Goal: Download file/media

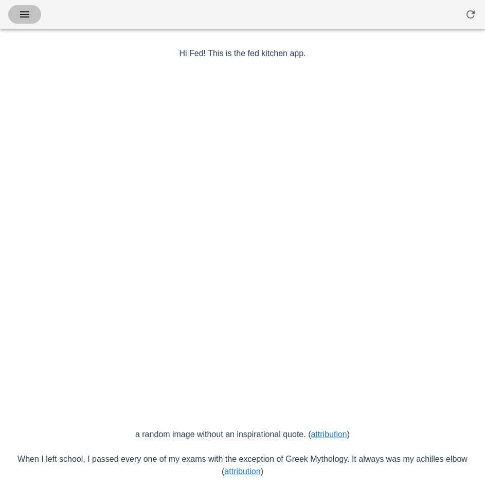
click at [29, 16] on icon "button" at bounding box center [25, 14] width 12 height 12
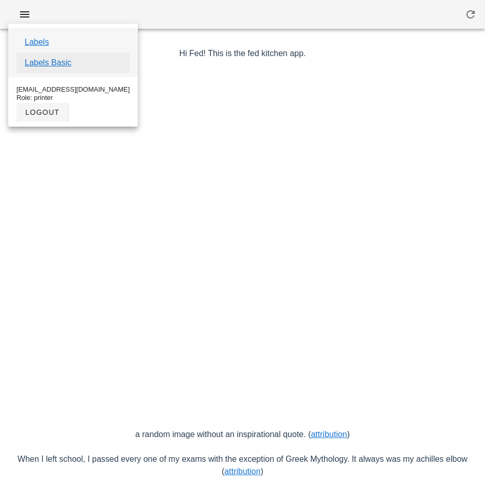
click at [70, 62] on link "Labels Basic" at bounding box center [48, 63] width 47 height 12
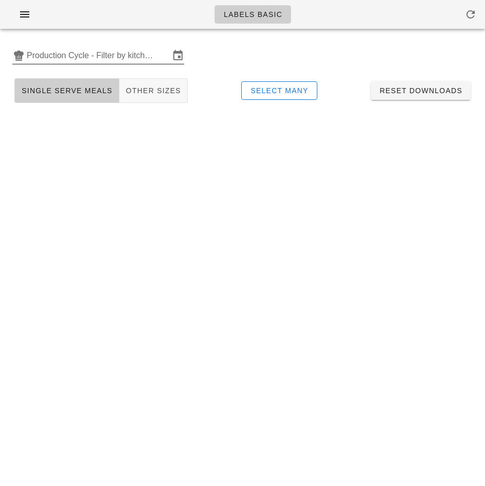
click at [114, 54] on input "Production Cycle - Filter by kitchen production schedules" at bounding box center [98, 55] width 143 height 16
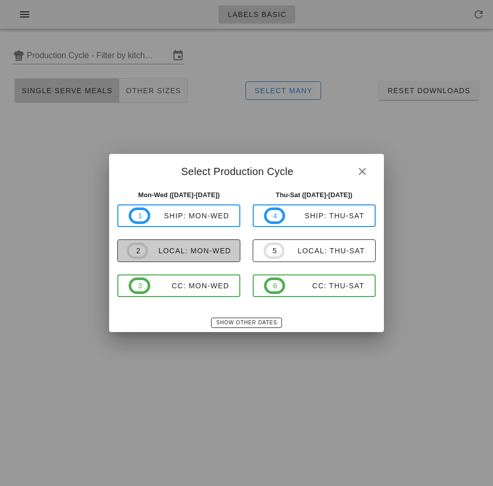
click at [200, 250] on div "local: Mon-Wed" at bounding box center [189, 251] width 83 height 8
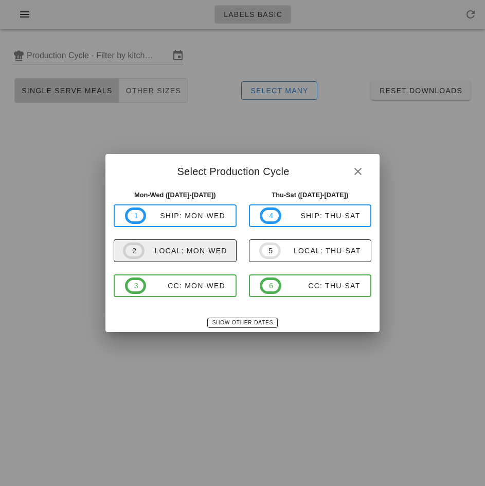
type input "local: Mon-Wed (Oct 13-Oct 15)"
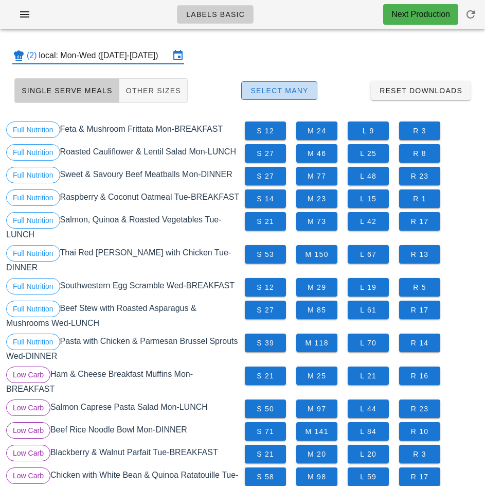
click at [298, 93] on span "Select Many" at bounding box center [279, 90] width 59 height 8
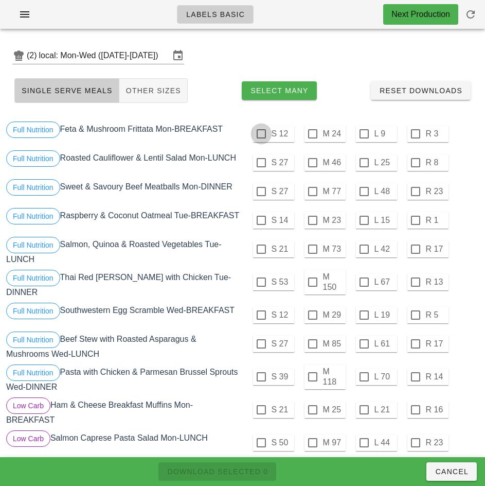
click at [261, 134] on div at bounding box center [262, 134] width 18 height 18
checkbox input "true"
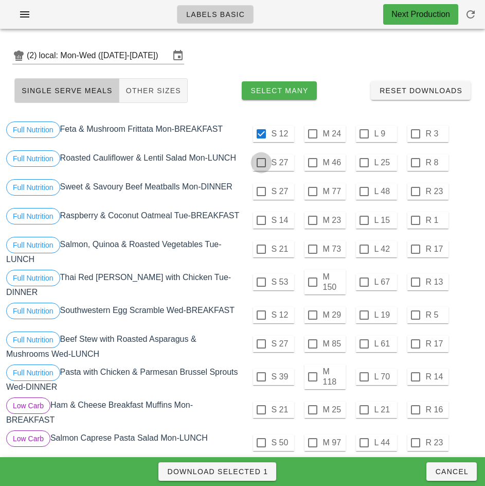
click at [261, 163] on div at bounding box center [262, 163] width 18 height 18
checkbox input "true"
click at [261, 192] on div at bounding box center [262, 192] width 18 height 18
checkbox input "true"
click at [261, 220] on div at bounding box center [262, 221] width 18 height 18
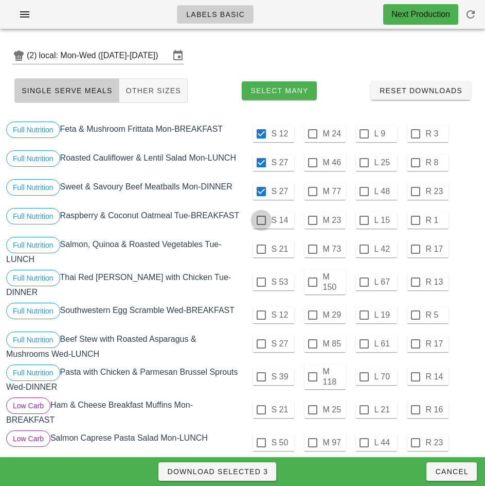
checkbox input "true"
click at [246, 474] on span "Download Selected 4" at bounding box center [217, 471] width 101 height 8
checkbox input "false"
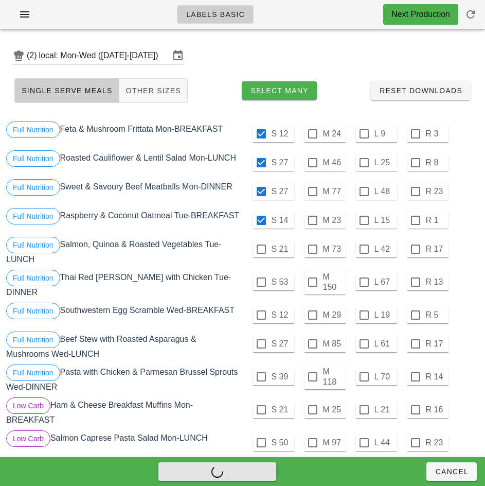
checkbox input "false"
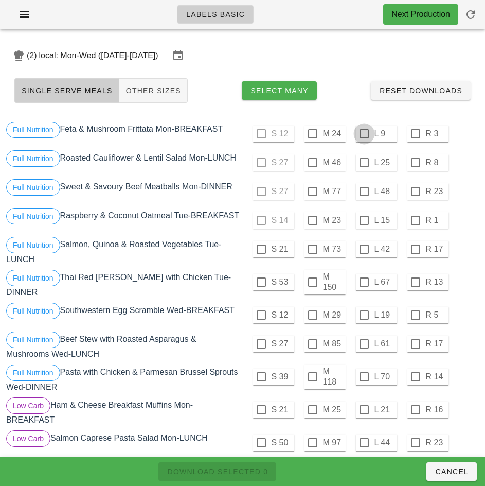
click at [364, 134] on div at bounding box center [365, 134] width 18 height 18
checkbox input "true"
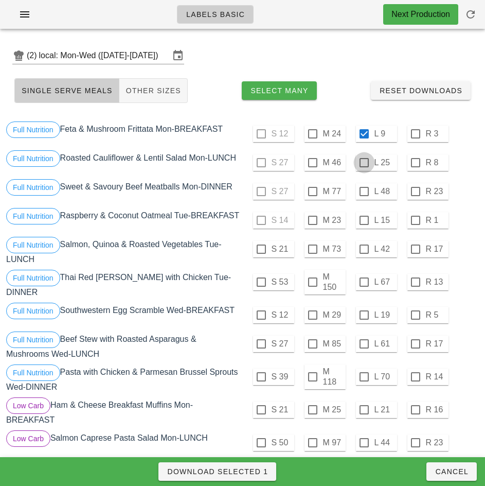
click at [362, 163] on div at bounding box center [365, 163] width 18 height 18
checkbox input "true"
click at [364, 220] on div at bounding box center [365, 221] width 18 height 18
checkbox input "true"
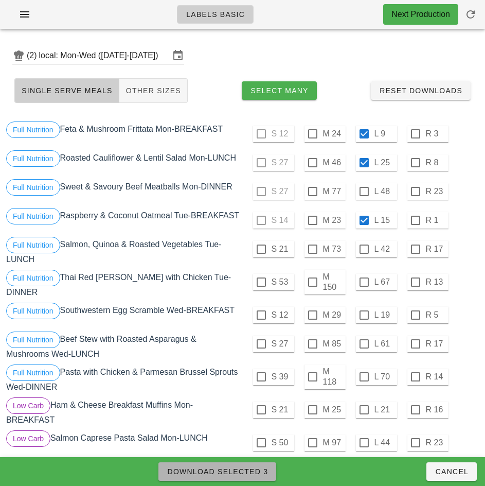
click at [258, 472] on span "Download Selected 3" at bounding box center [217, 471] width 101 height 8
checkbox input "false"
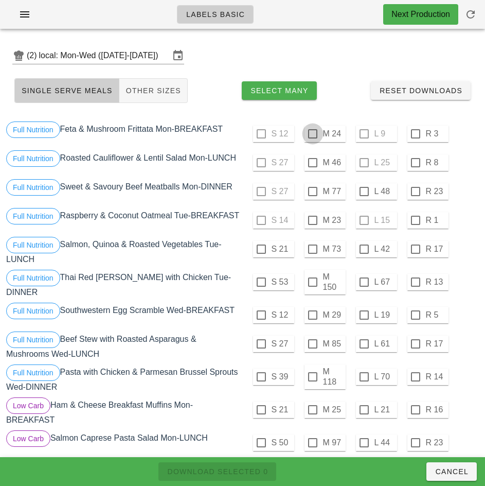
click at [313, 134] on div at bounding box center [313, 134] width 18 height 18
checkbox input "true"
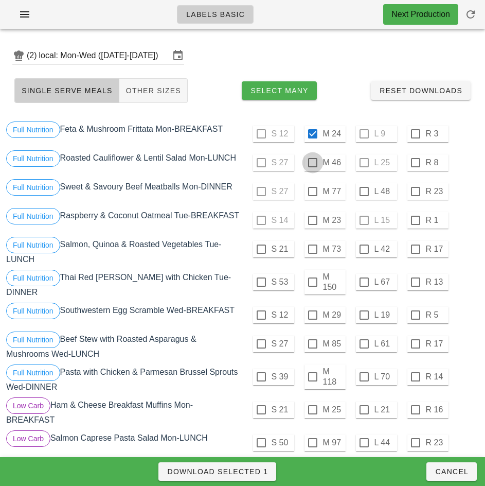
click at [313, 163] on div at bounding box center [313, 163] width 18 height 18
checkbox input "true"
click at [313, 220] on div at bounding box center [313, 221] width 18 height 18
checkbox input "true"
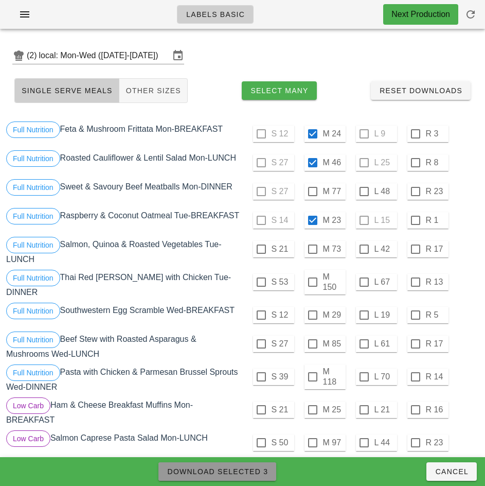
click at [255, 469] on span "Download Selected 3" at bounding box center [217, 471] width 101 height 8
checkbox input "false"
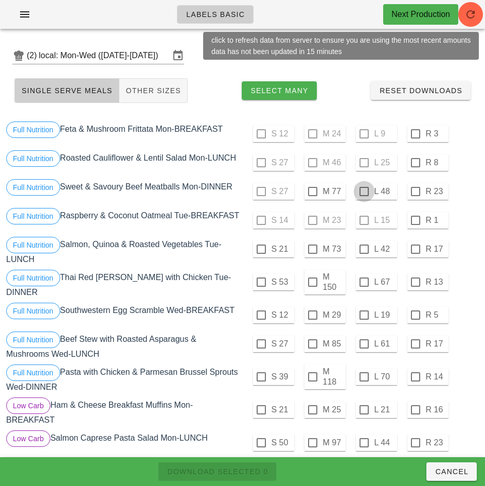
click at [364, 192] on div at bounding box center [365, 192] width 18 height 18
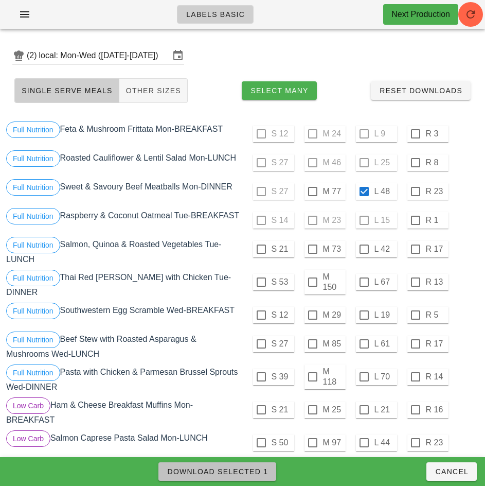
click at [250, 475] on span "Download Selected 1" at bounding box center [217, 471] width 101 height 8
checkbox input "false"
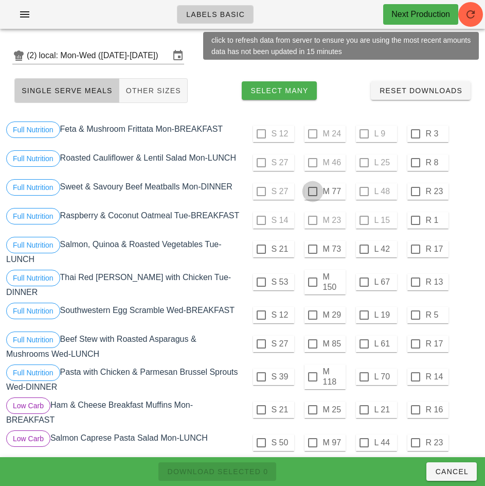
click at [313, 192] on div at bounding box center [313, 192] width 18 height 18
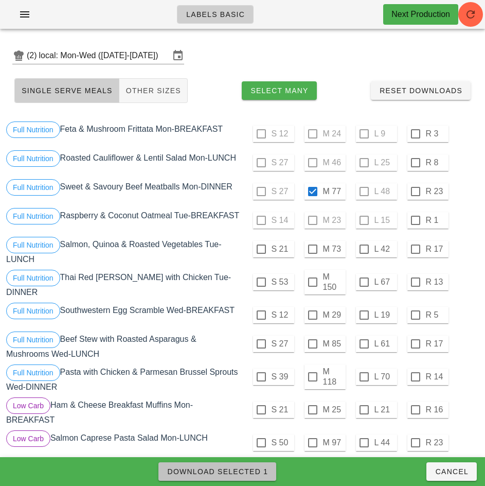
click at [262, 472] on span "Download Selected 1" at bounding box center [217, 471] width 101 height 8
checkbox input "false"
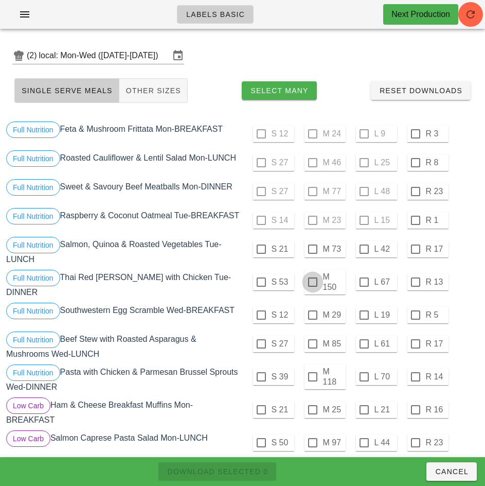
click at [313, 288] on div at bounding box center [313, 282] width 18 height 18
click at [255, 468] on span "Download Selected 1" at bounding box center [217, 471] width 101 height 8
checkbox input "false"
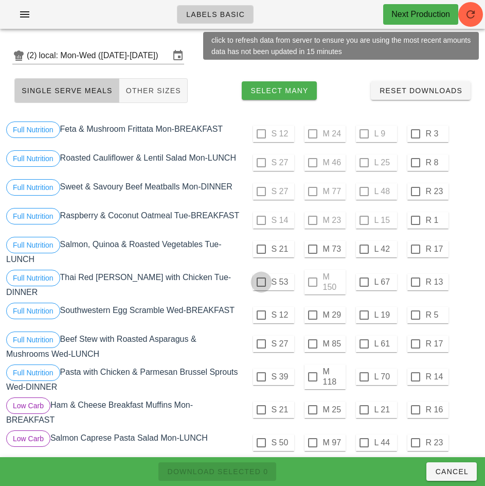
click at [261, 286] on div at bounding box center [262, 282] width 18 height 18
checkbox input "true"
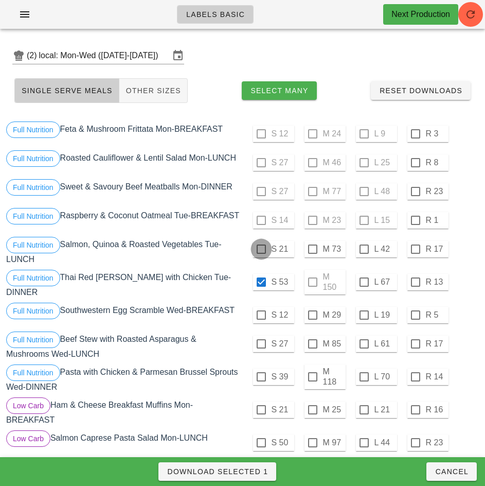
click at [261, 253] on div at bounding box center [262, 249] width 18 height 18
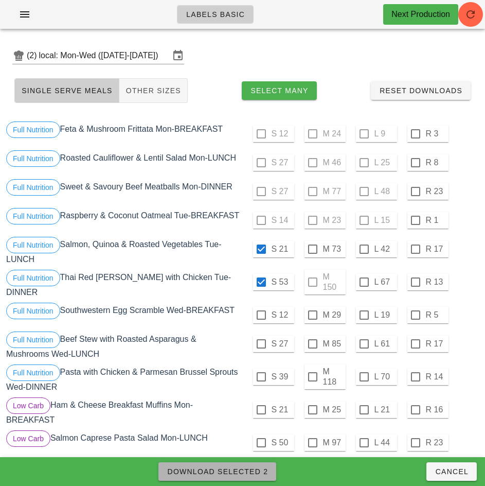
click at [258, 470] on span "Download Selected 2" at bounding box center [217, 471] width 101 height 8
checkbox input "false"
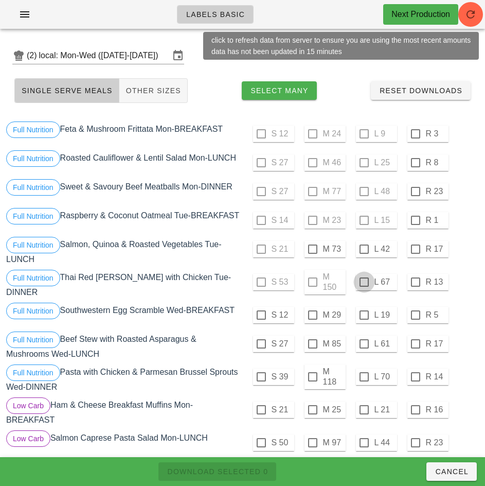
click at [364, 286] on div at bounding box center [365, 282] width 18 height 18
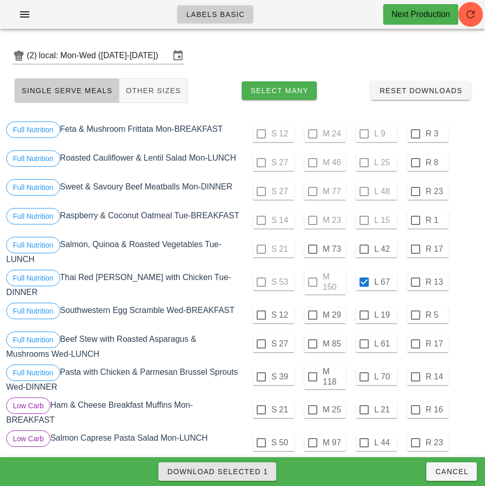
click at [255, 470] on span "Download Selected 1" at bounding box center [217, 471] width 101 height 8
checkbox input "false"
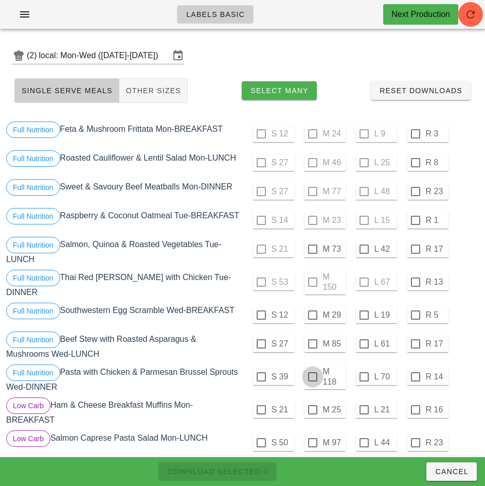
click at [313, 377] on div at bounding box center [313, 377] width 18 height 18
click at [249, 471] on span "Download Selected 1" at bounding box center [217, 471] width 101 height 8
checkbox input "false"
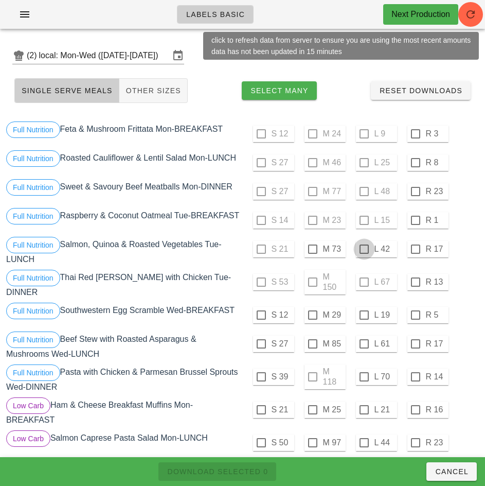
click at [364, 253] on div at bounding box center [365, 249] width 18 height 18
checkbox input "true"
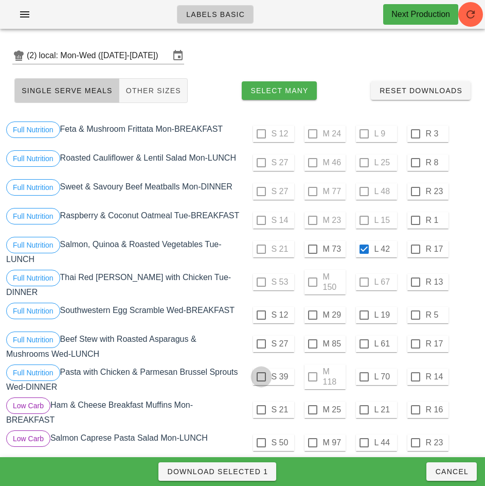
click at [261, 377] on div at bounding box center [262, 377] width 18 height 18
checkbox input "true"
click at [261, 472] on span "Download Selected 2" at bounding box center [217, 471] width 101 height 8
checkbox input "false"
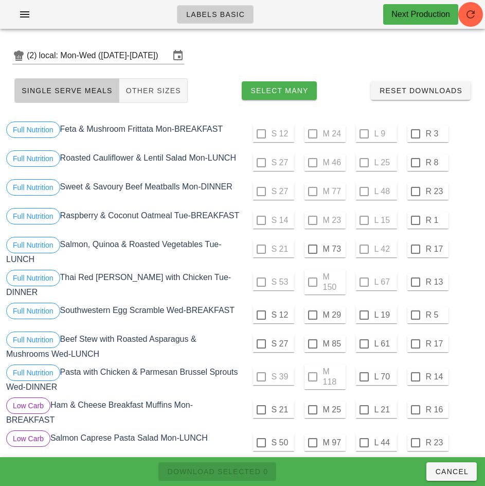
click at [364, 377] on div at bounding box center [365, 377] width 18 height 18
click at [254, 472] on span "Download Selected 1" at bounding box center [217, 471] width 101 height 8
checkbox input "false"
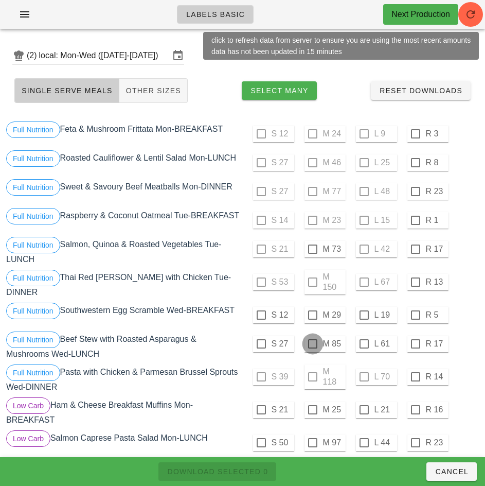
click at [313, 344] on div at bounding box center [313, 344] width 18 height 18
checkbox input "true"
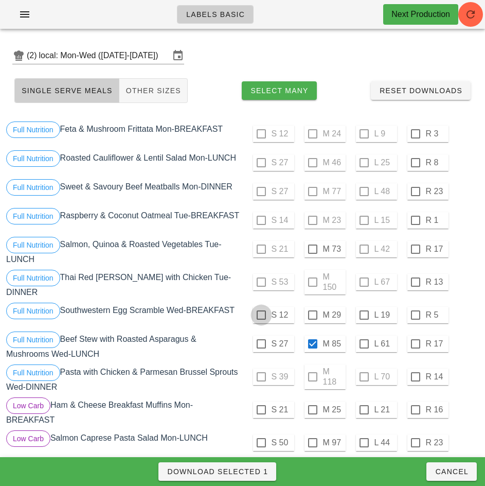
click at [261, 315] on div at bounding box center [262, 315] width 18 height 18
click at [261, 471] on span "Download Selected 2" at bounding box center [217, 471] width 101 height 8
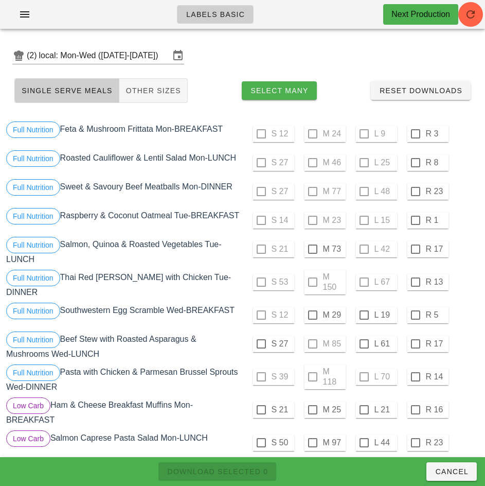
checkbox input "false"
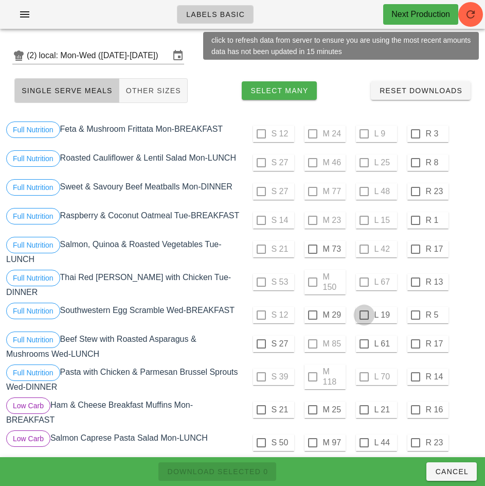
click at [362, 307] on div at bounding box center [365, 315] width 18 height 18
checkbox input "true"
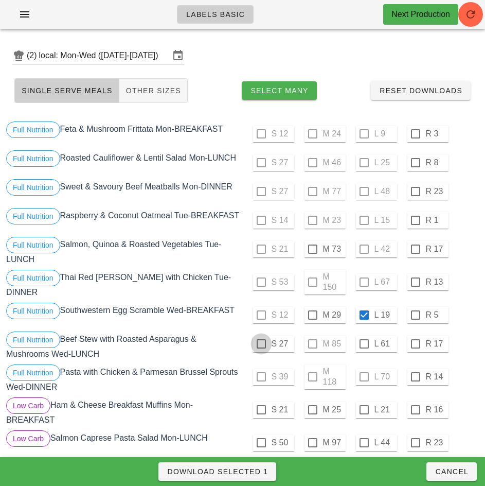
click at [261, 344] on div at bounding box center [262, 344] width 18 height 18
checkbox input "true"
click at [313, 317] on div at bounding box center [313, 315] width 18 height 18
checkbox input "true"
click at [364, 313] on div at bounding box center [365, 315] width 18 height 18
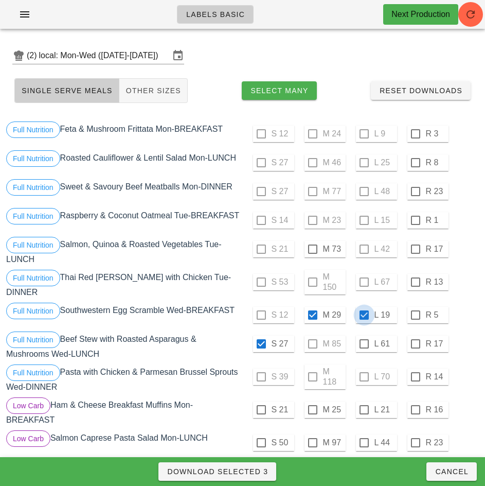
checkbox input "false"
click at [312, 252] on div at bounding box center [313, 249] width 18 height 18
click at [255, 472] on span "Download Selected 3" at bounding box center [217, 471] width 101 height 8
checkbox input "false"
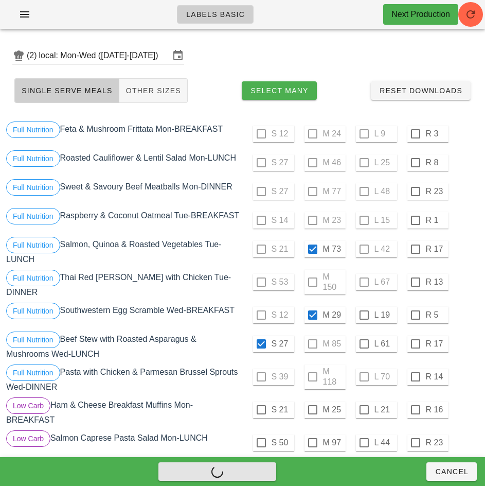
checkbox input "false"
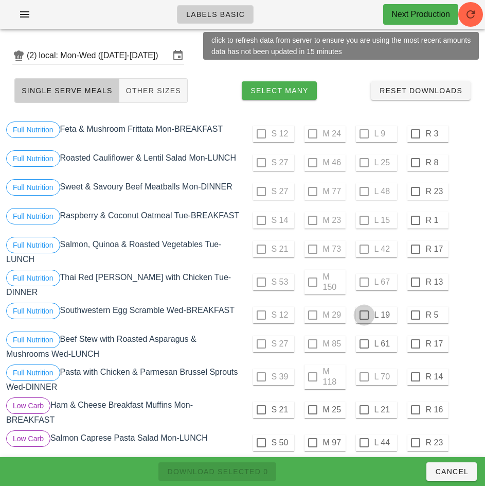
click at [364, 315] on div at bounding box center [365, 315] width 18 height 18
checkbox input "true"
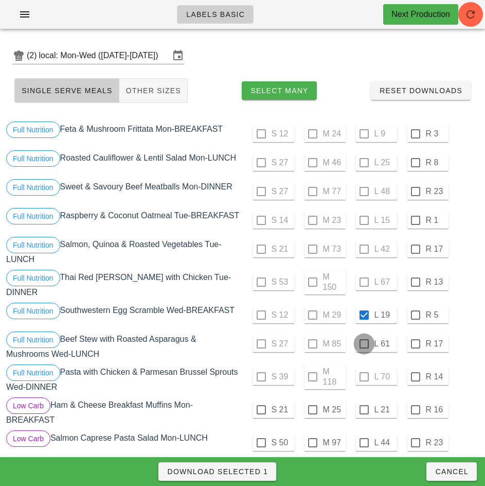
click at [364, 344] on div at bounding box center [365, 344] width 18 height 18
checkbox input "true"
click at [259, 471] on span "Download Selected 2" at bounding box center [217, 471] width 101 height 8
checkbox input "false"
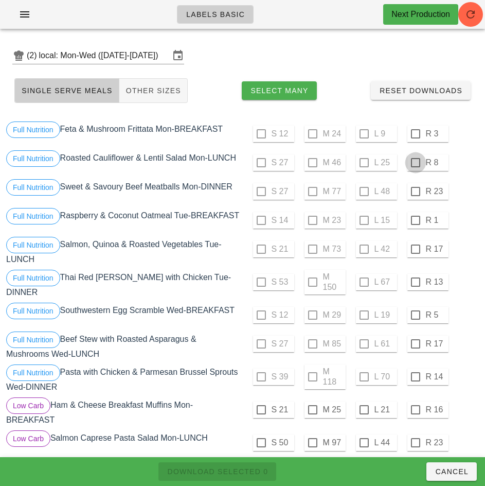
click at [415, 134] on div at bounding box center [416, 134] width 18 height 18
click at [415, 163] on div at bounding box center [416, 163] width 18 height 18
checkbox input "true"
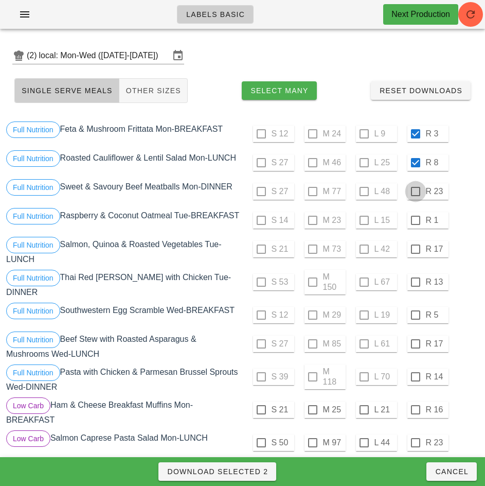
click at [416, 192] on div at bounding box center [416, 192] width 18 height 18
checkbox input "true"
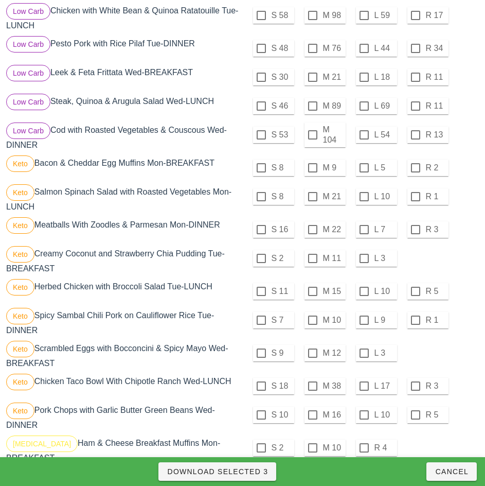
scroll to position [526, 0]
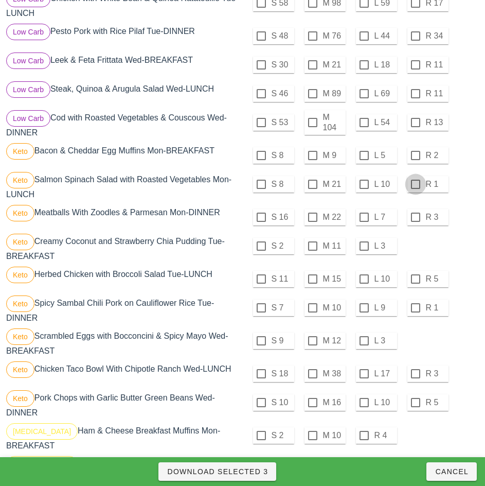
click at [415, 157] on div at bounding box center [416, 156] width 18 height 18
click at [415, 184] on div at bounding box center [416, 185] width 18 height 18
checkbox input "true"
click at [415, 217] on div at bounding box center [416, 218] width 18 height 18
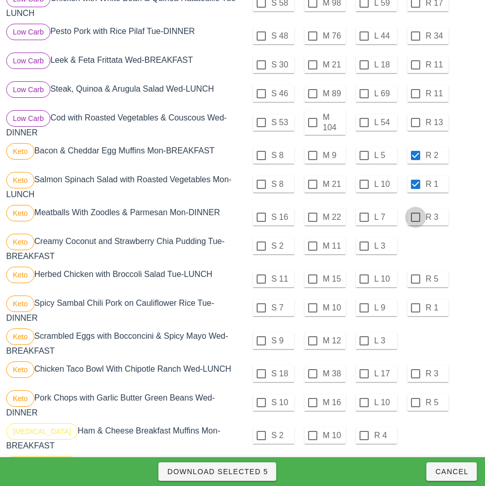
checkbox input "true"
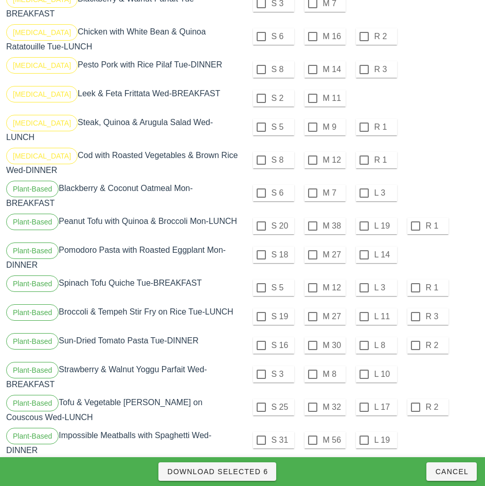
scroll to position [1058, 0]
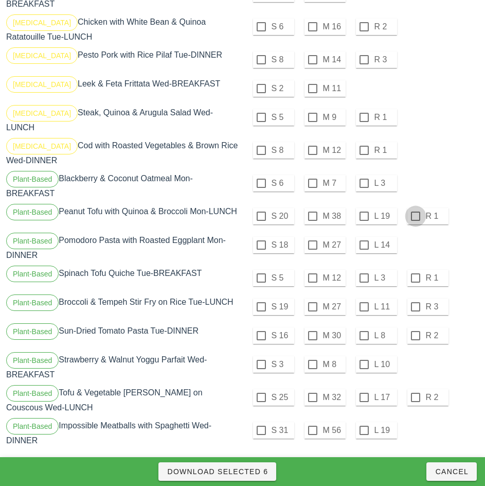
click at [415, 208] on div at bounding box center [416, 216] width 18 height 18
checkbox input "true"
click at [262, 475] on span "Download Selected 7" at bounding box center [217, 471] width 101 height 8
checkbox input "false"
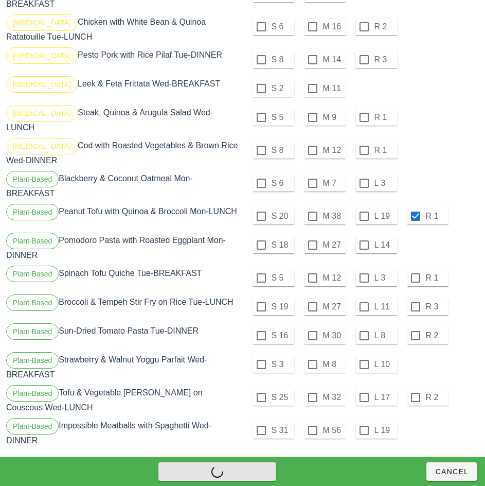
checkbox input "false"
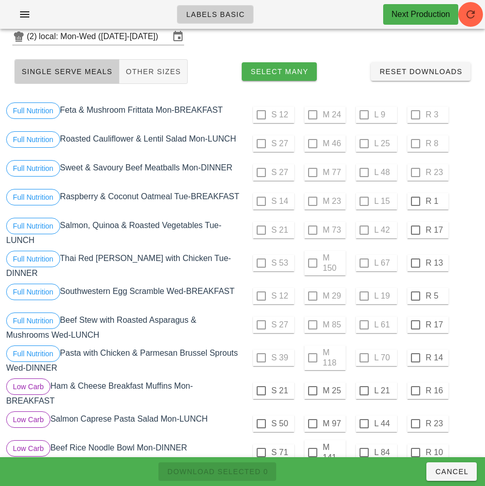
scroll to position [0, 0]
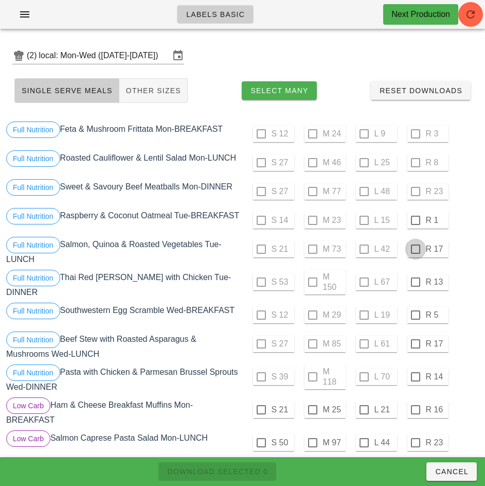
click at [415, 220] on div at bounding box center [416, 221] width 18 height 18
click at [415, 253] on div at bounding box center [416, 249] width 18 height 18
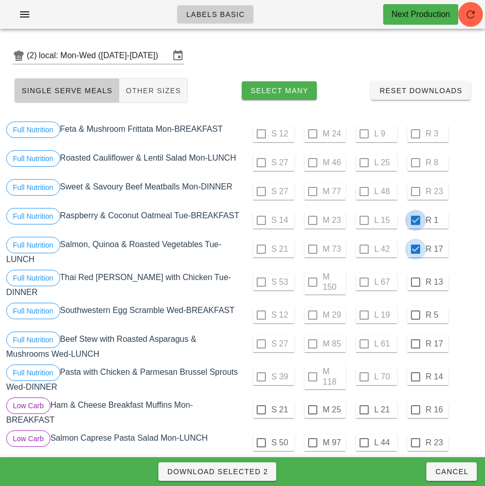
checkbox input "true"
click at [415, 286] on div at bounding box center [416, 282] width 18 height 18
checkbox input "true"
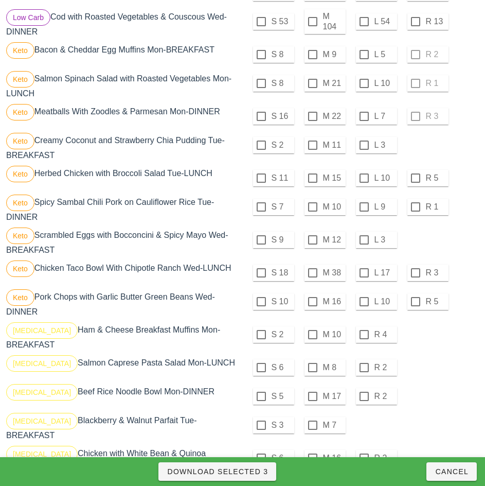
scroll to position [632, 0]
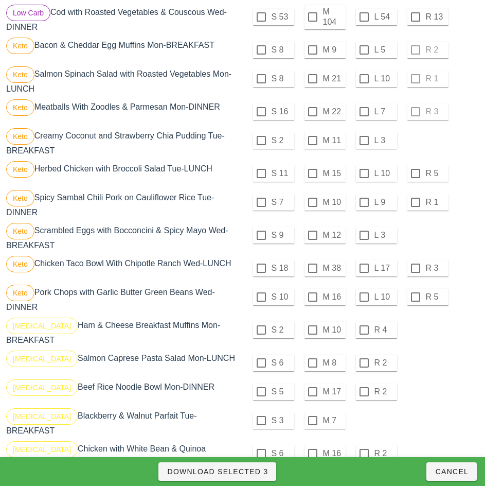
click at [415, 173] on div at bounding box center [416, 174] width 18 height 18
click at [415, 202] on div at bounding box center [416, 203] width 18 height 18
checkbox input "true"
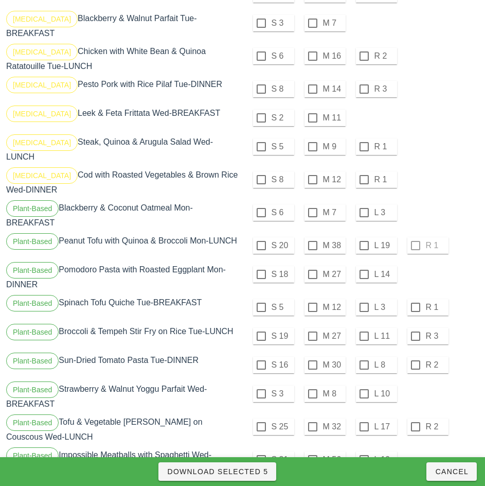
scroll to position [1033, 0]
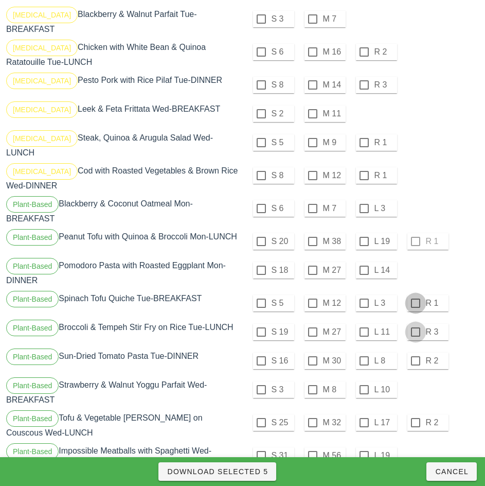
click at [415, 295] on div at bounding box center [416, 303] width 18 height 18
click at [416, 323] on div at bounding box center [416, 332] width 18 height 18
checkbox input "true"
click at [415, 353] on div at bounding box center [416, 361] width 18 height 18
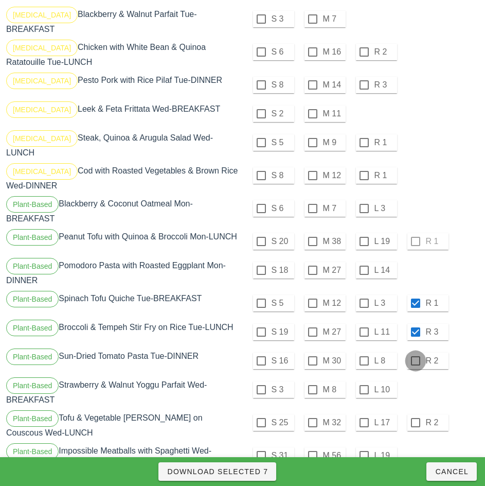
checkbox input "true"
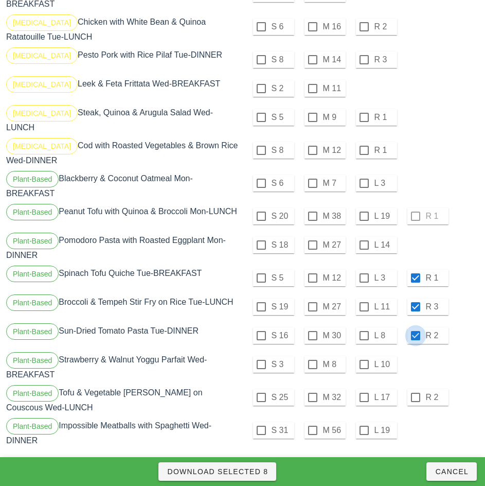
scroll to position [1058, 0]
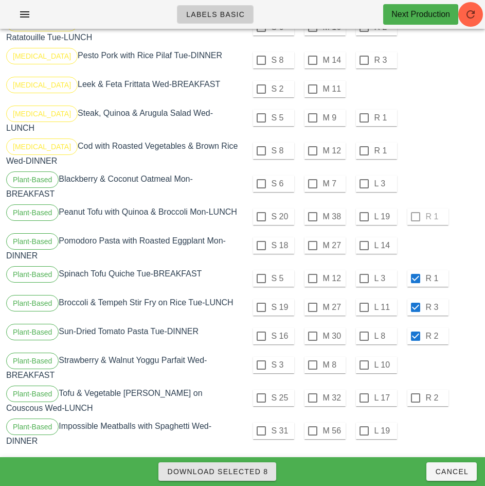
click at [263, 474] on span "Download Selected 8" at bounding box center [217, 471] width 101 height 8
checkbox input "false"
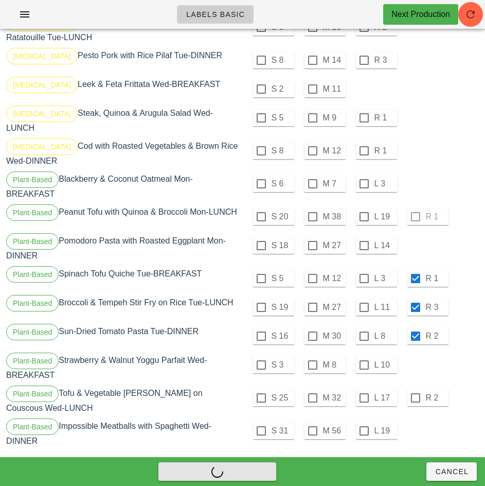
checkbox input "false"
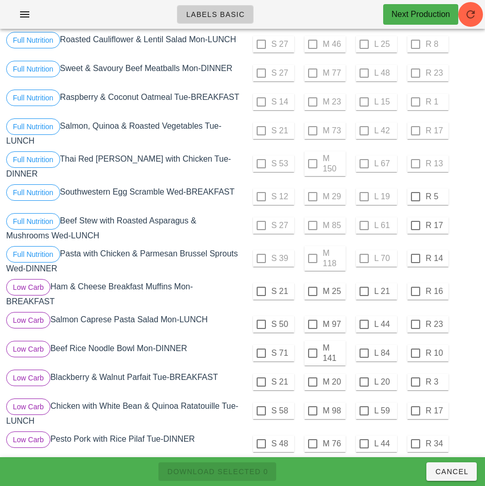
scroll to position [0, 0]
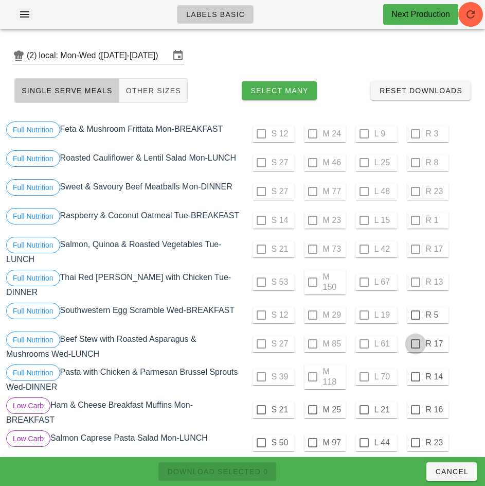
click at [415, 315] on div at bounding box center [416, 315] width 18 height 18
click at [415, 344] on div at bounding box center [416, 344] width 18 height 18
checkbox input "true"
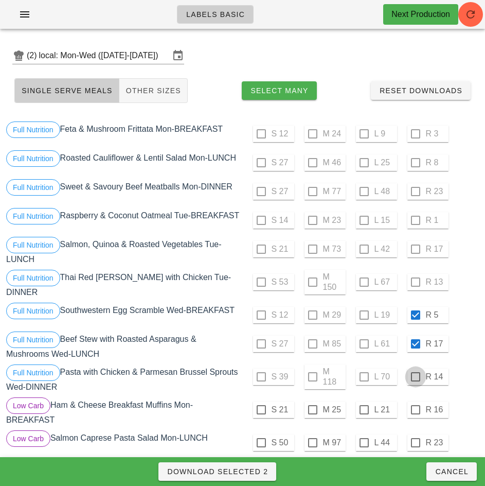
click at [415, 377] on div at bounding box center [416, 377] width 18 height 18
checkbox input "true"
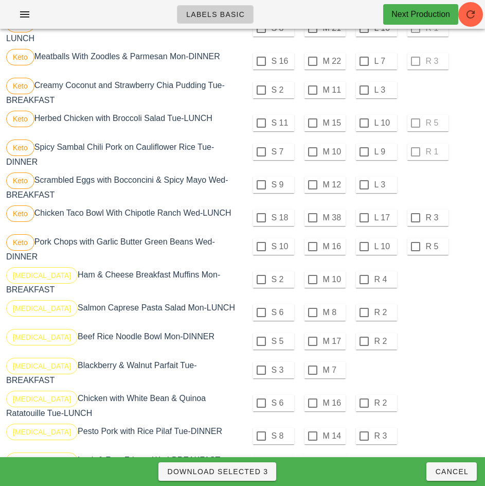
scroll to position [682, 0]
click at [415, 218] on div at bounding box center [416, 219] width 18 height 18
checkbox input "true"
click at [415, 249] on div at bounding box center [416, 247] width 18 height 18
checkbox input "true"
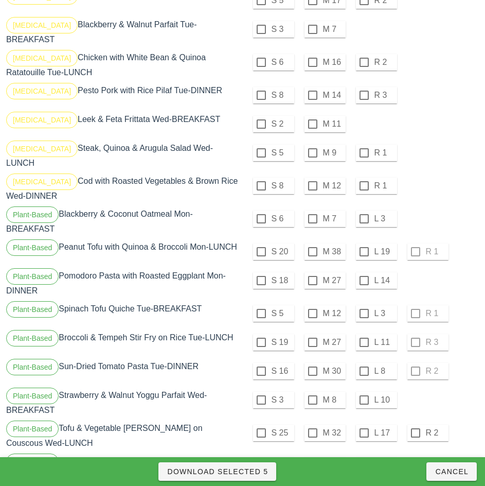
scroll to position [1058, 0]
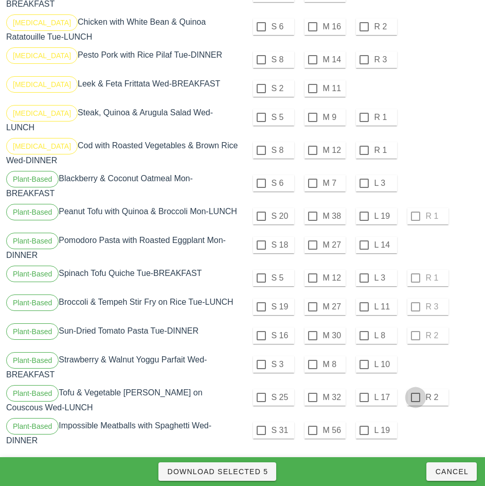
click at [415, 389] on div at bounding box center [416, 398] width 18 height 18
checkbox input "true"
click at [257, 473] on span "Download Selected 6" at bounding box center [217, 471] width 101 height 8
checkbox input "false"
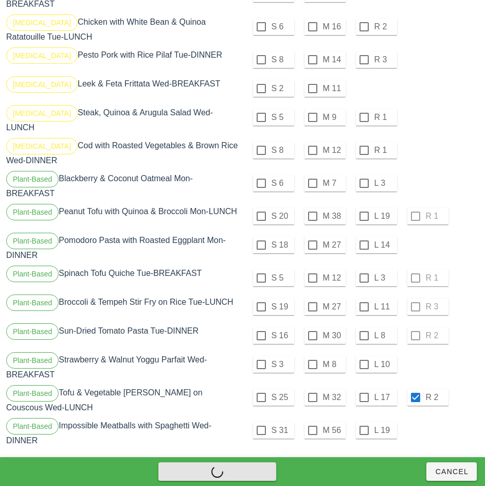
checkbox input "false"
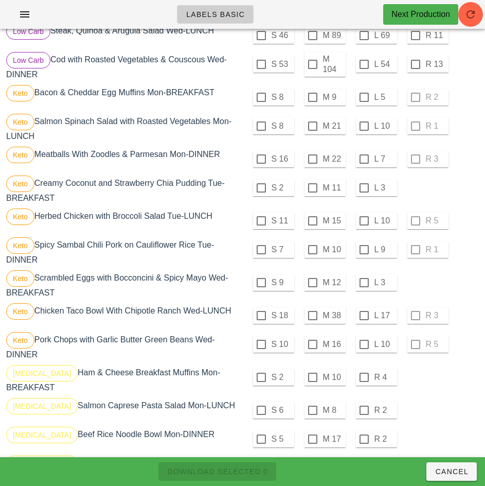
scroll to position [585, 0]
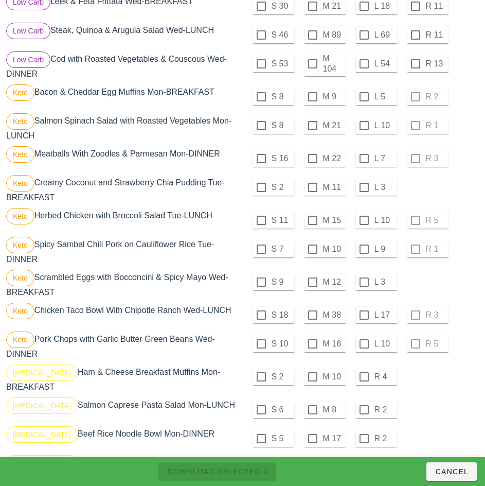
click at [454, 395] on div "S 2 M 10 R 4" at bounding box center [362, 378] width 239 height 33
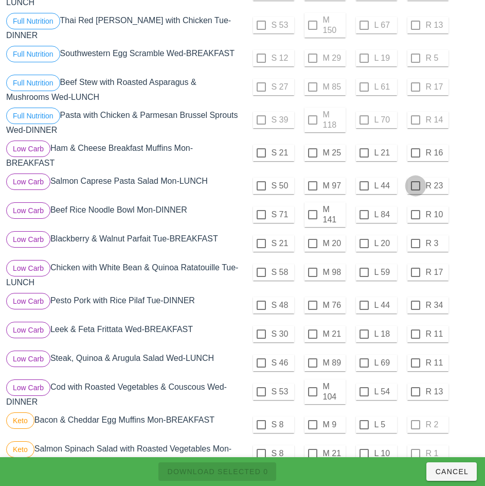
scroll to position [257, 0]
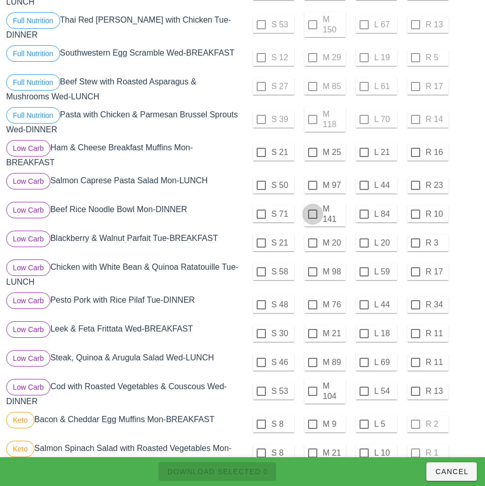
click at [313, 214] on div at bounding box center [313, 214] width 18 height 18
click at [255, 471] on span "Download Selected 1" at bounding box center [217, 471] width 101 height 8
checkbox input "false"
click at [364, 214] on div at bounding box center [365, 214] width 18 height 18
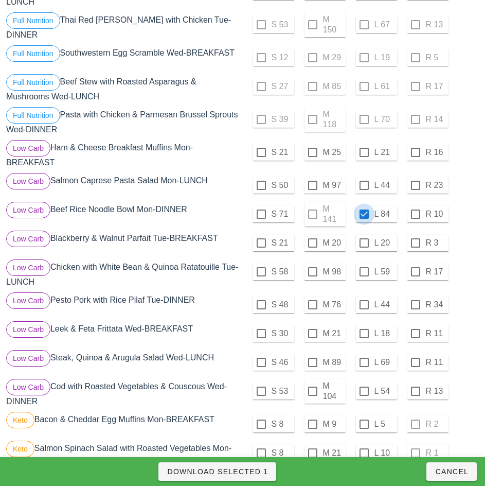
click at [252, 471] on span "Download Selected 1" at bounding box center [217, 471] width 101 height 8
checkbox input "false"
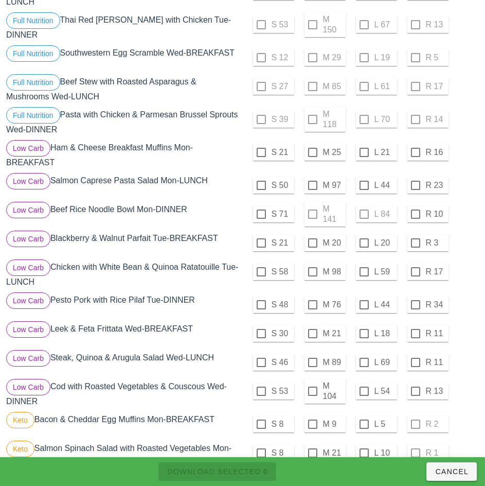
click at [261, 214] on div at bounding box center [262, 214] width 18 height 18
click at [251, 470] on span "Download Selected 1" at bounding box center [217, 471] width 101 height 8
checkbox input "false"
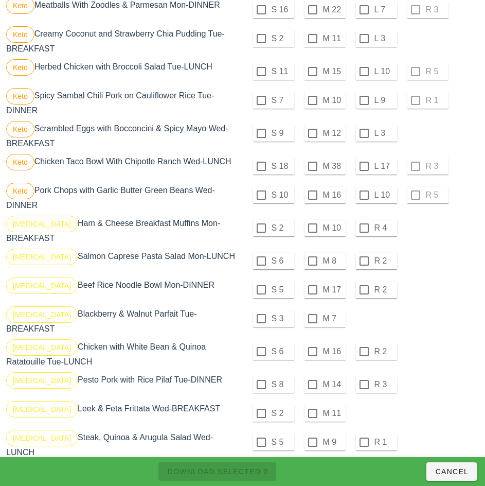
scroll to position [734, 0]
click at [314, 289] on div at bounding box center [313, 290] width 18 height 18
checkbox input "true"
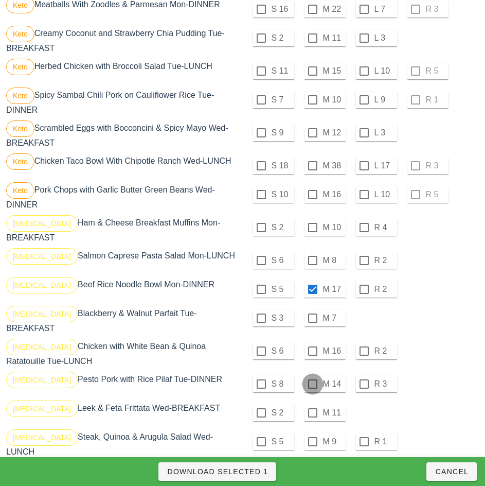
click at [313, 381] on div at bounding box center [313, 384] width 18 height 18
checkbox input "true"
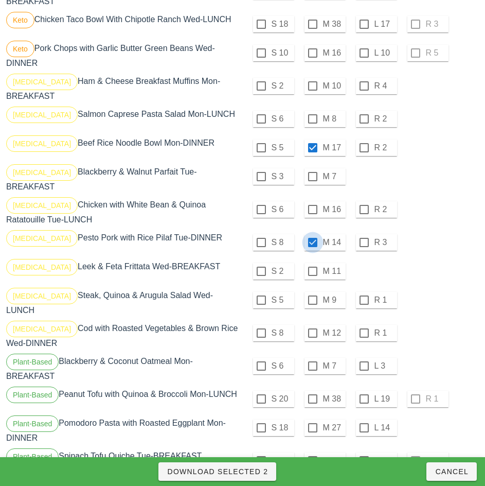
scroll to position [882, 0]
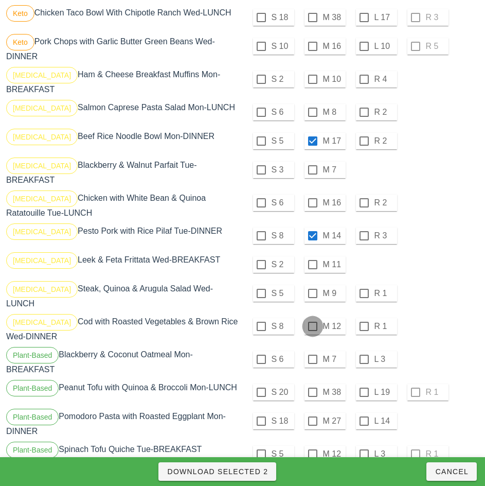
click at [313, 318] on div at bounding box center [313, 327] width 18 height 18
checkbox input "true"
click at [263, 473] on span "Download Selected 3" at bounding box center [217, 471] width 101 height 8
checkbox input "false"
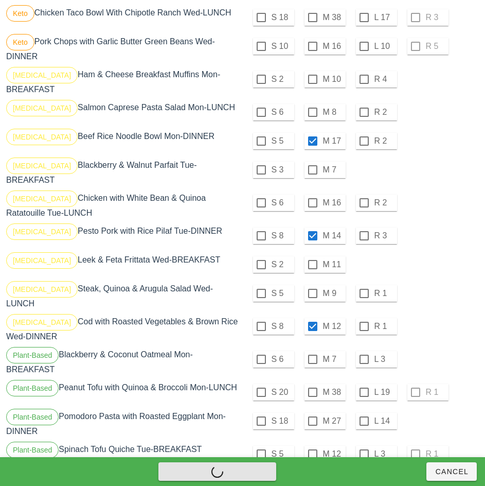
checkbox input "false"
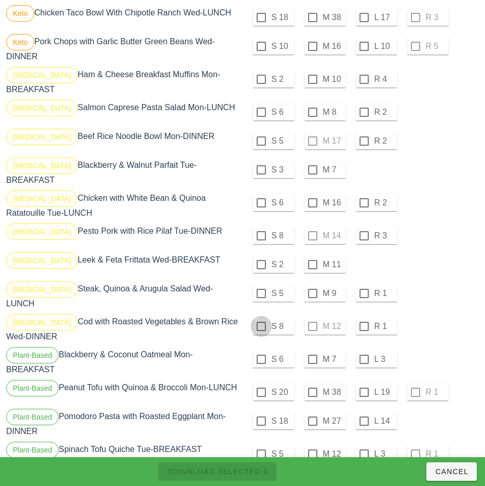
click at [261, 318] on div at bounding box center [262, 327] width 18 height 18
checkbox input "true"
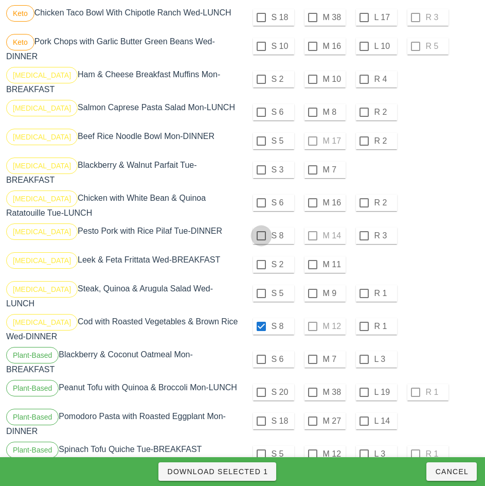
click at [261, 232] on div at bounding box center [262, 236] width 18 height 18
checkbox input "true"
click at [261, 141] on div at bounding box center [262, 141] width 18 height 18
click at [259, 472] on span "Download Selected 3" at bounding box center [217, 471] width 101 height 8
checkbox input "false"
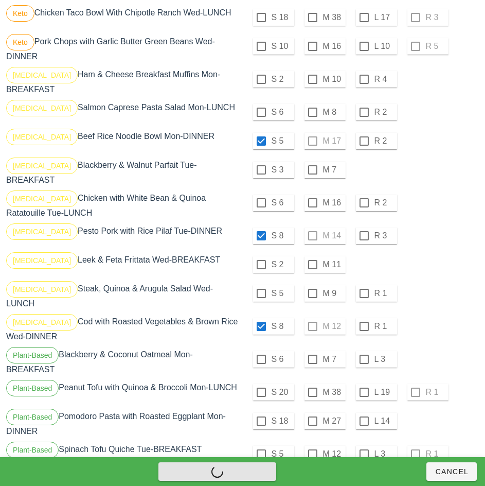
checkbox input "false"
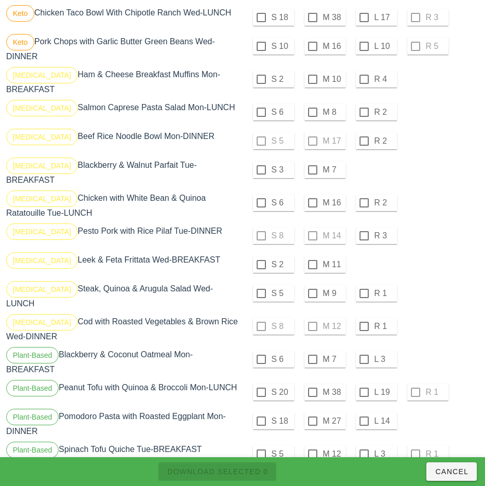
click at [437, 347] on div "S 6 M 7 L 3" at bounding box center [362, 359] width 235 height 25
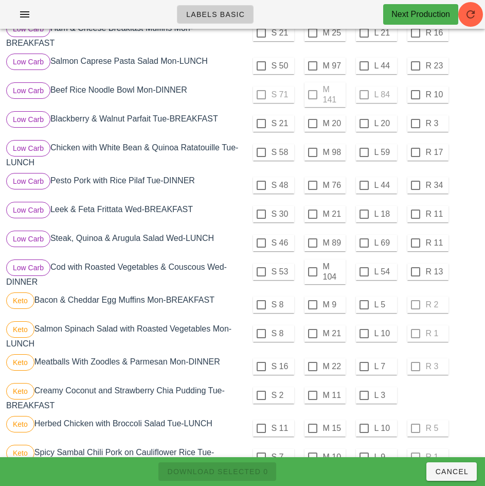
scroll to position [376, 0]
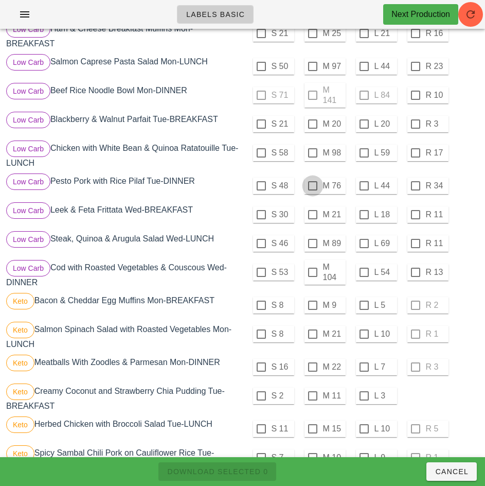
click at [313, 186] on div at bounding box center [313, 186] width 18 height 18
click at [244, 472] on span "Download Selected 1" at bounding box center [217, 471] width 101 height 8
checkbox input "false"
click at [262, 186] on div at bounding box center [262, 186] width 18 height 18
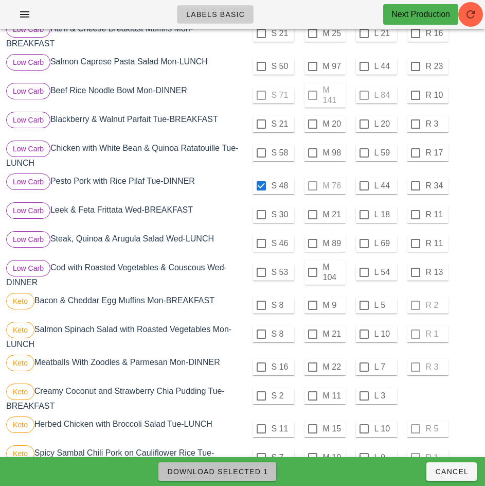
click at [254, 474] on span "Download Selected 1" at bounding box center [217, 471] width 101 height 8
checkbox input "false"
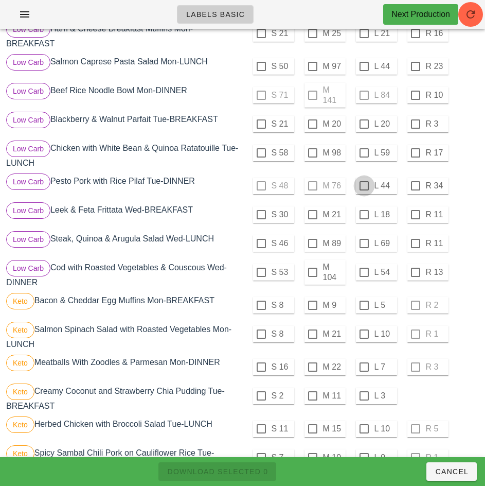
click at [364, 186] on div at bounding box center [365, 186] width 18 height 18
click at [257, 471] on span "Download Selected 1" at bounding box center [217, 471] width 101 height 8
checkbox input "false"
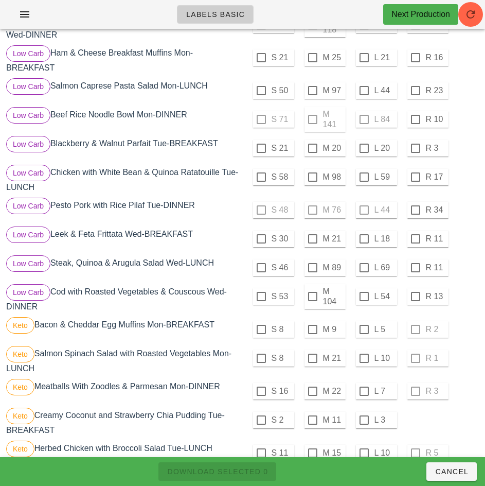
scroll to position [352, 0]
click at [313, 296] on div at bounding box center [313, 297] width 18 height 18
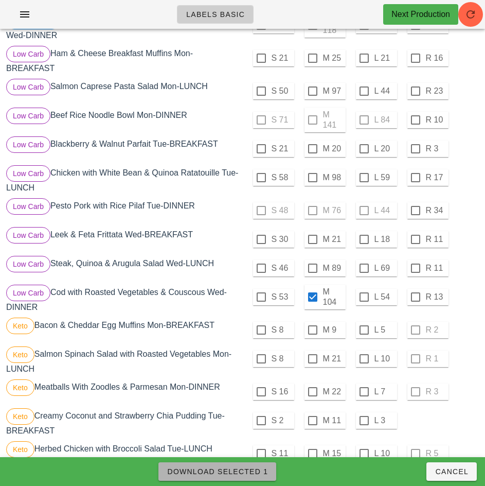
click at [251, 474] on span "Download Selected 1" at bounding box center [217, 471] width 101 height 8
checkbox input "false"
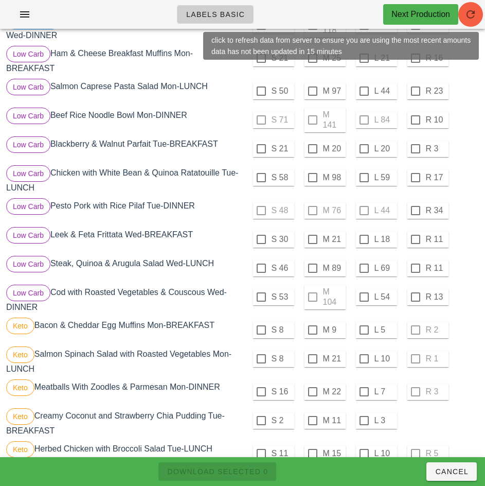
click at [263, 296] on div at bounding box center [262, 297] width 18 height 18
checkbox input "true"
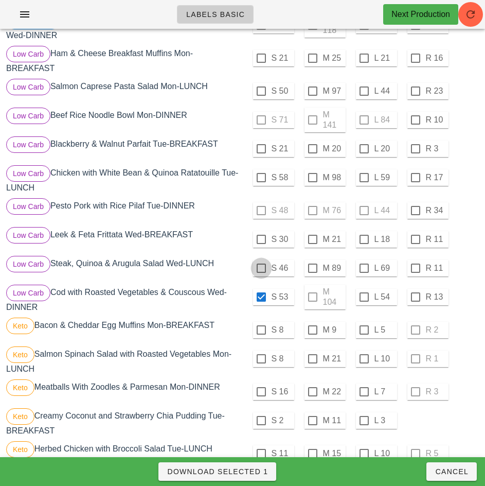
click at [261, 268] on div at bounding box center [262, 268] width 18 height 18
click at [249, 471] on span "Download Selected 2" at bounding box center [217, 471] width 101 height 8
checkbox input "false"
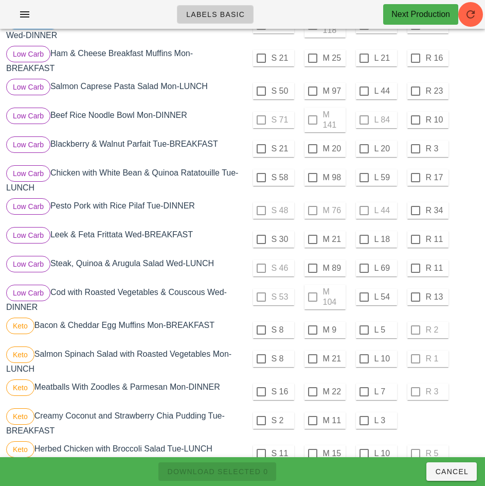
click at [364, 297] on div at bounding box center [365, 297] width 18 height 18
click at [255, 472] on span "Download Selected 1" at bounding box center [217, 471] width 101 height 8
checkbox input "false"
click at [261, 58] on div at bounding box center [262, 58] width 18 height 18
checkbox input "true"
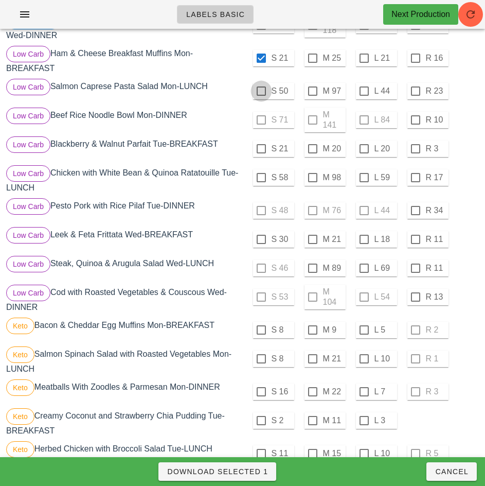
click at [261, 91] on div at bounding box center [262, 91] width 18 height 18
checkbox input "true"
click at [269, 150] on div at bounding box center [262, 149] width 18 height 18
checkbox input "true"
click at [261, 239] on div at bounding box center [262, 240] width 18 height 18
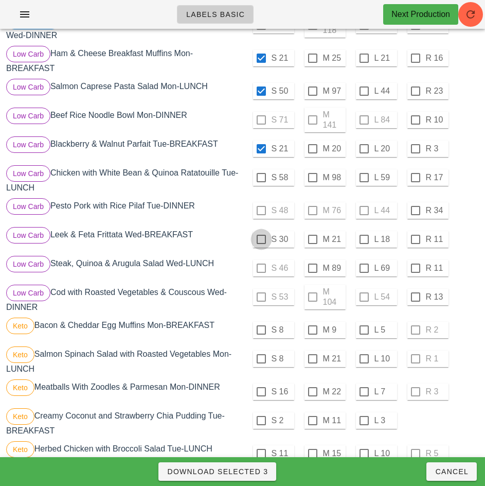
checkbox input "true"
click at [253, 475] on span "Download Selected 4" at bounding box center [217, 471] width 101 height 8
checkbox input "false"
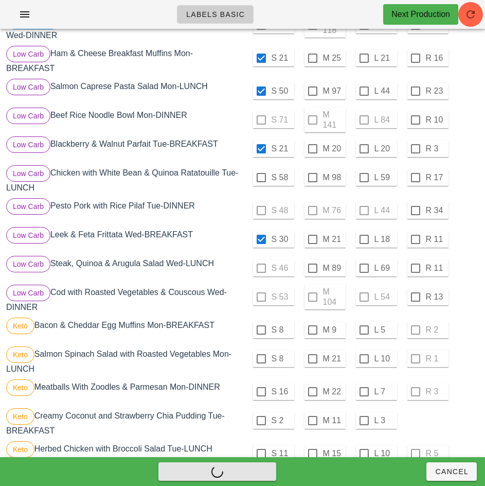
checkbox input "false"
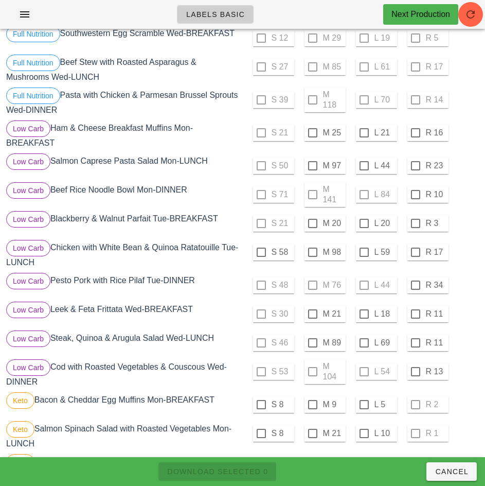
scroll to position [276, 0]
click at [313, 133] on div at bounding box center [313, 134] width 18 height 18
checkbox input "true"
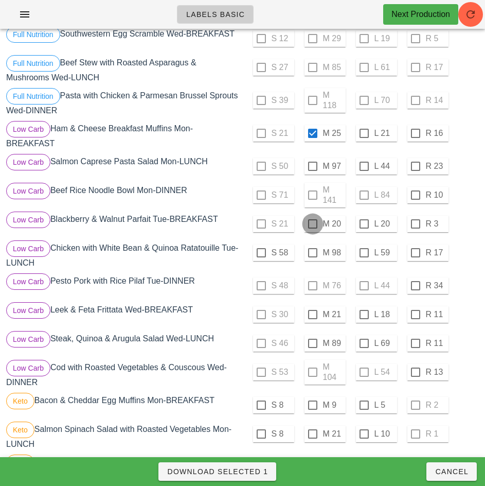
click at [313, 224] on div at bounding box center [313, 224] width 18 height 18
checkbox input "true"
click at [313, 315] on div at bounding box center [313, 315] width 18 height 18
checkbox input "true"
click at [263, 472] on span "Download Selected 3" at bounding box center [217, 471] width 101 height 8
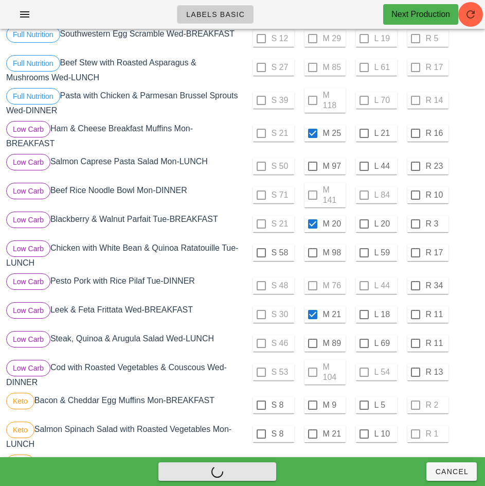
checkbox input "false"
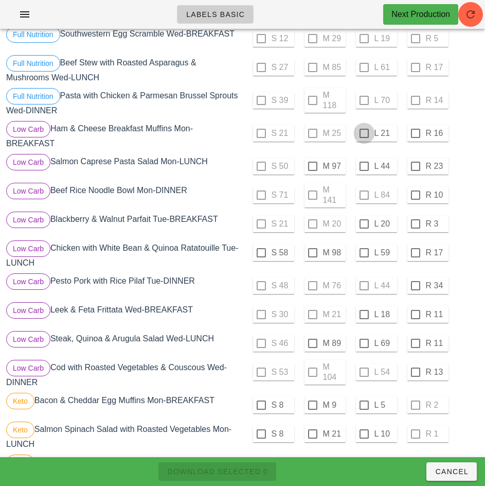
click at [364, 133] on div at bounding box center [365, 134] width 18 height 18
checkbox input "true"
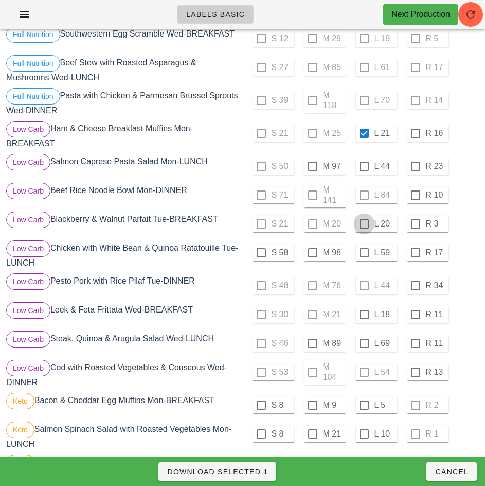
click at [365, 224] on div at bounding box center [365, 224] width 18 height 18
checkbox input "true"
click at [363, 313] on div at bounding box center [365, 315] width 18 height 18
checkbox input "true"
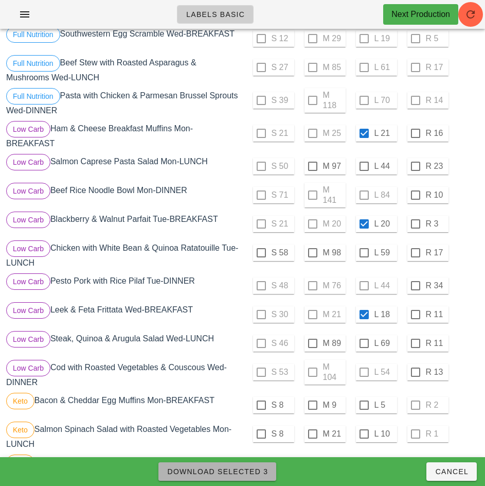
click at [262, 470] on span "Download Selected 3" at bounding box center [217, 471] width 101 height 8
checkbox input "false"
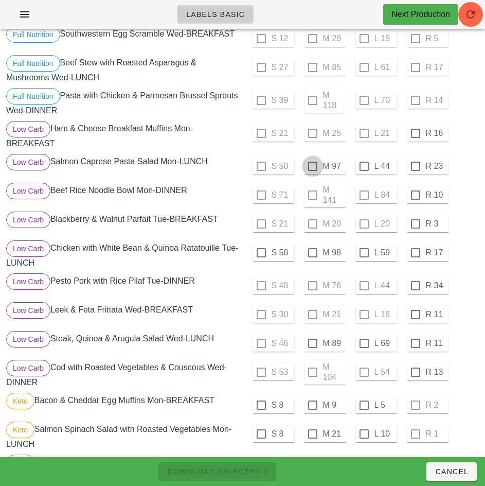
click at [313, 166] on div at bounding box center [313, 167] width 18 height 18
click at [262, 471] on span "Download Selected 1" at bounding box center [217, 471] width 101 height 8
checkbox input "false"
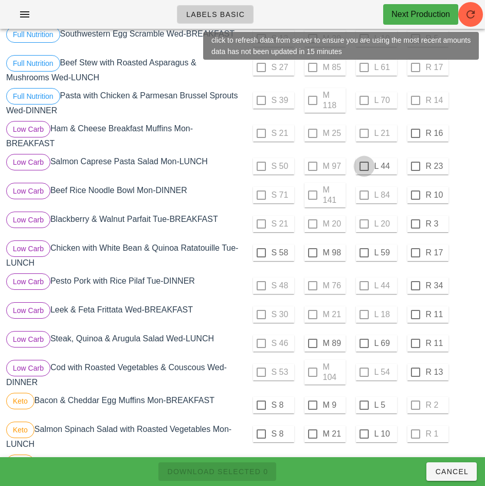
click at [364, 166] on div at bounding box center [365, 167] width 18 height 18
checkbox input "true"
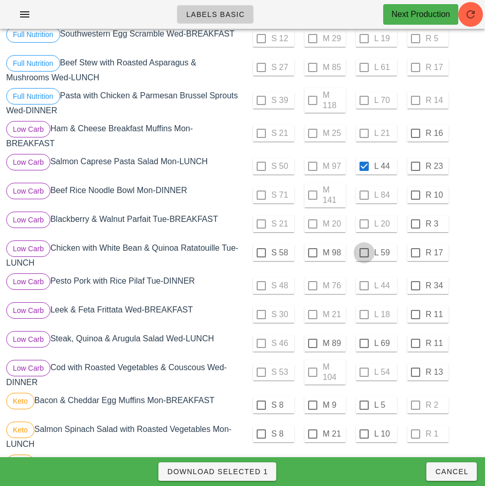
click at [364, 253] on div at bounding box center [365, 253] width 18 height 18
checkbox input "true"
click at [259, 471] on span "Download Selected 2" at bounding box center [217, 471] width 101 height 8
checkbox input "false"
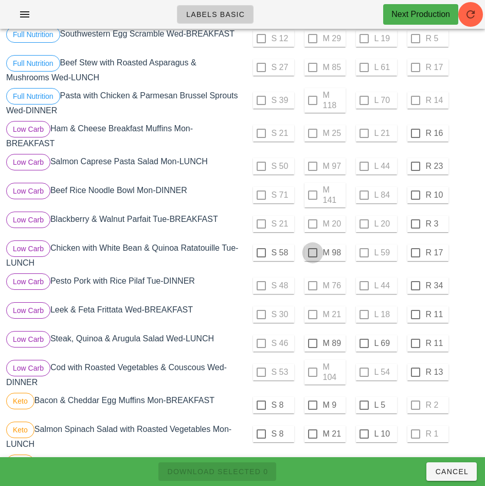
click at [314, 253] on div at bounding box center [313, 253] width 18 height 18
click at [261, 471] on span "Download Selected 1" at bounding box center [217, 471] width 101 height 8
checkbox input "false"
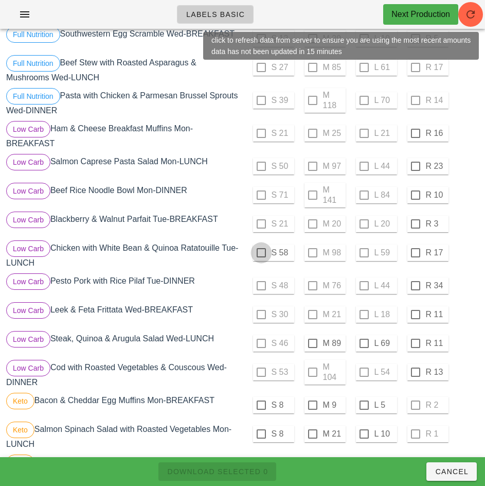
click at [261, 252] on div at bounding box center [262, 253] width 18 height 18
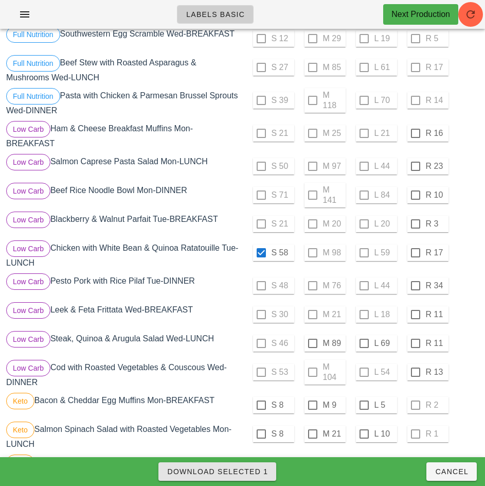
click at [259, 470] on span "Download Selected 1" at bounding box center [217, 471] width 101 height 8
checkbox input "false"
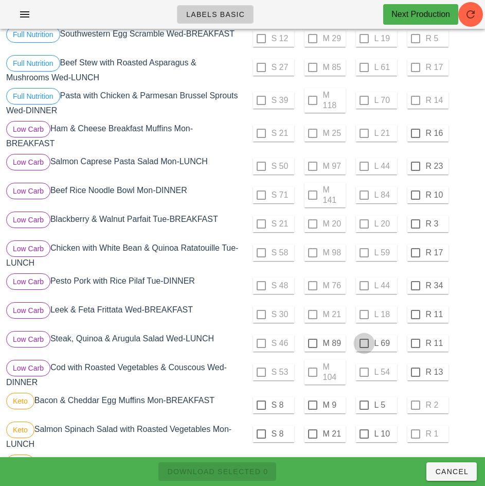
click at [366, 342] on div at bounding box center [365, 344] width 18 height 18
click at [258, 472] on span "Download Selected 1" at bounding box center [217, 471] width 101 height 8
checkbox input "false"
click at [313, 343] on div at bounding box center [313, 344] width 18 height 18
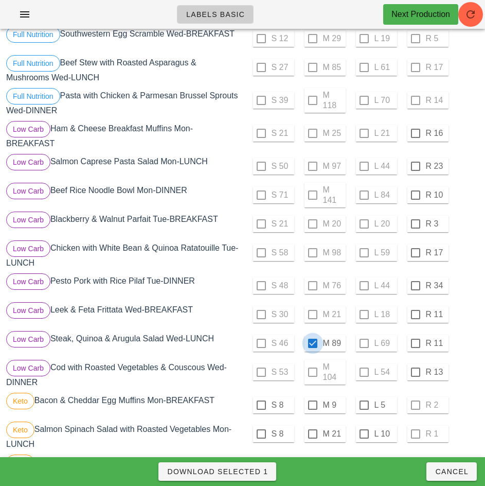
click at [252, 468] on span "Download Selected 1" at bounding box center [217, 471] width 101 height 8
checkbox input "false"
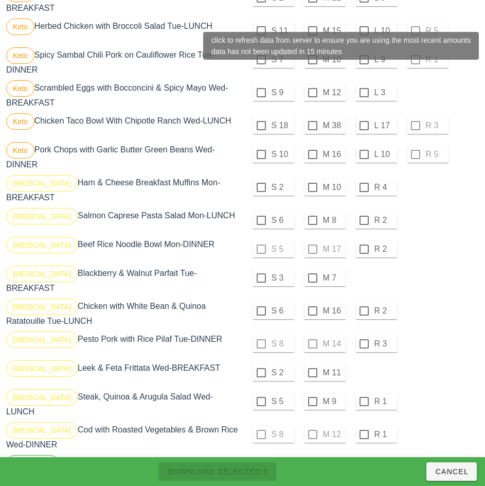
scroll to position [776, 0]
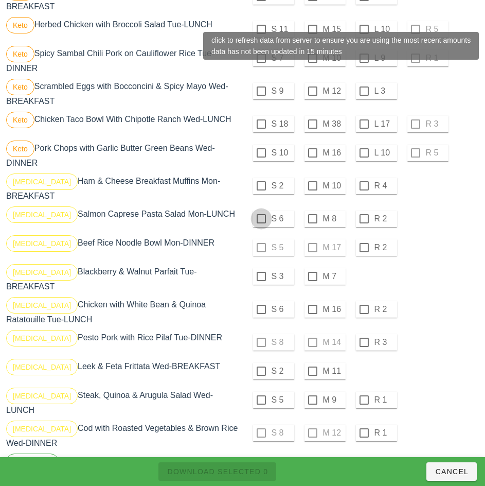
click at [261, 219] on div at bounding box center [262, 219] width 18 height 18
checkbox input "true"
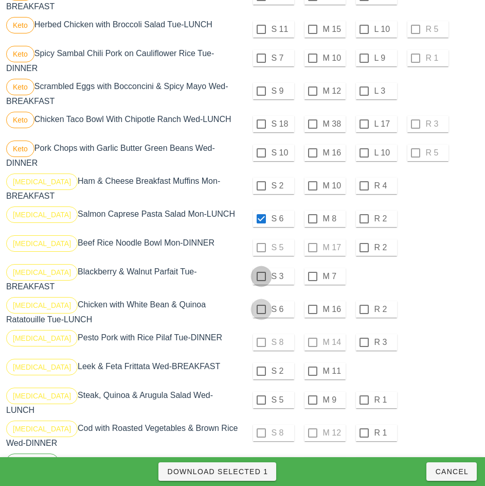
click at [263, 278] on div at bounding box center [262, 277] width 18 height 18
click at [261, 306] on div at bounding box center [262, 310] width 18 height 18
checkbox input "true"
click at [261, 186] on div at bounding box center [262, 186] width 18 height 18
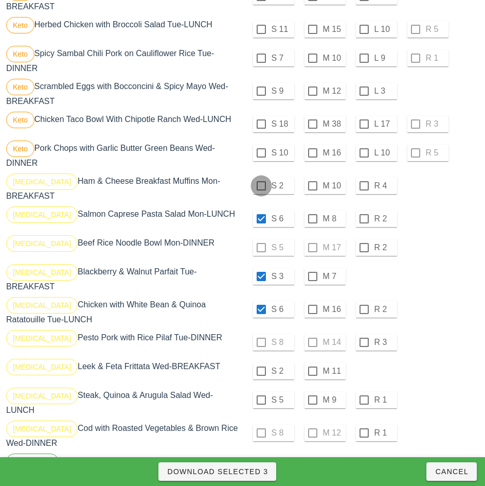
checkbox input "true"
click at [261, 367] on div at bounding box center [262, 371] width 18 height 18
click at [262, 396] on div at bounding box center [262, 400] width 18 height 18
checkbox input "true"
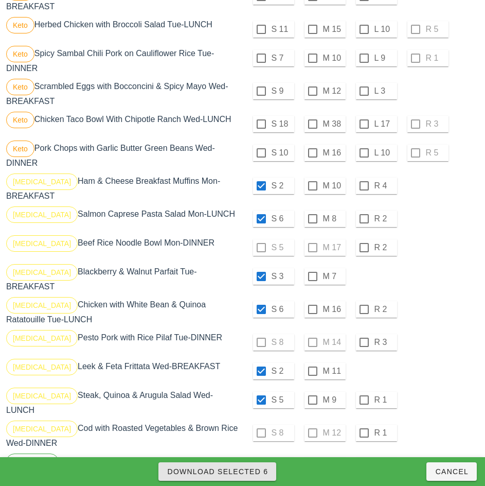
click at [266, 474] on span "Download Selected 6" at bounding box center [217, 471] width 101 height 8
checkbox input "false"
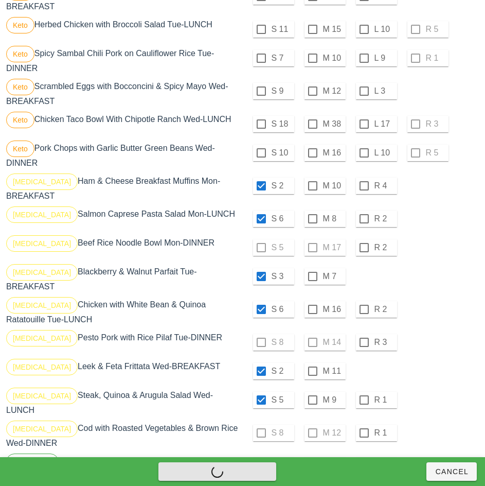
checkbox input "false"
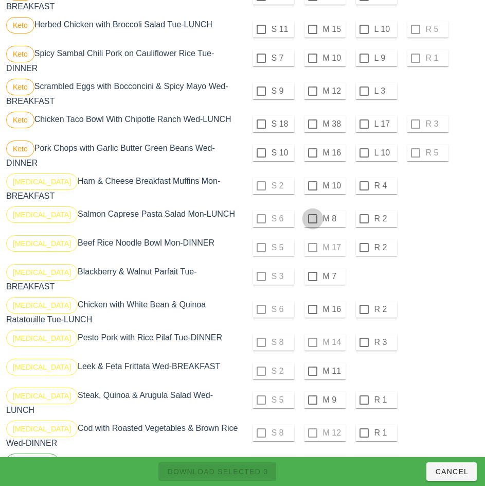
click at [313, 186] on div at bounding box center [313, 186] width 18 height 18
click at [313, 219] on div at bounding box center [313, 219] width 18 height 18
checkbox input "true"
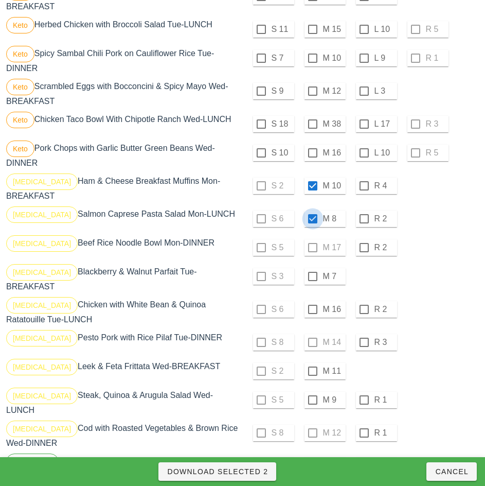
click at [313, 276] on div at bounding box center [313, 277] width 18 height 18
checkbox input "true"
click at [314, 306] on div at bounding box center [313, 310] width 18 height 18
checkbox input "true"
click at [313, 366] on div at bounding box center [313, 371] width 18 height 18
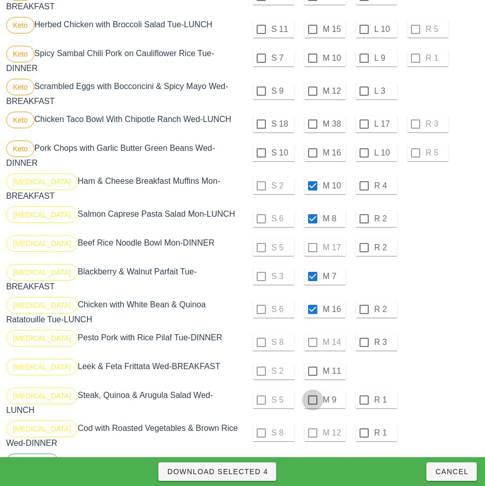
click at [311, 396] on div at bounding box center [313, 400] width 18 height 18
checkbox input "true"
click at [258, 472] on span "Download Selected 6" at bounding box center [217, 471] width 101 height 8
checkbox input "false"
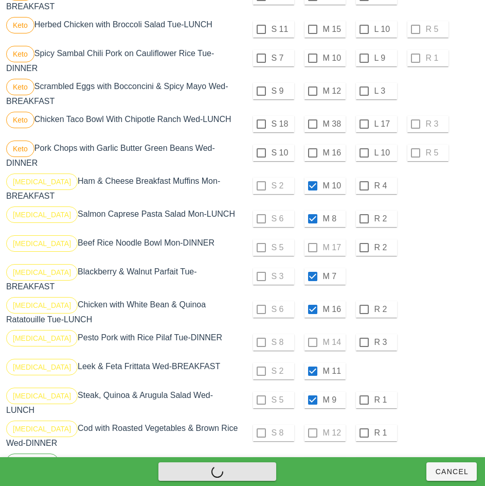
checkbox input "false"
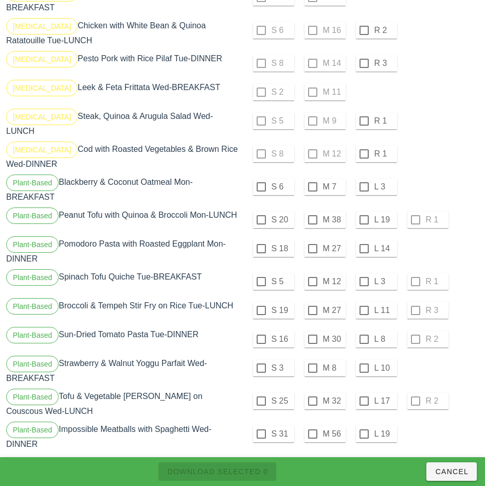
scroll to position [1058, 0]
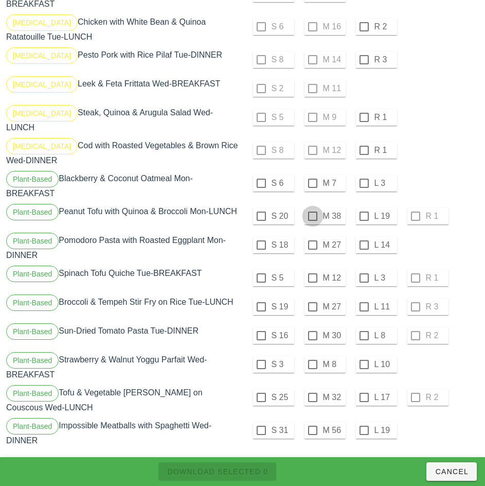
click at [313, 208] on div at bounding box center [313, 216] width 18 height 18
checkbox input "true"
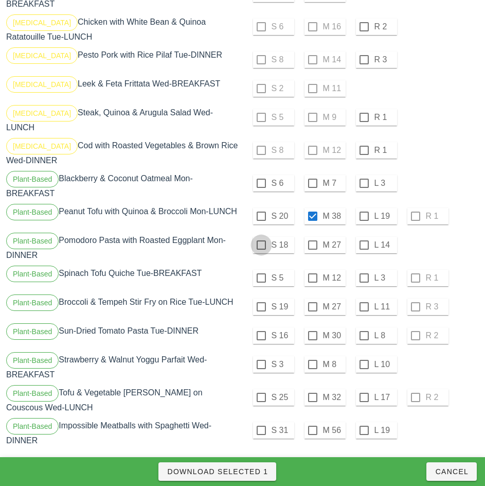
click at [261, 237] on div at bounding box center [262, 245] width 18 height 18
checkbox input "true"
click at [314, 327] on div at bounding box center [313, 336] width 18 height 18
checkbox input "true"
click at [313, 175] on div at bounding box center [313, 184] width 18 height 18
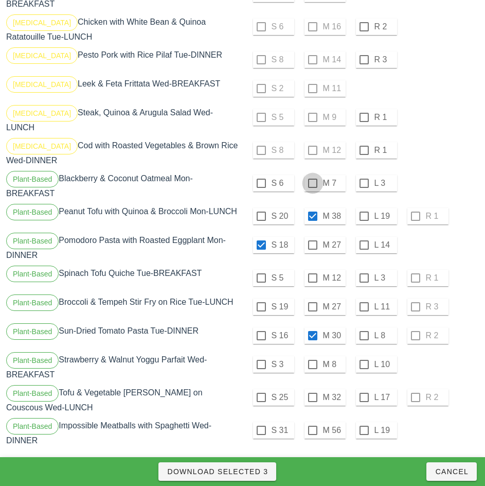
checkbox input "true"
click at [313, 237] on div at bounding box center [313, 245] width 18 height 18
checkbox input "true"
click at [261, 237] on div at bounding box center [262, 245] width 18 height 18
checkbox input "false"
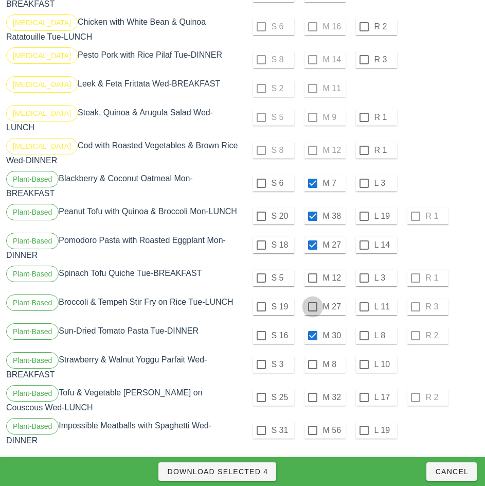
click at [313, 299] on div at bounding box center [313, 307] width 18 height 18
checkbox input "true"
click at [259, 475] on span "Download Selected 5" at bounding box center [217, 471] width 101 height 8
checkbox input "false"
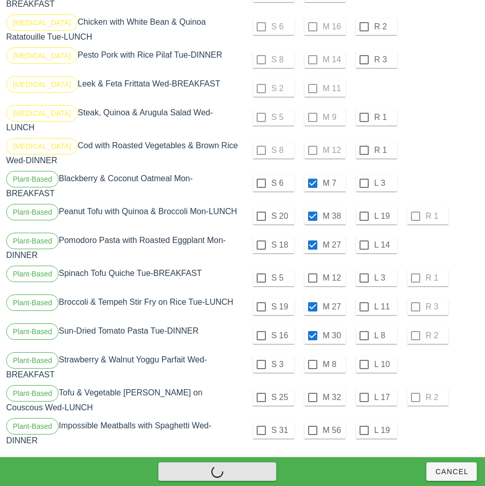
checkbox input "false"
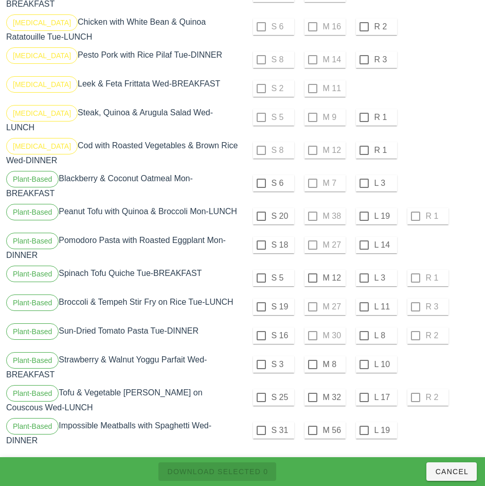
click at [261, 175] on div at bounding box center [262, 184] width 18 height 18
click at [261, 208] on div at bounding box center [262, 216] width 18 height 18
checkbox input "true"
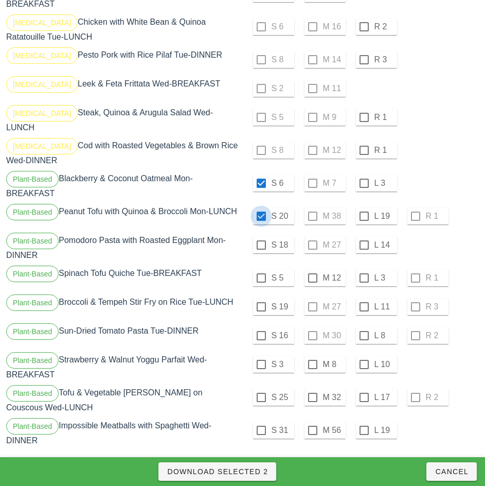
click at [262, 237] on div at bounding box center [262, 245] width 18 height 18
click at [259, 269] on div at bounding box center [262, 278] width 18 height 18
checkbox input "true"
click at [261, 299] on div at bounding box center [262, 307] width 18 height 18
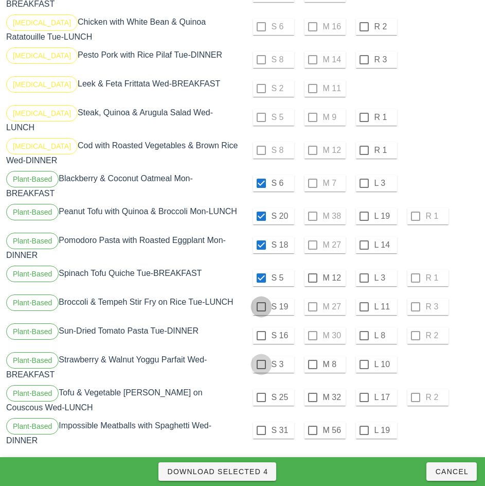
click at [261, 327] on div at bounding box center [262, 336] width 18 height 18
click at [262, 356] on div at bounding box center [262, 365] width 18 height 18
checkbox input "true"
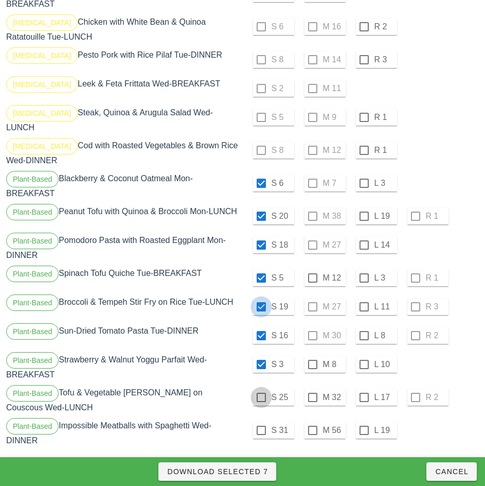
click at [261, 389] on div at bounding box center [262, 398] width 18 height 18
checkbox input "true"
click at [261, 422] on div at bounding box center [262, 431] width 18 height 18
checkbox input "true"
click at [258, 474] on span "Download Selected 9" at bounding box center [217, 471] width 101 height 8
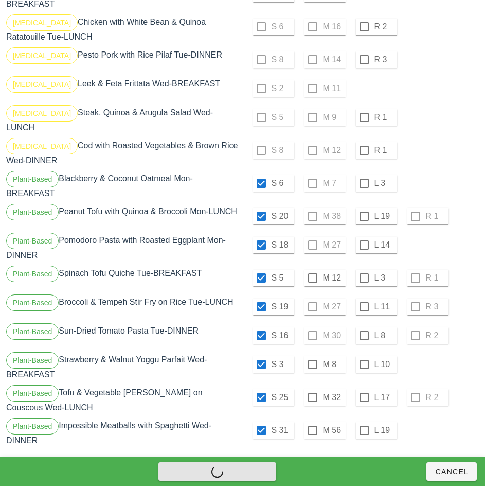
checkbox input "false"
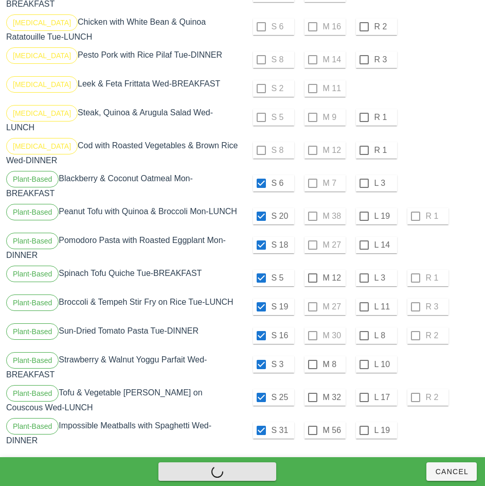
checkbox input "false"
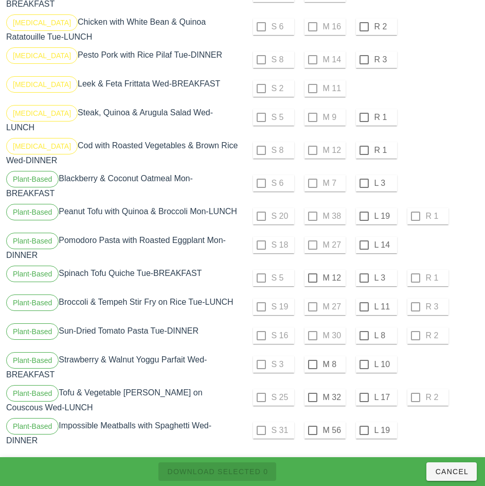
click at [364, 175] on div at bounding box center [365, 184] width 18 height 18
click at [365, 208] on div at bounding box center [365, 216] width 18 height 18
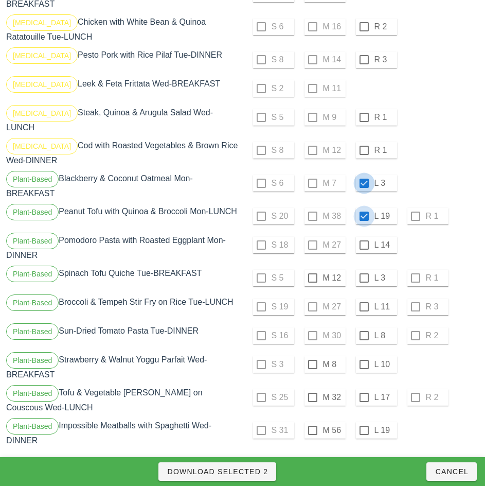
checkbox input "true"
click at [364, 237] on div at bounding box center [365, 245] width 18 height 18
checkbox input "true"
click at [364, 270] on div at bounding box center [365, 278] width 18 height 18
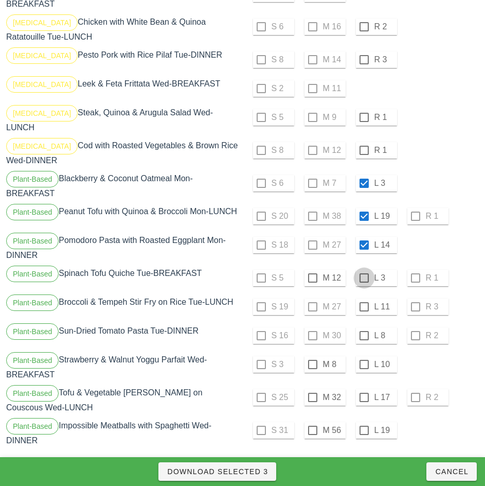
checkbox input "true"
click at [364, 299] on div at bounding box center [365, 307] width 18 height 18
checkbox input "true"
click at [363, 328] on div at bounding box center [365, 336] width 18 height 18
click at [363, 358] on div at bounding box center [365, 365] width 18 height 18
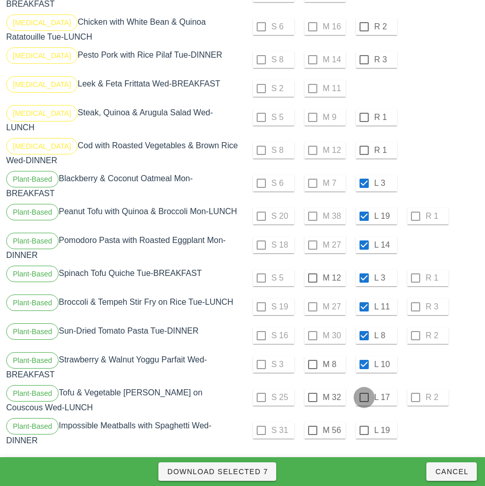
click at [364, 389] on div at bounding box center [365, 398] width 18 height 18
click at [364, 422] on div at bounding box center [365, 431] width 18 height 18
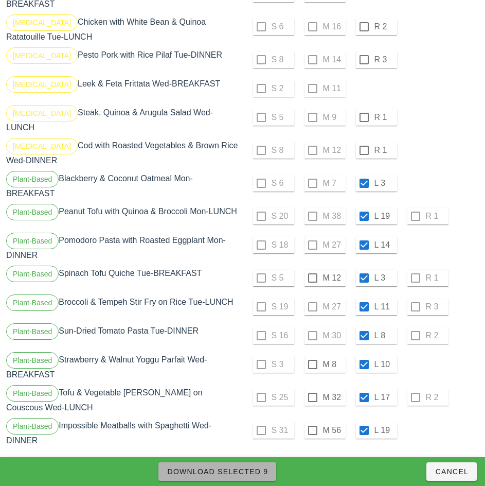
click at [256, 468] on span "Download Selected 9" at bounding box center [217, 471] width 101 height 8
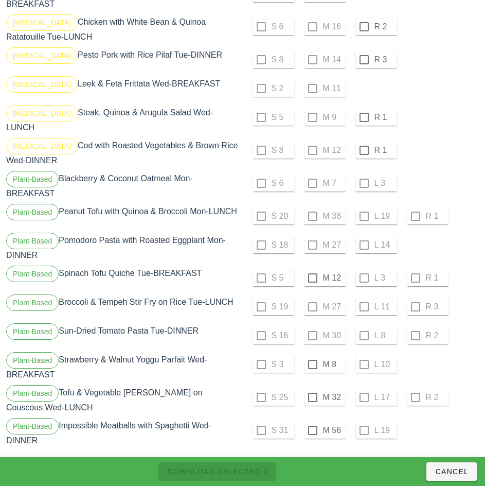
click at [313, 422] on div at bounding box center [313, 431] width 18 height 18
click at [313, 389] on div at bounding box center [313, 398] width 18 height 18
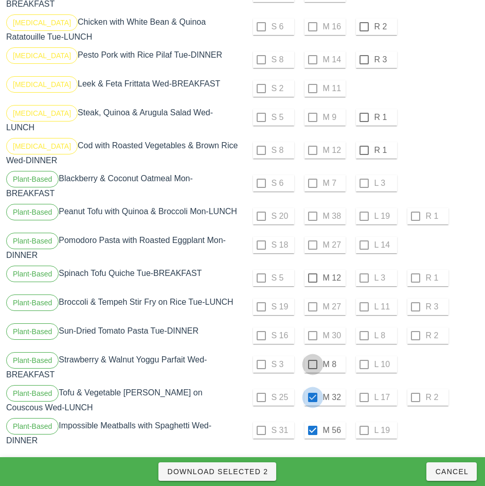
click at [314, 357] on div at bounding box center [313, 365] width 18 height 18
click at [313, 270] on div at bounding box center [313, 278] width 18 height 18
click at [253, 471] on span "Download Selected 4" at bounding box center [217, 471] width 101 height 8
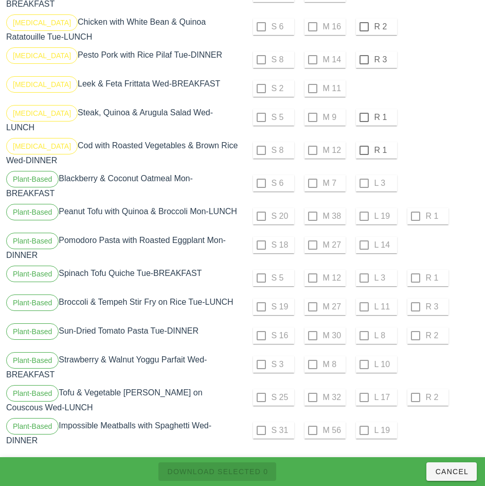
click at [217, 273] on div "Plant-Based Spinach Tofu Quiche Tue-BREAKFAST" at bounding box center [123, 278] width 239 height 29
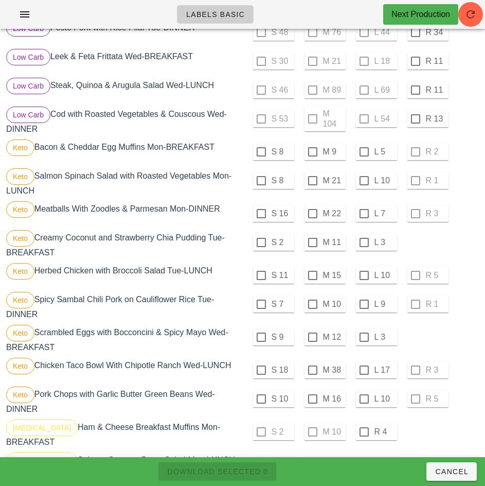
scroll to position [529, 0]
click at [313, 152] on div at bounding box center [313, 153] width 18 height 18
click at [313, 181] on div at bounding box center [313, 181] width 18 height 18
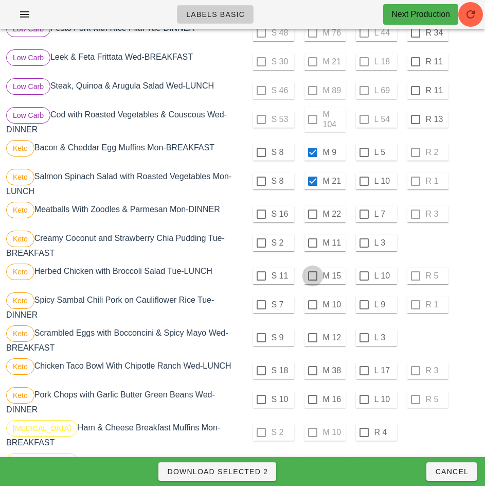
click at [313, 214] on div at bounding box center [313, 214] width 18 height 18
click at [313, 243] on div at bounding box center [313, 243] width 18 height 18
click at [313, 276] on div at bounding box center [313, 276] width 18 height 18
click at [366, 304] on div at bounding box center [365, 305] width 18 height 18
click at [364, 338] on div at bounding box center [365, 338] width 18 height 18
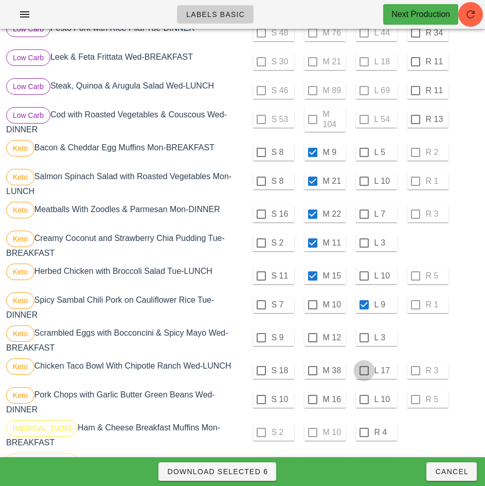
click at [365, 372] on div at bounding box center [365, 371] width 18 height 18
click at [364, 400] on div at bounding box center [365, 400] width 18 height 18
click at [252, 467] on span "Download Selected 9" at bounding box center [217, 471] width 101 height 8
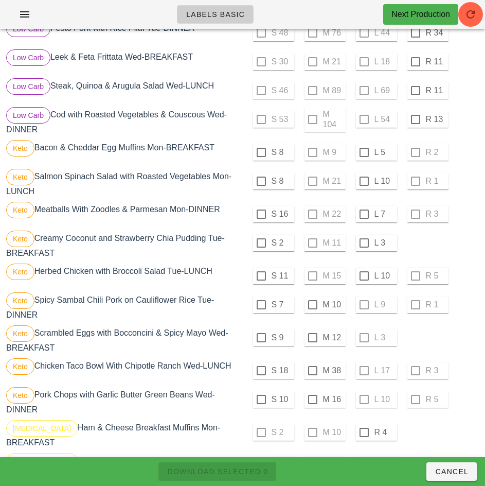
click at [364, 152] on div at bounding box center [365, 153] width 18 height 18
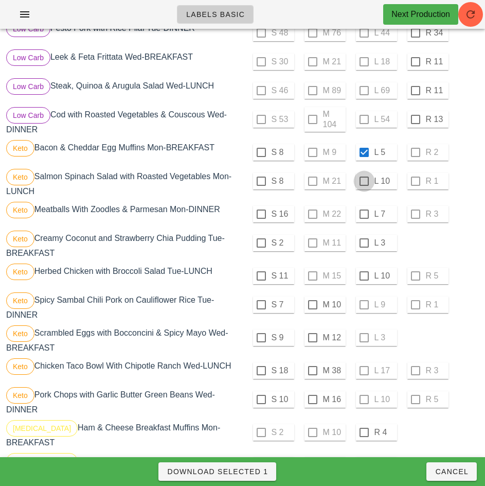
click at [365, 183] on div at bounding box center [365, 181] width 18 height 18
click at [364, 214] on div at bounding box center [365, 214] width 18 height 18
click at [364, 243] on div at bounding box center [365, 243] width 18 height 18
click at [364, 276] on div at bounding box center [365, 276] width 18 height 18
click at [313, 306] on div at bounding box center [313, 305] width 18 height 18
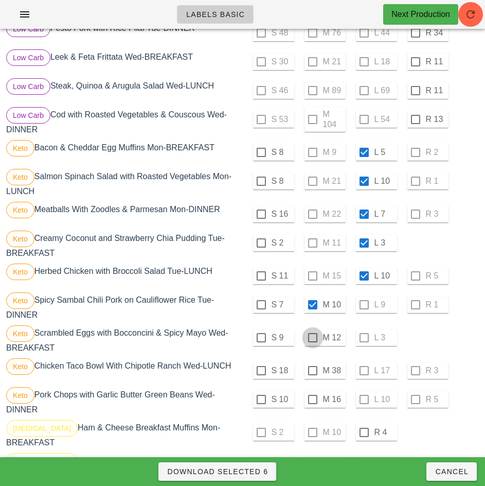
click at [313, 338] on div at bounding box center [313, 338] width 18 height 18
click at [311, 372] on div at bounding box center [313, 371] width 18 height 18
click at [312, 401] on div at bounding box center [313, 400] width 18 height 18
click at [310, 435] on div "S 2 M 10 R 4" at bounding box center [362, 432] width 235 height 25
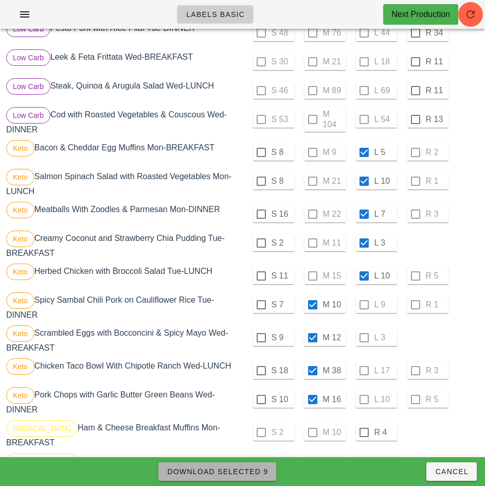
click at [262, 473] on span "Download Selected 9" at bounding box center [217, 471] width 101 height 8
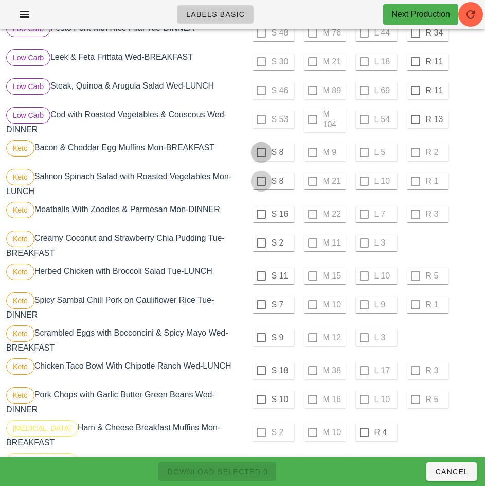
click at [263, 151] on div at bounding box center [262, 153] width 18 height 18
click at [261, 181] on div at bounding box center [262, 181] width 18 height 18
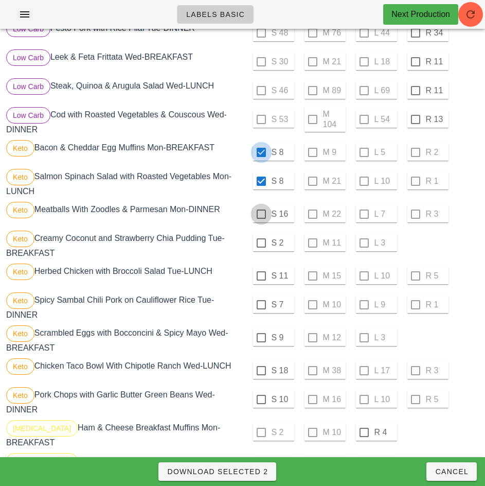
click at [265, 220] on div at bounding box center [262, 214] width 18 height 18
click at [259, 214] on div at bounding box center [262, 214] width 18 height 18
click at [261, 243] on div at bounding box center [262, 243] width 18 height 18
click at [259, 276] on div at bounding box center [262, 276] width 18 height 18
click at [261, 305] on div at bounding box center [262, 305] width 18 height 18
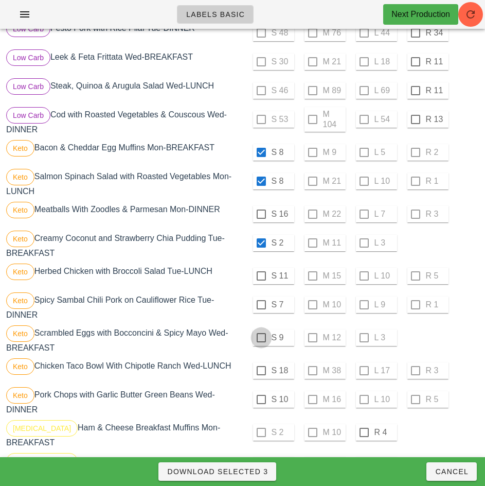
click at [261, 338] on div at bounding box center [262, 338] width 18 height 18
click at [261, 372] on div at bounding box center [262, 371] width 18 height 18
click at [259, 401] on div at bounding box center [262, 400] width 18 height 18
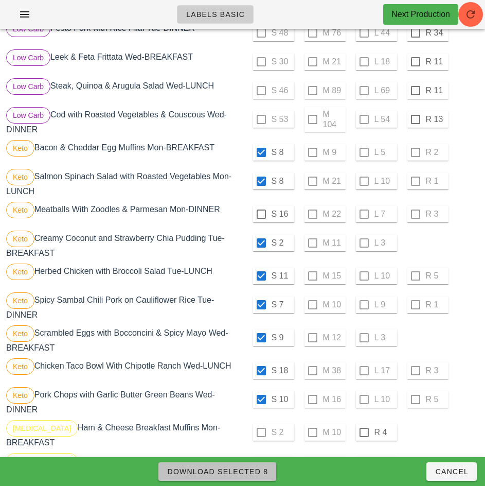
click at [254, 472] on span "Download Selected 8" at bounding box center [217, 471] width 101 height 8
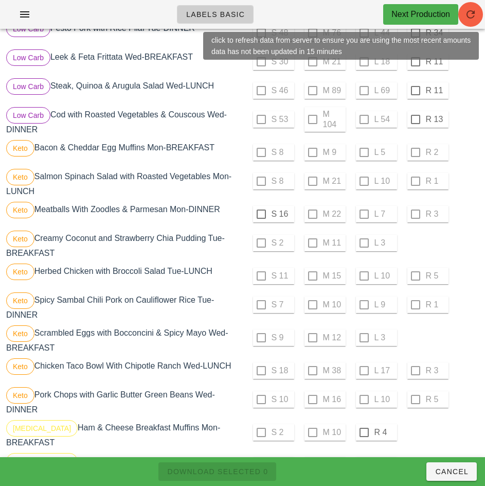
click at [261, 214] on div at bounding box center [262, 214] width 18 height 18
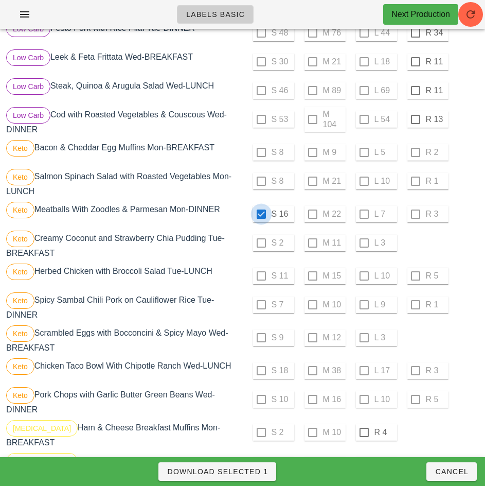
click at [259, 471] on span "Download Selected 1" at bounding box center [217, 471] width 101 height 8
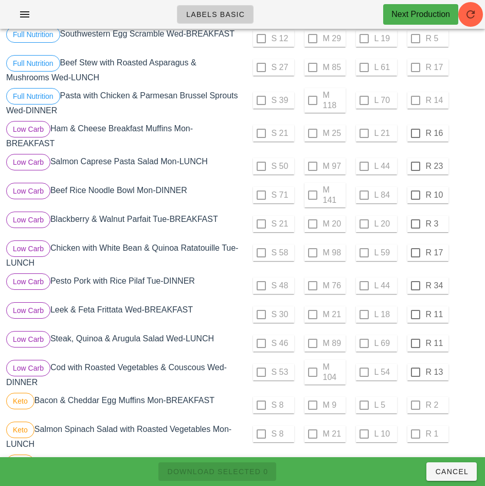
scroll to position [273, 0]
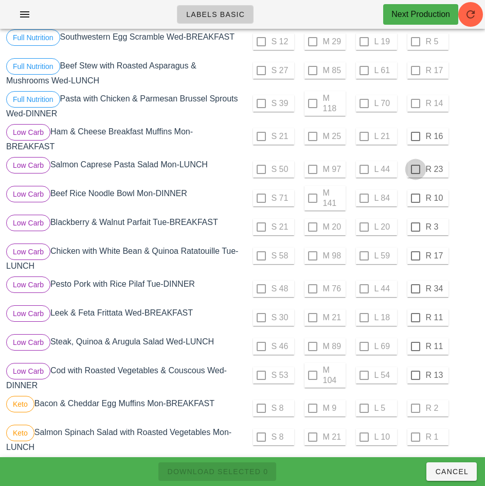
click at [415, 136] on div at bounding box center [416, 137] width 18 height 18
click at [415, 169] on div at bounding box center [416, 170] width 18 height 18
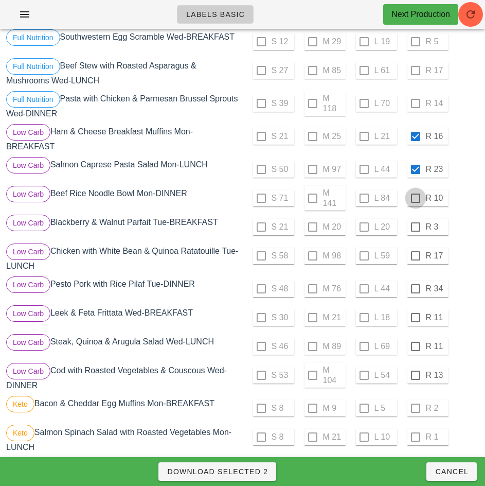
click at [415, 198] on div at bounding box center [416, 198] width 18 height 18
click at [415, 227] on div at bounding box center [416, 227] width 18 height 18
click at [415, 256] on div at bounding box center [416, 256] width 18 height 18
click at [416, 288] on div at bounding box center [416, 289] width 18 height 18
click at [417, 317] on div at bounding box center [416, 318] width 18 height 18
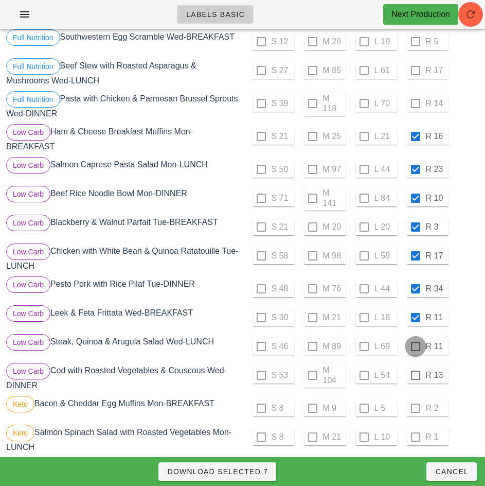
click at [415, 346] on div at bounding box center [416, 347] width 18 height 18
click at [415, 375] on div at bounding box center [416, 376] width 18 height 18
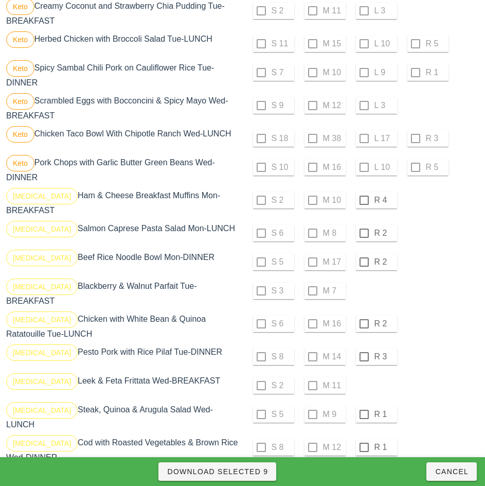
scroll to position [775, 0]
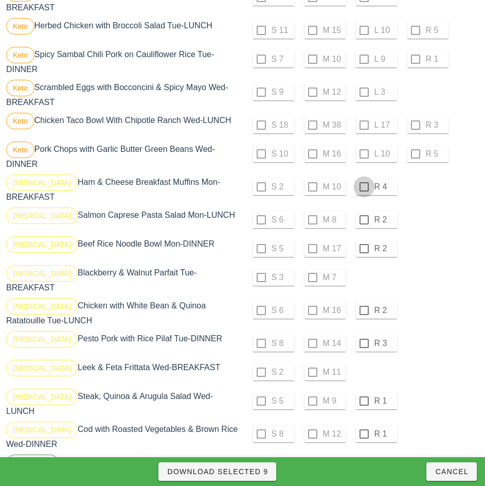
click at [364, 187] on div at bounding box center [365, 187] width 18 height 18
click at [362, 219] on div at bounding box center [365, 220] width 18 height 18
click at [364, 249] on div at bounding box center [365, 249] width 18 height 18
click at [364, 306] on div at bounding box center [365, 311] width 18 height 18
click at [364, 339] on div at bounding box center [365, 344] width 18 height 18
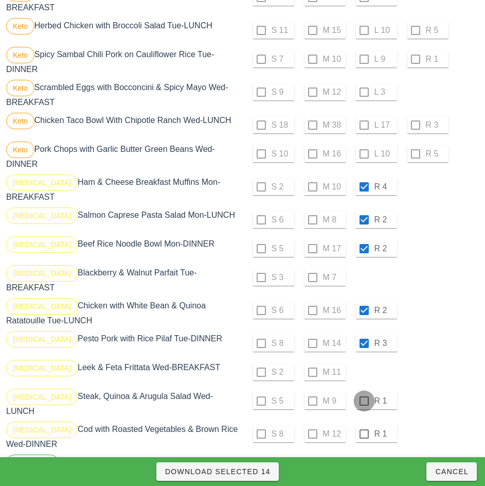
click at [365, 398] on div at bounding box center [365, 401] width 18 height 18
click at [363, 427] on div at bounding box center [365, 434] width 18 height 18
click at [261, 471] on span "Download Selected 16" at bounding box center [218, 471] width 106 height 8
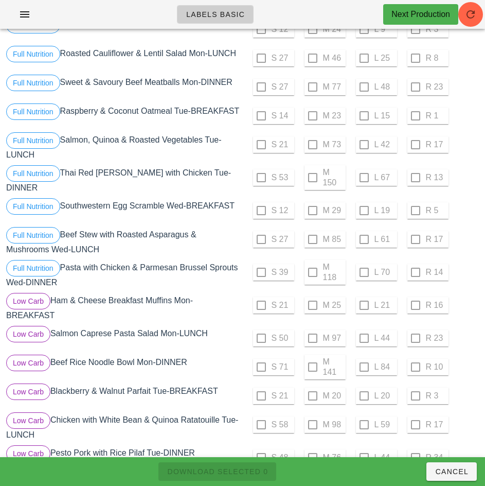
scroll to position [0, 0]
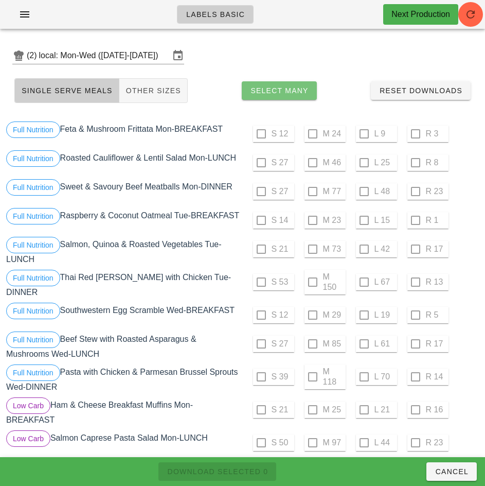
click at [290, 93] on span "Select Many" at bounding box center [279, 90] width 59 height 8
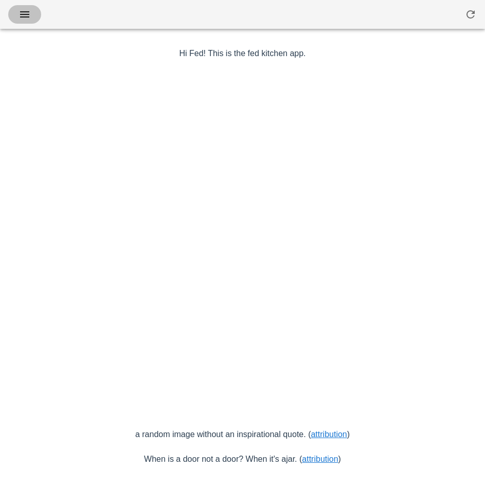
click at [24, 13] on icon "button" at bounding box center [25, 14] width 12 height 12
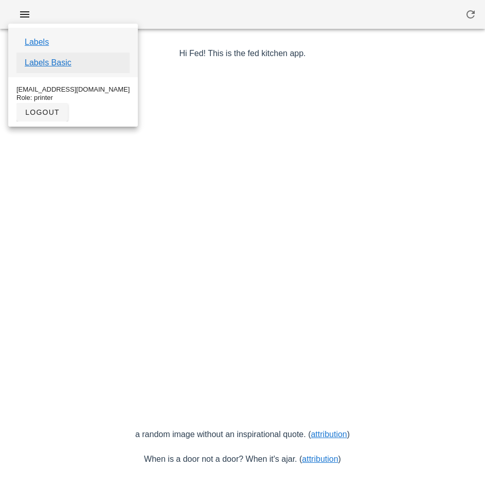
click at [64, 65] on link "Labels Basic" at bounding box center [48, 63] width 47 height 12
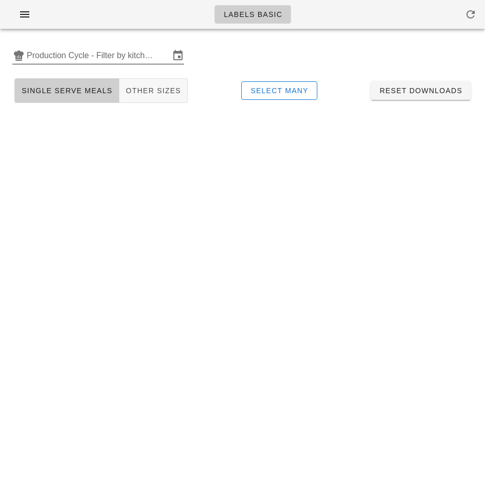
click at [110, 58] on input "Production Cycle - Filter by kitchen production schedules" at bounding box center [98, 55] width 143 height 16
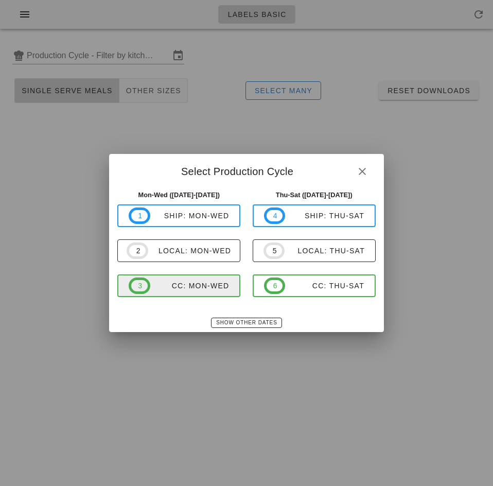
click at [201, 287] on div "CC: Mon-Wed" at bounding box center [189, 286] width 79 height 8
type input "CC: Mon-Wed ([DATE]-[DATE])"
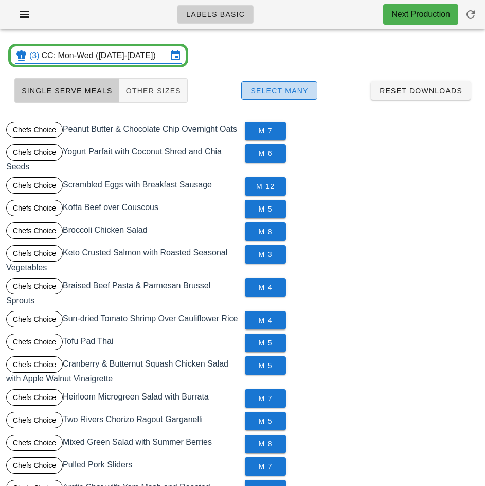
click at [302, 92] on span "Select Many" at bounding box center [279, 90] width 59 height 8
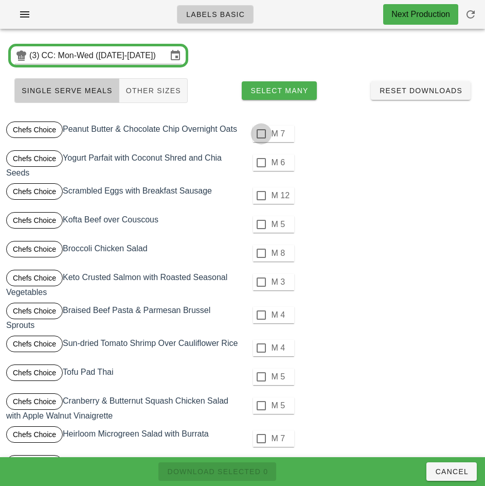
click at [262, 135] on div at bounding box center [262, 134] width 18 height 18
checkbox input "true"
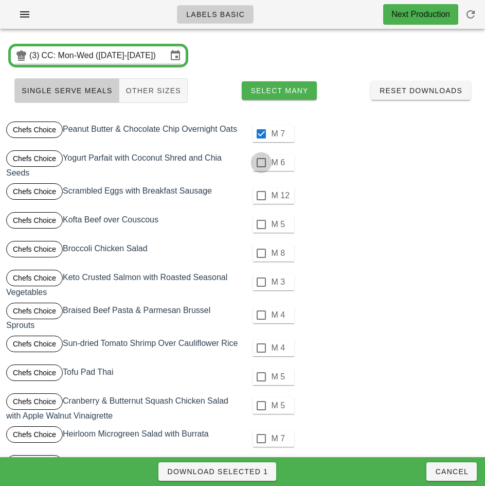
click at [260, 162] on div at bounding box center [262, 163] width 18 height 18
checkbox input "true"
click at [261, 196] on div at bounding box center [262, 196] width 18 height 18
checkbox input "true"
click at [261, 224] on div at bounding box center [262, 225] width 18 height 18
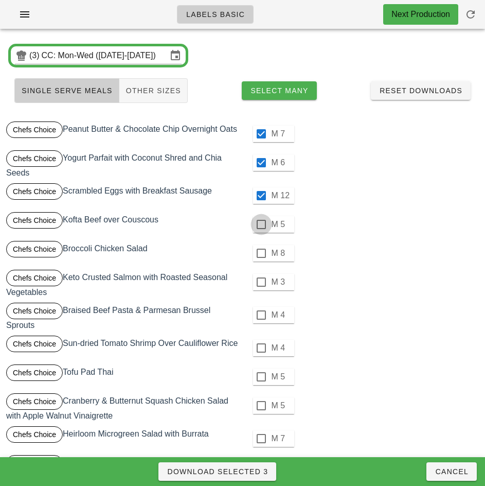
checkbox input "true"
click at [259, 252] on div at bounding box center [262, 254] width 18 height 18
checkbox input "true"
click at [261, 282] on div at bounding box center [262, 282] width 18 height 18
checkbox input "true"
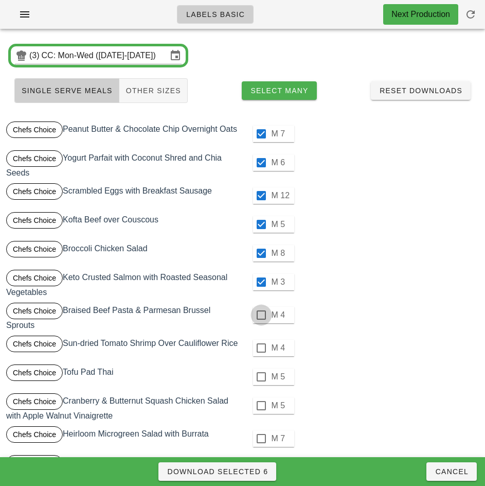
click at [261, 313] on div at bounding box center [262, 315] width 18 height 18
checkbox input "true"
click at [261, 350] on div at bounding box center [262, 348] width 18 height 18
checkbox input "true"
click at [261, 378] on div at bounding box center [262, 377] width 18 height 18
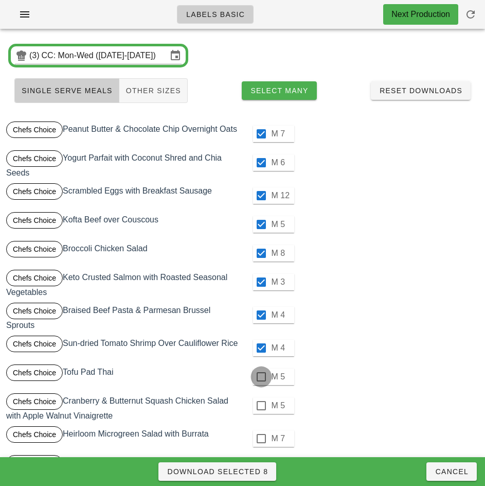
checkbox input "true"
click at [261, 406] on div at bounding box center [262, 406] width 18 height 18
checkbox input "true"
click at [261, 439] on div at bounding box center [262, 439] width 18 height 18
checkbox input "true"
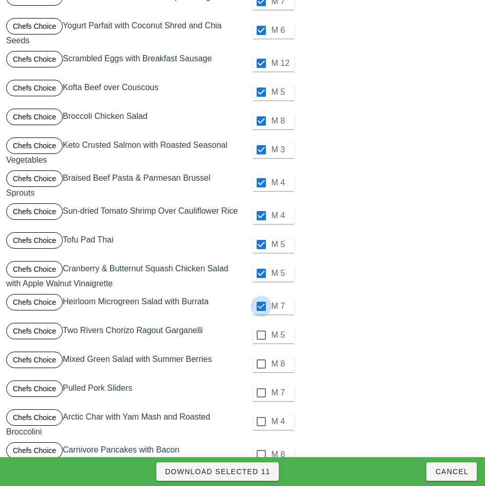
scroll to position [133, 0]
click at [261, 335] on div at bounding box center [262, 335] width 18 height 18
checkbox input "true"
click at [261, 363] on div at bounding box center [262, 364] width 18 height 18
checkbox input "true"
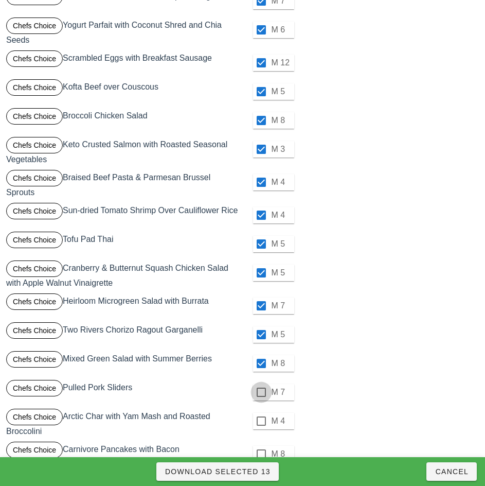
click at [261, 393] on div at bounding box center [262, 393] width 18 height 18
checkbox input "true"
click at [261, 421] on div at bounding box center [262, 421] width 18 height 18
checkbox input "true"
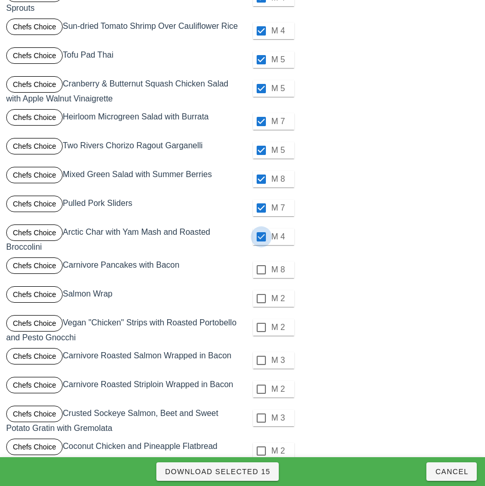
scroll to position [323, 0]
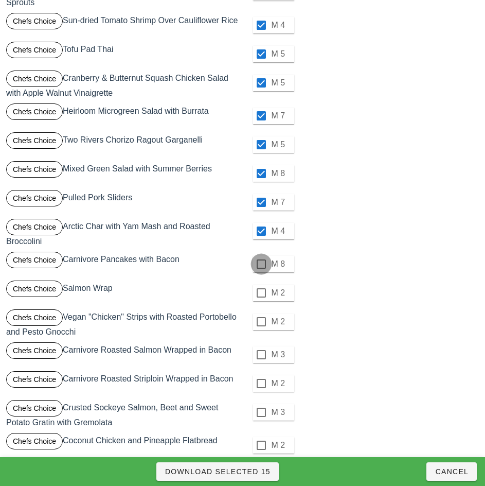
click at [261, 264] on div at bounding box center [262, 264] width 18 height 18
checkbox input "true"
click at [261, 293] on div at bounding box center [262, 293] width 18 height 18
checkbox input "true"
click at [261, 322] on div at bounding box center [262, 322] width 18 height 18
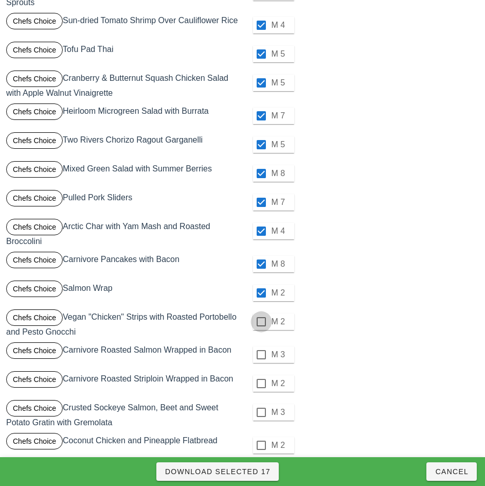
checkbox input "true"
click at [262, 356] on div at bounding box center [262, 355] width 18 height 18
checkbox input "true"
click at [261, 384] on div at bounding box center [262, 384] width 18 height 18
checkbox input "true"
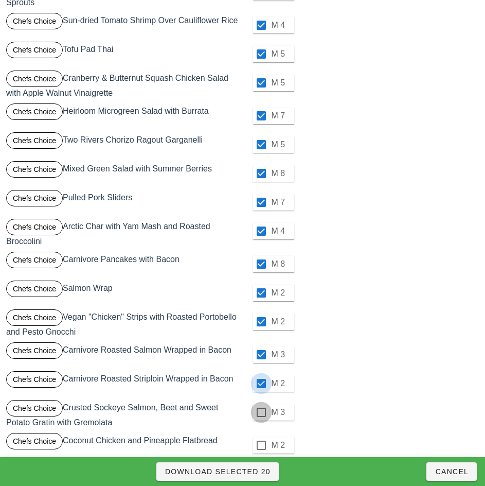
click at [261, 412] on div at bounding box center [262, 413] width 18 height 18
checkbox input "true"
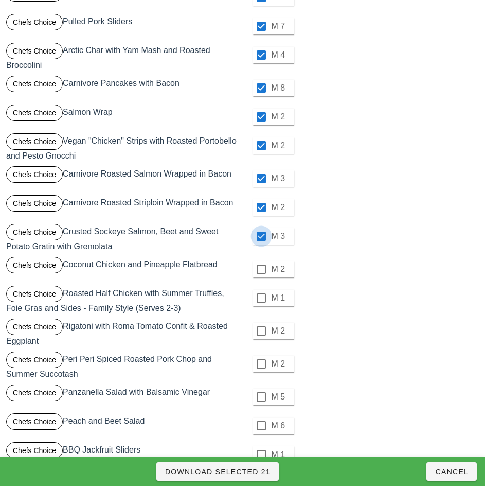
scroll to position [500, 0]
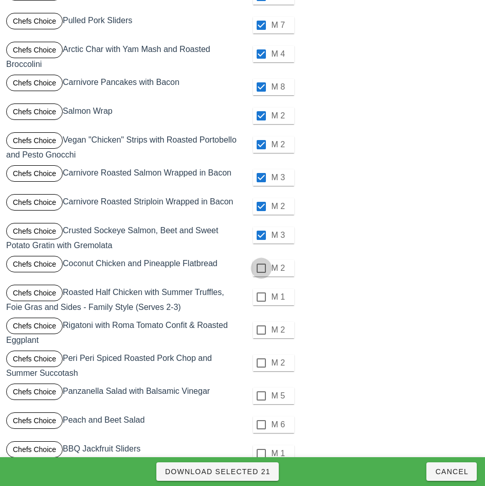
click at [263, 276] on div at bounding box center [262, 268] width 18 height 18
checkbox input "true"
click at [261, 330] on div at bounding box center [262, 330] width 18 height 18
checkbox input "true"
click at [261, 363] on div at bounding box center [262, 363] width 18 height 18
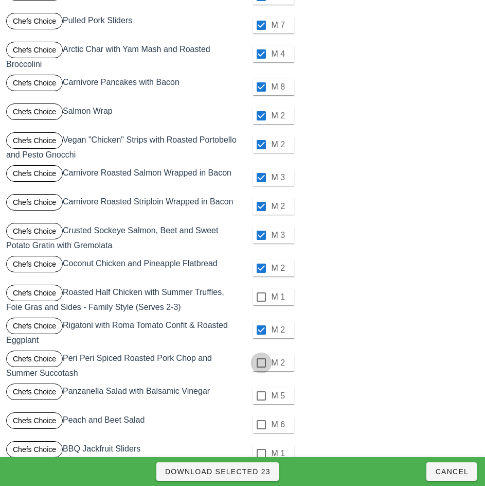
checkbox input "true"
click at [261, 396] on div at bounding box center [262, 396] width 18 height 18
checkbox input "true"
click at [261, 425] on div at bounding box center [262, 425] width 18 height 18
checkbox input "true"
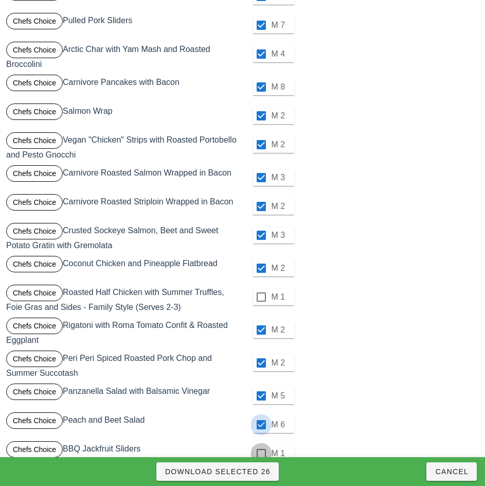
click at [261, 454] on div at bounding box center [262, 454] width 18 height 18
checkbox input "true"
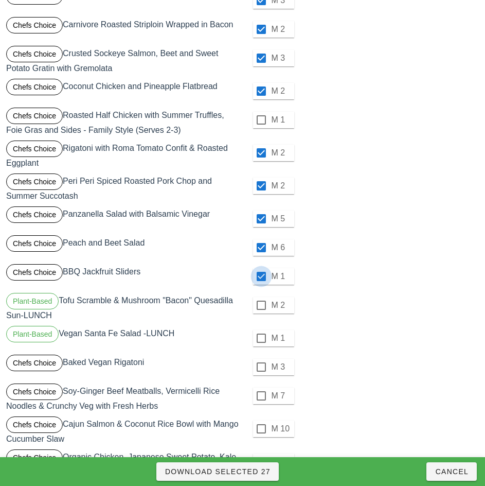
scroll to position [678, 0]
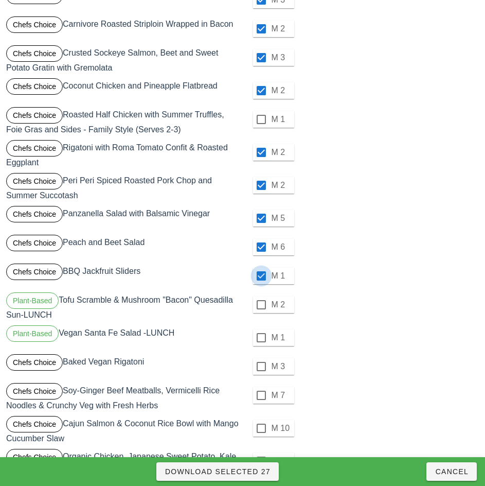
click at [261, 305] on div at bounding box center [262, 305] width 18 height 18
checkbox input "true"
click at [261, 367] on div at bounding box center [262, 367] width 18 height 18
checkbox input "true"
click at [261, 338] on div at bounding box center [262, 338] width 18 height 18
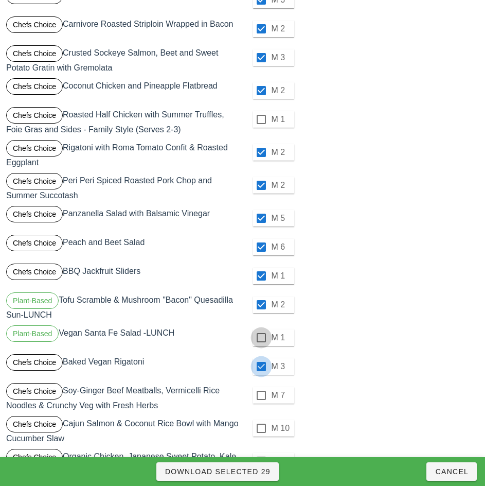
checkbox input "true"
click at [261, 395] on div at bounding box center [262, 396] width 18 height 18
checkbox input "true"
click at [261, 428] on div at bounding box center [262, 429] width 18 height 18
checkbox input "true"
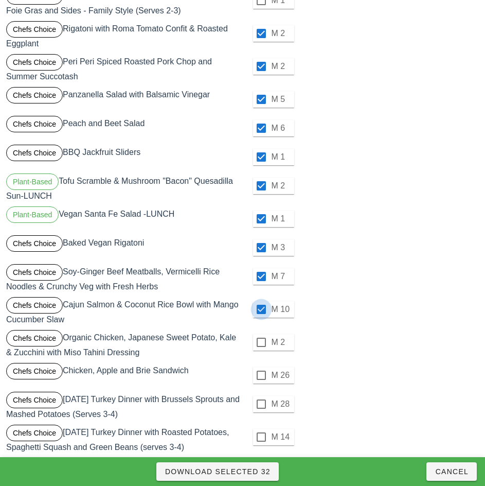
scroll to position [811, 0]
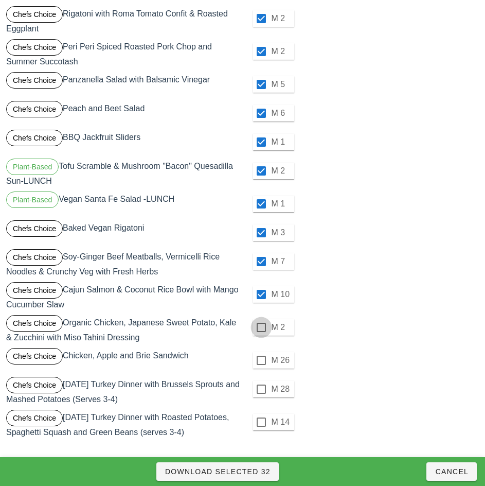
click at [261, 327] on div at bounding box center [262, 328] width 18 height 18
checkbox input "true"
click at [261, 360] on div at bounding box center [262, 361] width 18 height 18
checkbox input "true"
click at [261, 389] on div at bounding box center [262, 389] width 18 height 18
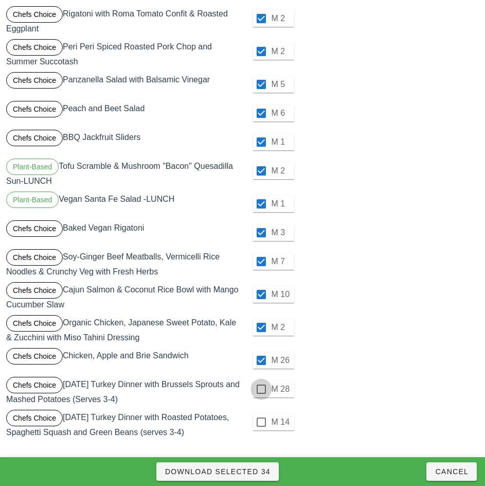
checkbox input "true"
click at [261, 422] on div at bounding box center [262, 422] width 18 height 18
checkbox input "true"
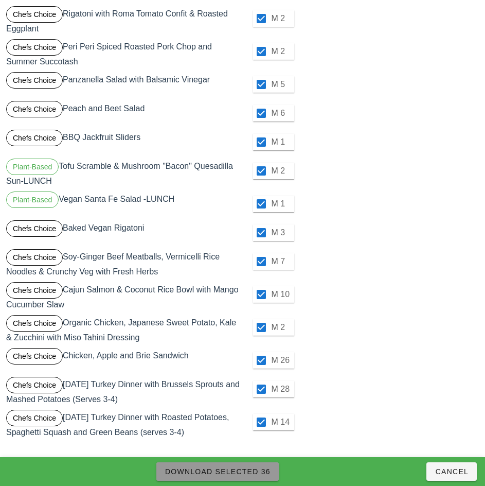
click at [262, 473] on span "Download Selected 36" at bounding box center [218, 471] width 106 height 8
checkbox input "false"
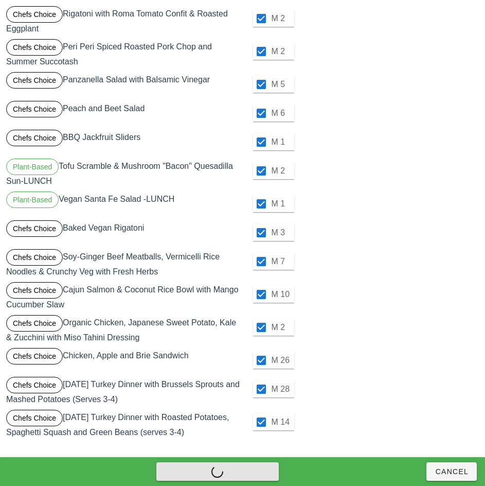
checkbox input "false"
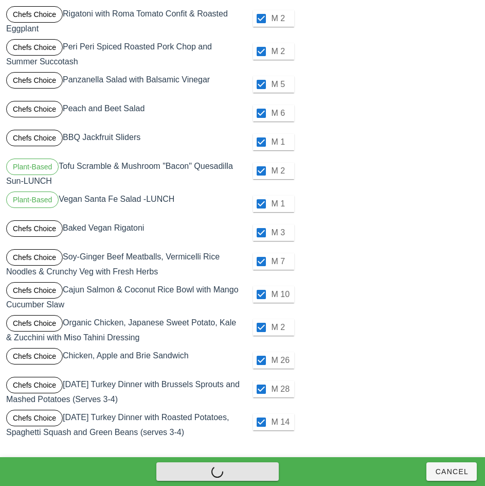
checkbox input "false"
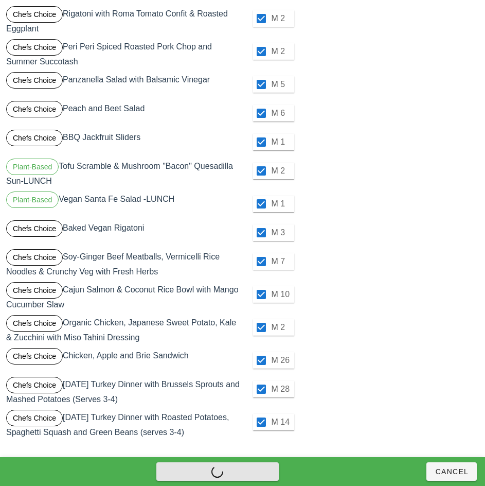
checkbox input "false"
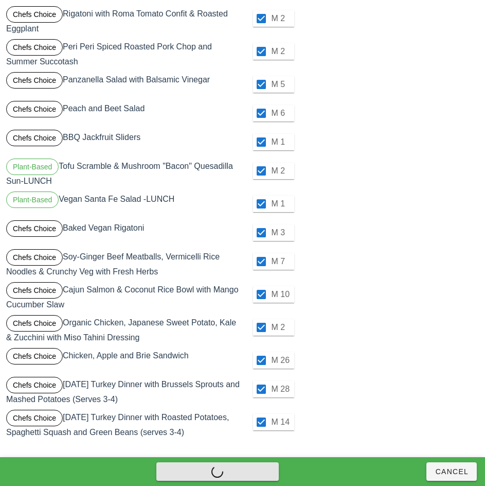
checkbox input "false"
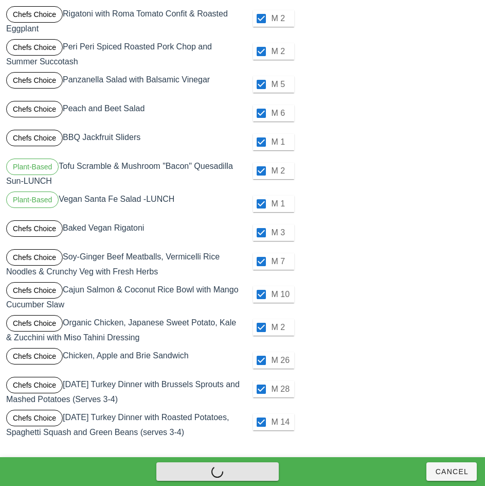
checkbox input "false"
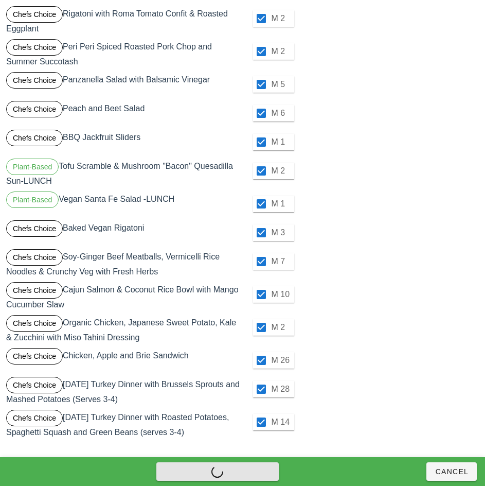
checkbox input "false"
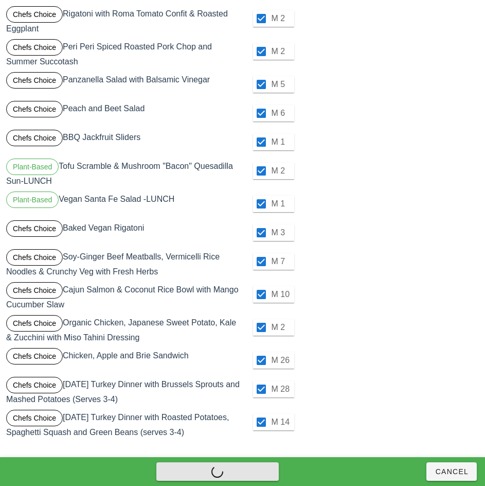
checkbox input "false"
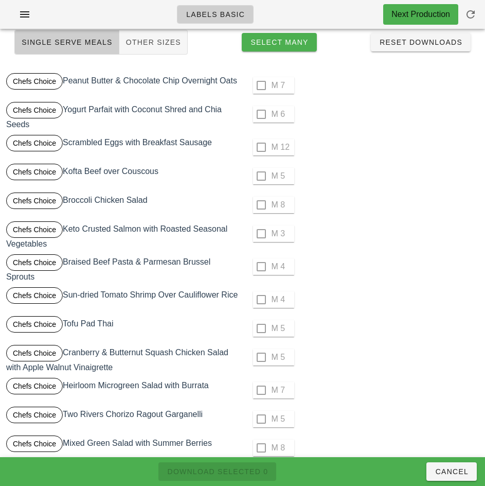
scroll to position [0, 0]
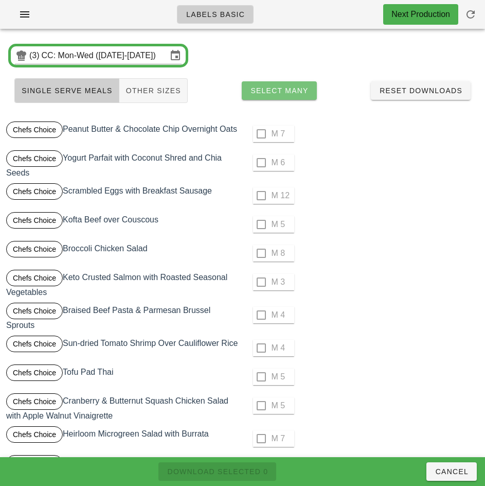
click at [293, 90] on span "Select Many" at bounding box center [279, 90] width 59 height 8
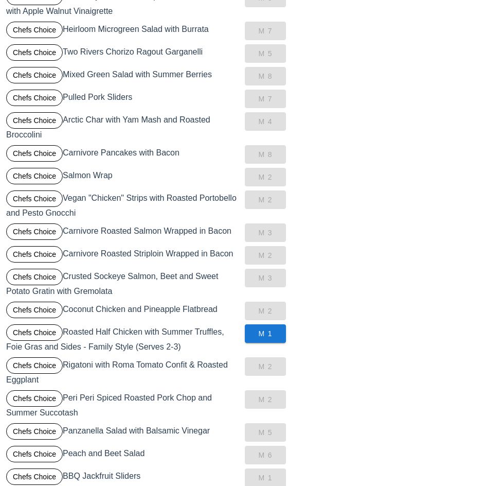
scroll to position [374, 0]
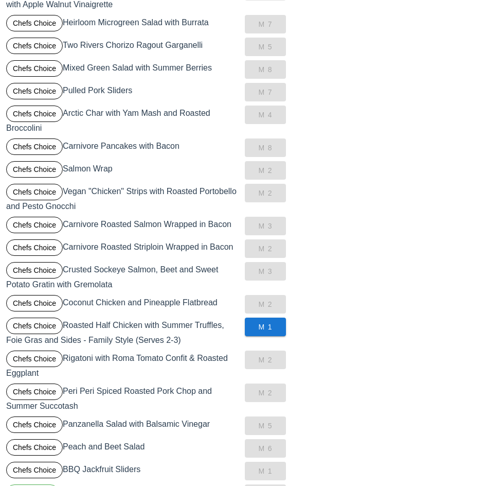
click at [209, 328] on div "Chefs Choice Roasted Half Chicken with Summer Truffles, Foie Gras and Sides - F…" at bounding box center [123, 332] width 239 height 33
click at [189, 331] on div "Chefs Choice Roasted Half Chicken with Summer Truffles, Foie Gras and Sides - F…" at bounding box center [123, 332] width 239 height 33
click at [186, 331] on div "Chefs Choice Roasted Half Chicken with Summer Truffles, Foie Gras and Sides - F…" at bounding box center [123, 332] width 239 height 33
click at [151, 331] on div "Chefs Choice Roasted Half Chicken with Summer Truffles, Foie Gras and Sides - F…" at bounding box center [123, 332] width 239 height 33
click at [268, 329] on span "M 1" at bounding box center [265, 327] width 25 height 8
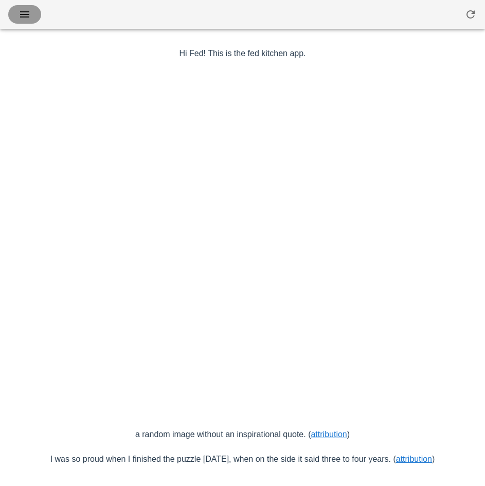
click at [22, 19] on icon "button" at bounding box center [25, 14] width 12 height 12
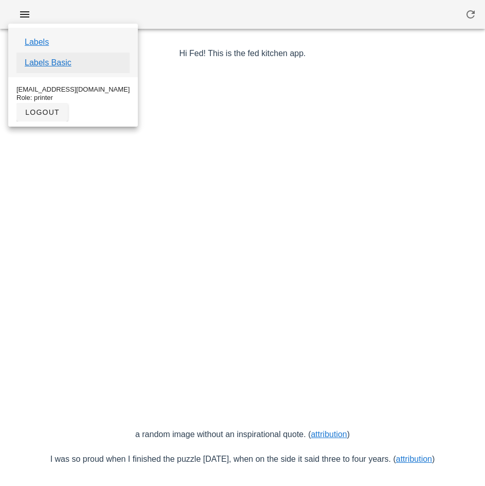
click at [64, 63] on link "Labels Basic" at bounding box center [48, 63] width 47 height 12
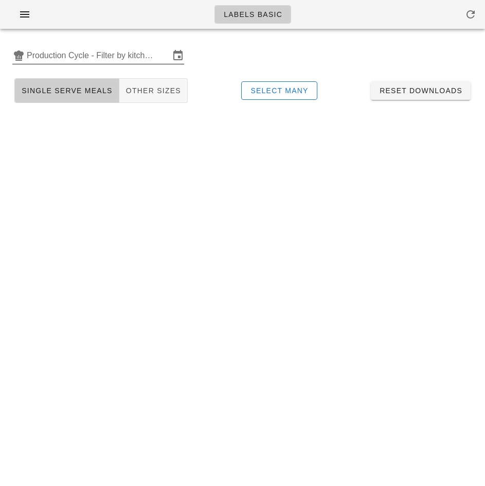
click at [69, 55] on input "Production Cycle - Filter by kitchen production schedules" at bounding box center [98, 55] width 143 height 16
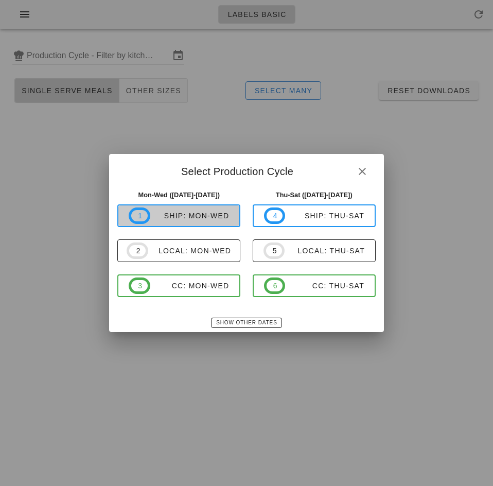
click at [190, 217] on div "ship: Mon-Wed" at bounding box center [189, 216] width 79 height 8
type input "ship: Mon-Wed (Oct 13-Oct 15)"
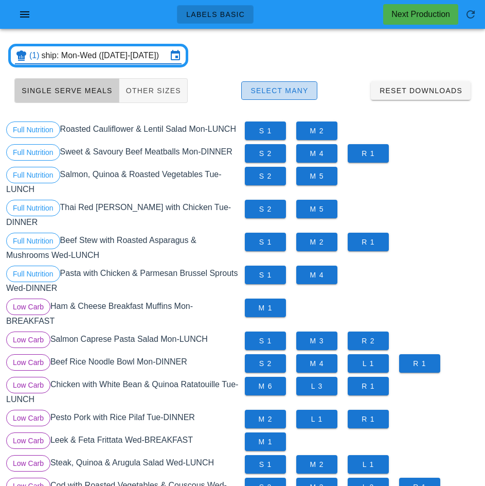
click at [299, 90] on span "Select Many" at bounding box center [279, 90] width 59 height 8
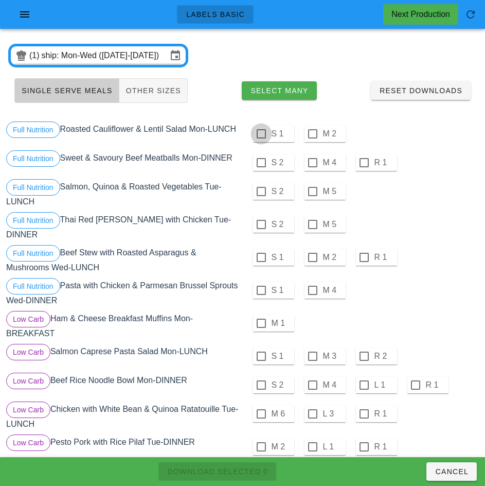
click at [261, 134] on div at bounding box center [262, 134] width 18 height 18
checkbox input "true"
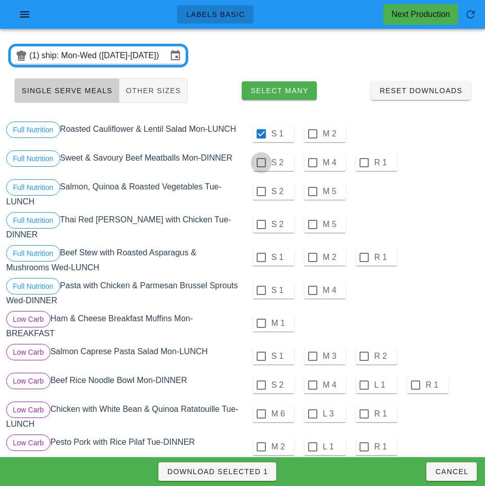
click at [262, 162] on div at bounding box center [262, 163] width 18 height 18
checkbox input "true"
click at [259, 193] on div at bounding box center [262, 192] width 18 height 18
checkbox input "true"
click at [259, 226] on div at bounding box center [262, 225] width 18 height 18
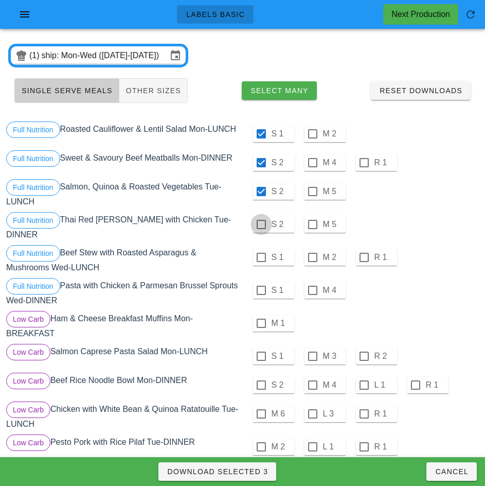
checkbox input "true"
click at [259, 253] on div at bounding box center [262, 258] width 18 height 18
checkbox input "true"
click at [261, 286] on div at bounding box center [262, 291] width 18 height 18
checkbox input "true"
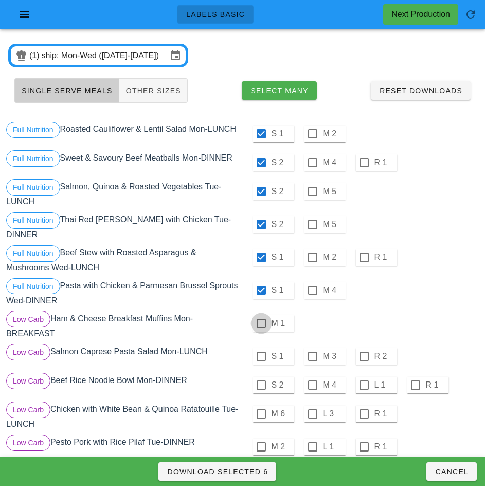
click at [261, 319] on div at bounding box center [262, 324] width 18 height 18
checkbox input "true"
click at [261, 352] on div at bounding box center [262, 357] width 18 height 18
checkbox input "true"
click at [261, 381] on div at bounding box center [262, 385] width 18 height 18
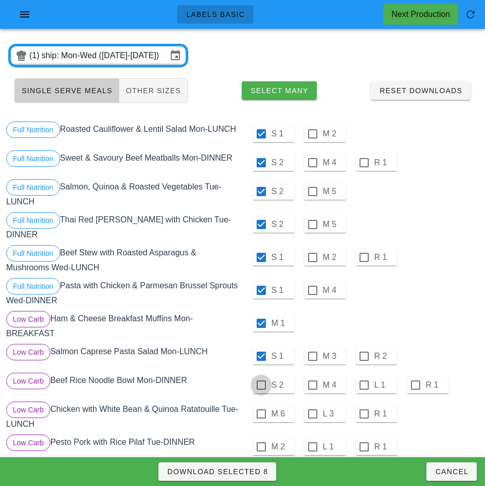
checkbox input "true"
click at [262, 411] on div at bounding box center [262, 414] width 18 height 18
checkbox input "true"
click at [261, 443] on div at bounding box center [262, 447] width 18 height 18
checkbox input "true"
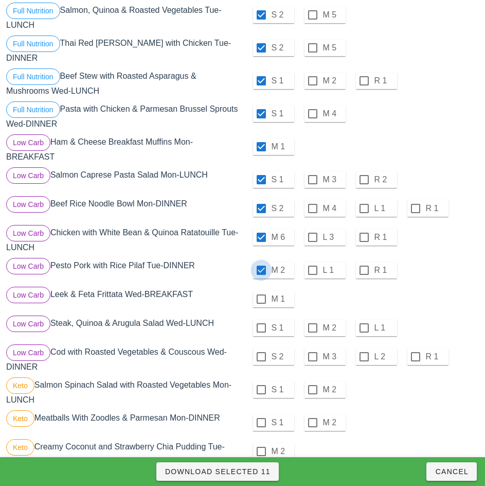
scroll to position [184, 0]
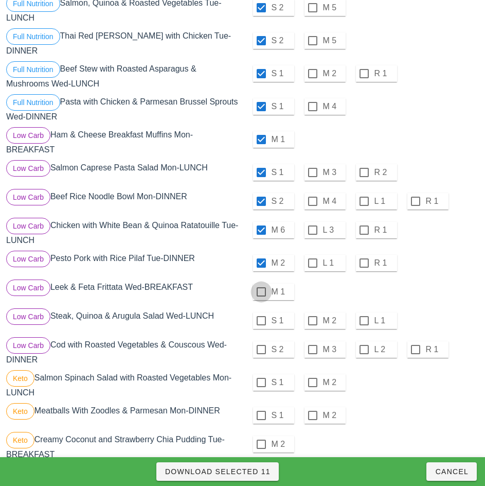
click at [261, 288] on div at bounding box center [262, 292] width 18 height 18
checkbox input "true"
click at [261, 317] on div at bounding box center [262, 321] width 18 height 18
checkbox input "true"
click at [261, 345] on div at bounding box center [262, 350] width 18 height 18
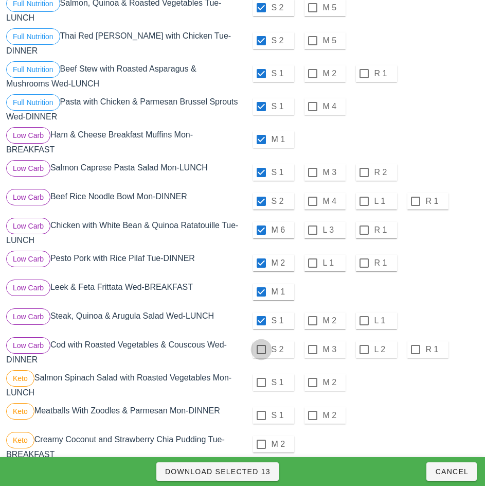
checkbox input "true"
click at [261, 378] on div at bounding box center [262, 383] width 18 height 18
checkbox input "true"
click at [261, 411] on div at bounding box center [262, 416] width 18 height 18
checkbox input "true"
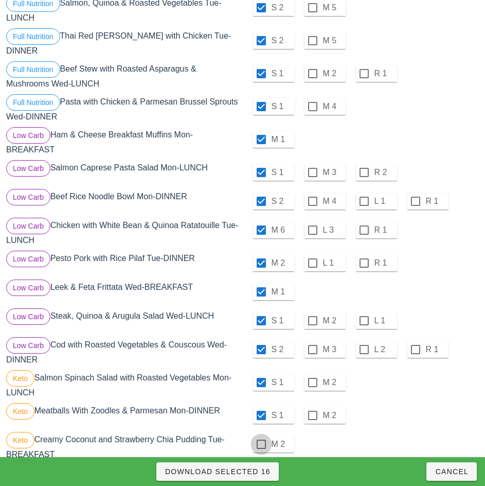
click at [261, 440] on div at bounding box center [262, 445] width 18 height 18
checkbox input "true"
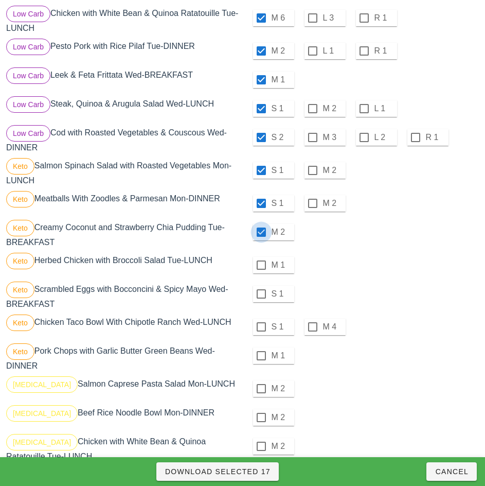
scroll to position [405, 0]
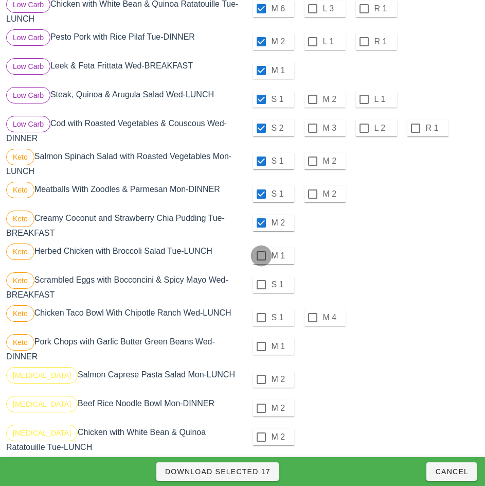
click at [261, 252] on div at bounding box center [262, 256] width 18 height 18
checkbox input "true"
click at [261, 281] on div at bounding box center [262, 285] width 18 height 18
checkbox input "true"
click at [261, 314] on div at bounding box center [262, 318] width 18 height 18
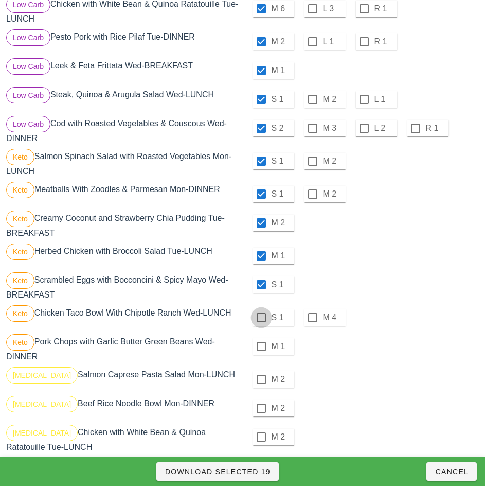
checkbox input "true"
click at [262, 342] on div at bounding box center [262, 347] width 18 height 18
checkbox input "true"
click at [261, 375] on div at bounding box center [262, 380] width 18 height 18
checkbox input "true"
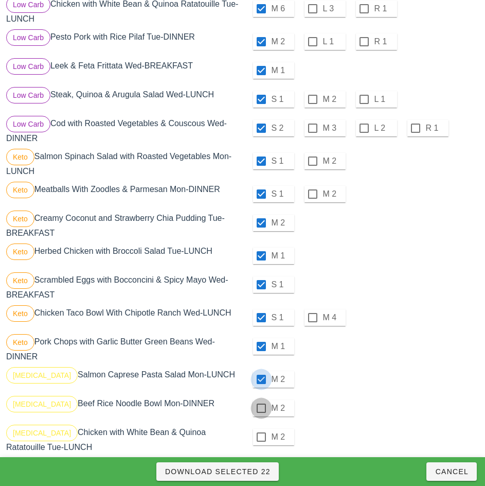
click at [263, 405] on div at bounding box center [262, 409] width 18 height 18
checkbox input "true"
click at [262, 434] on div at bounding box center [262, 437] width 18 height 18
checkbox input "true"
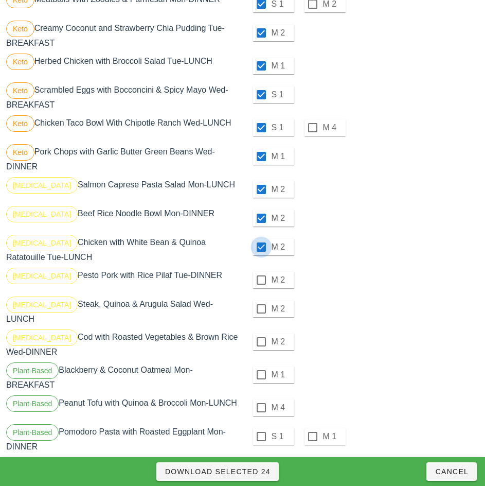
scroll to position [599, 0]
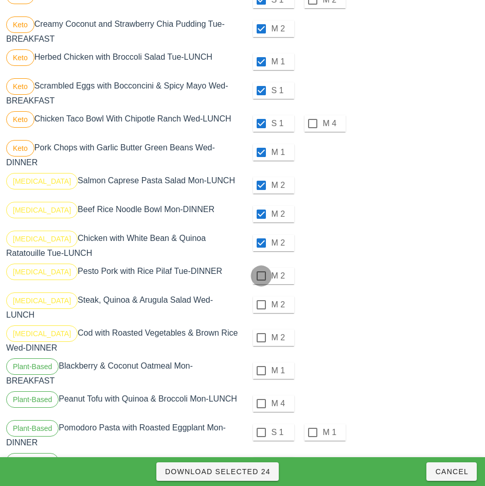
click at [261, 272] on div at bounding box center [262, 276] width 18 height 18
checkbox input "true"
click at [261, 301] on div at bounding box center [262, 305] width 18 height 18
checkbox input "true"
click at [261, 331] on div at bounding box center [262, 338] width 18 height 18
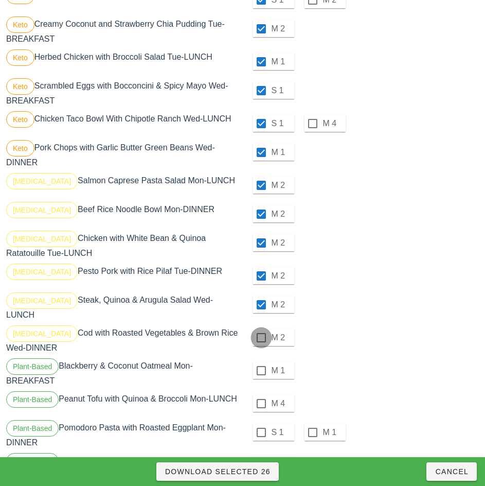
checkbox input "true"
click at [261, 362] on div at bounding box center [262, 371] width 18 height 18
checkbox input "true"
click at [261, 395] on div at bounding box center [262, 404] width 18 height 18
checkbox input "true"
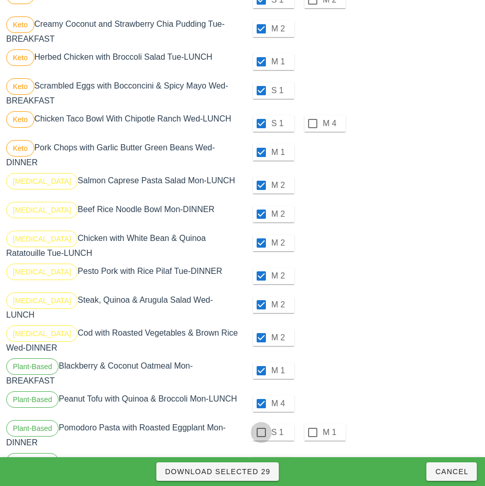
click at [261, 424] on div at bounding box center [262, 433] width 18 height 18
checkbox input "true"
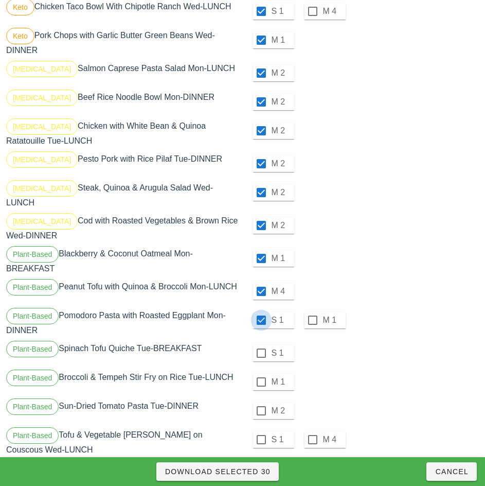
scroll to position [754, 0]
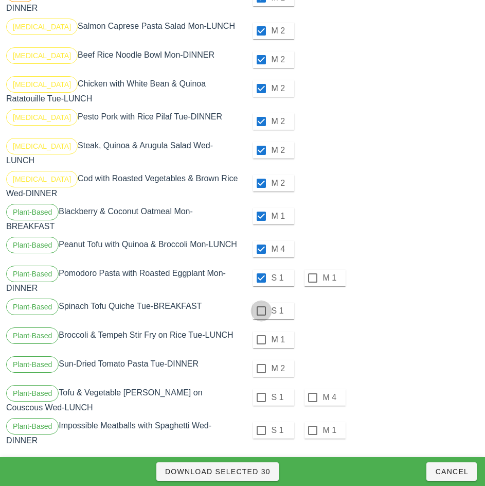
click at [261, 303] on div at bounding box center [262, 311] width 18 height 18
checkbox input "true"
click at [263, 332] on div at bounding box center [262, 340] width 18 height 18
checkbox input "true"
click at [261, 363] on div at bounding box center [262, 369] width 18 height 18
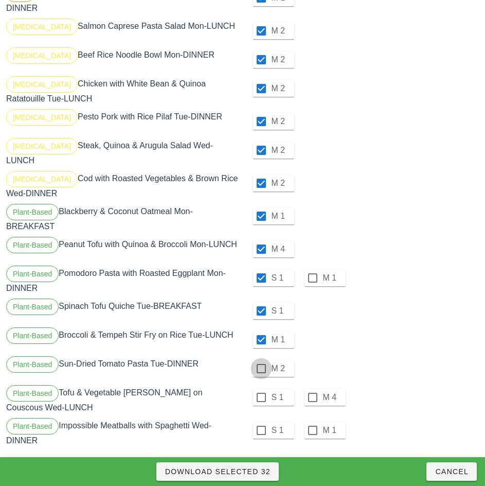
checkbox input "true"
click at [261, 389] on div at bounding box center [262, 398] width 18 height 18
checkbox input "true"
click at [261, 422] on div at bounding box center [262, 431] width 18 height 18
checkbox input "true"
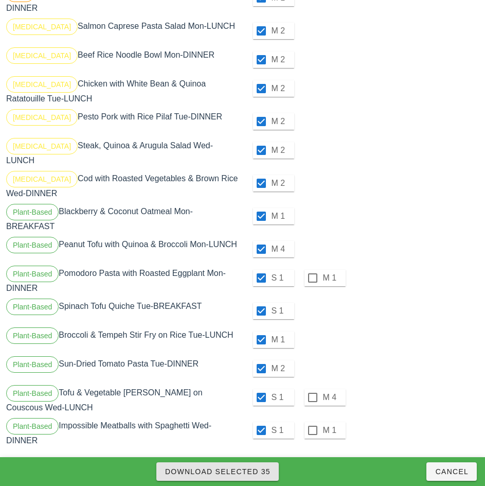
click at [263, 472] on span "Download Selected 35" at bounding box center [218, 471] width 106 height 8
checkbox input "false"
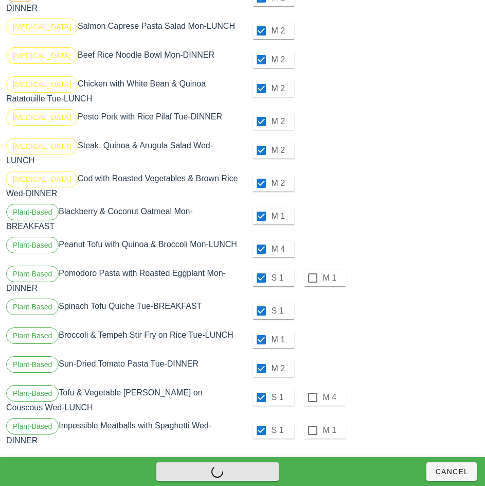
checkbox input "false"
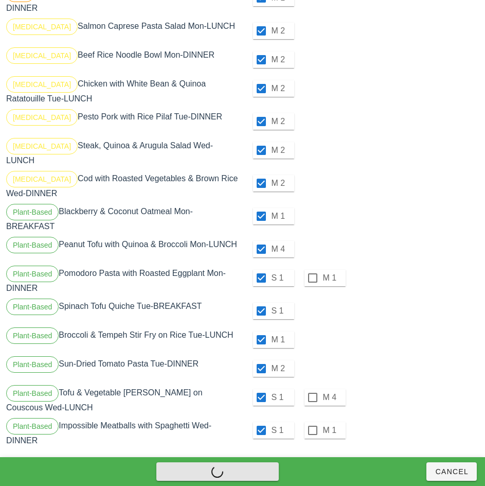
checkbox input "false"
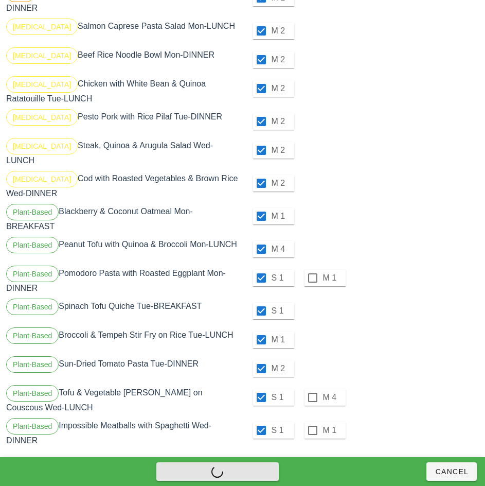
checkbox input "false"
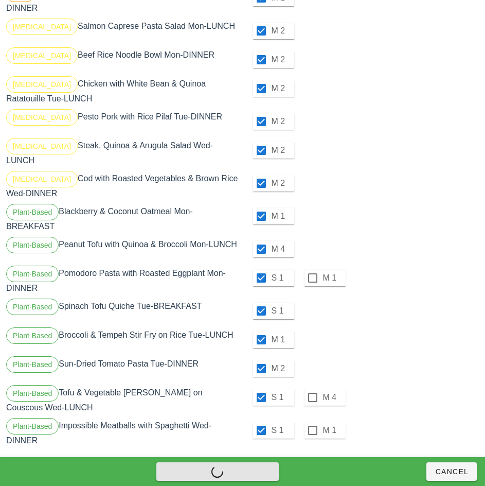
checkbox input "false"
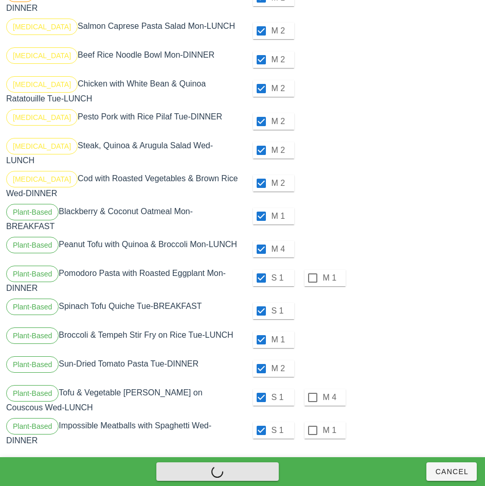
checkbox input "false"
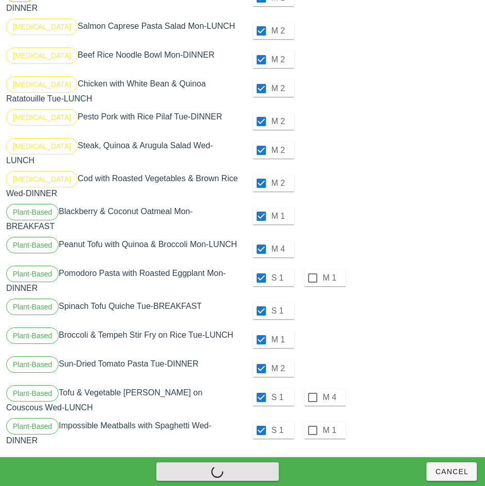
checkbox input "false"
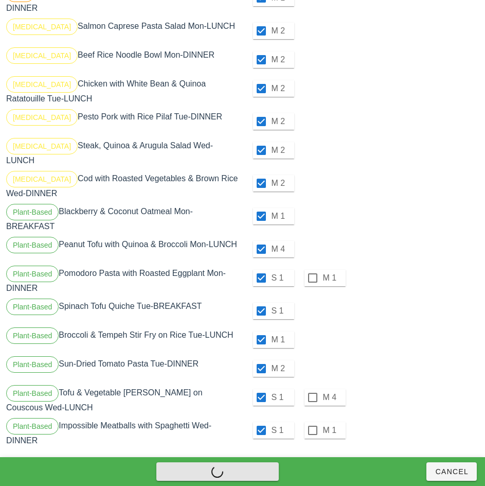
checkbox input "false"
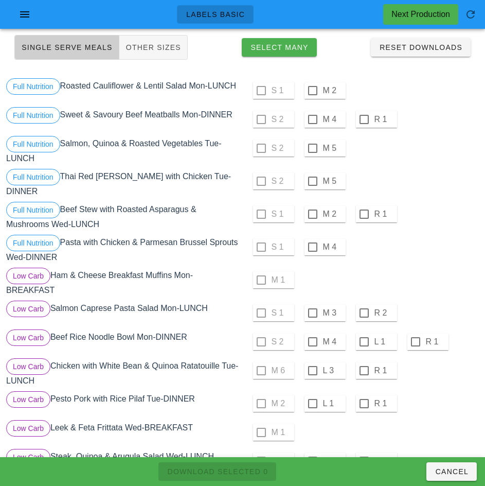
scroll to position [0, 0]
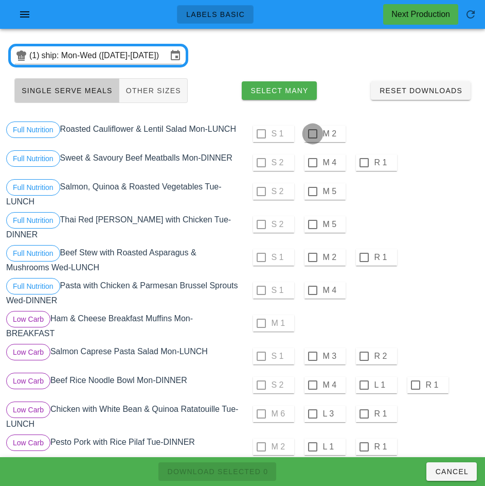
click at [314, 134] on div at bounding box center [313, 134] width 18 height 18
checkbox input "true"
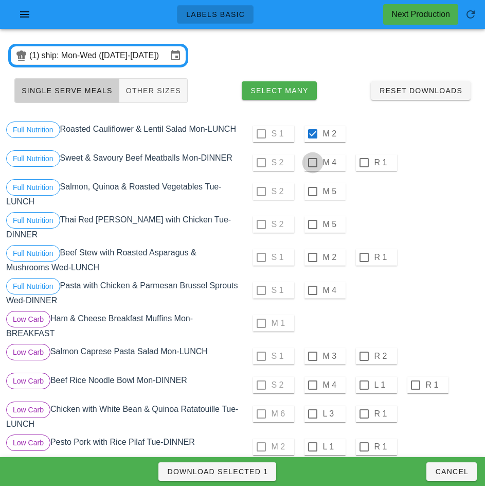
click at [313, 162] on div at bounding box center [313, 163] width 18 height 18
checkbox input "true"
click at [313, 192] on div at bounding box center [313, 192] width 18 height 18
checkbox input "true"
click at [313, 224] on div at bounding box center [313, 225] width 18 height 18
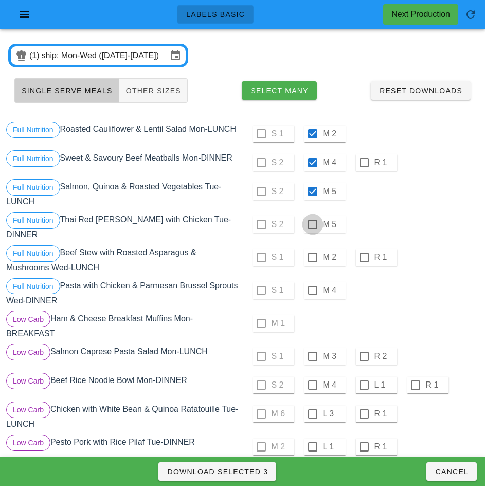
checkbox input "true"
click at [313, 253] on div at bounding box center [313, 258] width 18 height 18
checkbox input "true"
click at [313, 286] on div at bounding box center [313, 291] width 18 height 18
checkbox input "true"
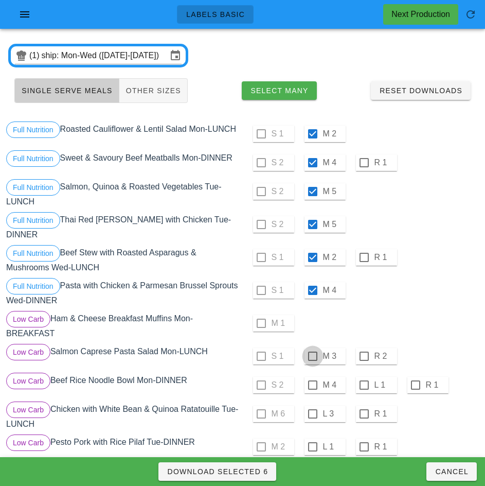
click at [313, 352] on div at bounding box center [313, 357] width 18 height 18
checkbox input "true"
click at [313, 381] on div at bounding box center [313, 385] width 18 height 18
checkbox input "true"
click at [313, 410] on div at bounding box center [313, 414] width 18 height 18
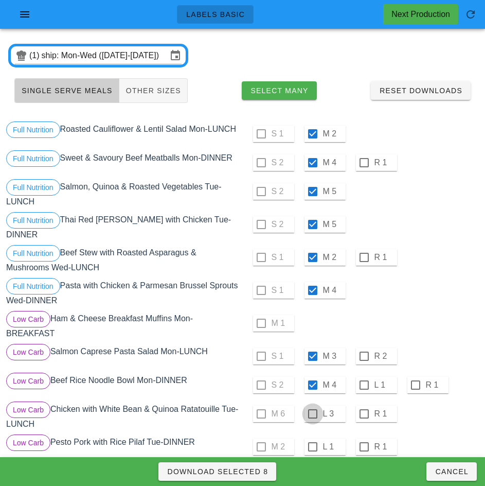
checkbox input "true"
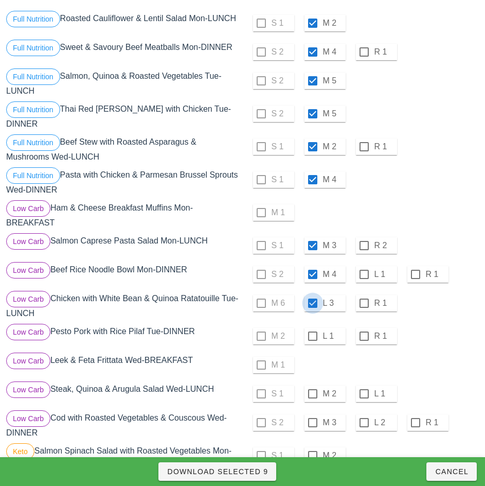
scroll to position [133, 0]
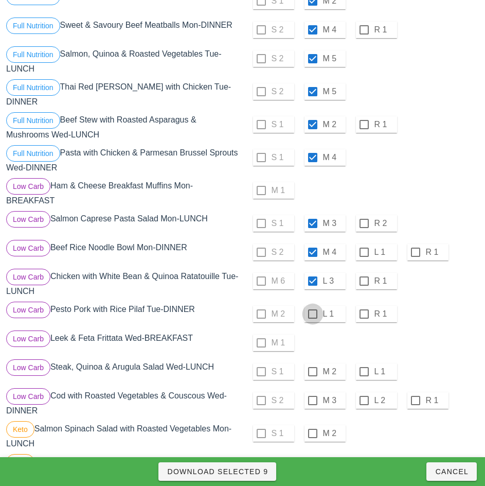
click at [311, 310] on div at bounding box center [313, 314] width 18 height 18
checkbox input "true"
click at [313, 368] on div at bounding box center [313, 372] width 18 height 18
checkbox input "true"
click at [313, 396] on div at bounding box center [313, 401] width 18 height 18
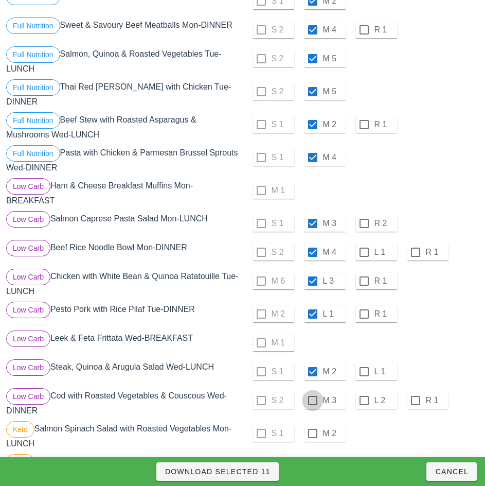
checkbox input "true"
click at [313, 429] on div at bounding box center [313, 434] width 18 height 18
checkbox input "true"
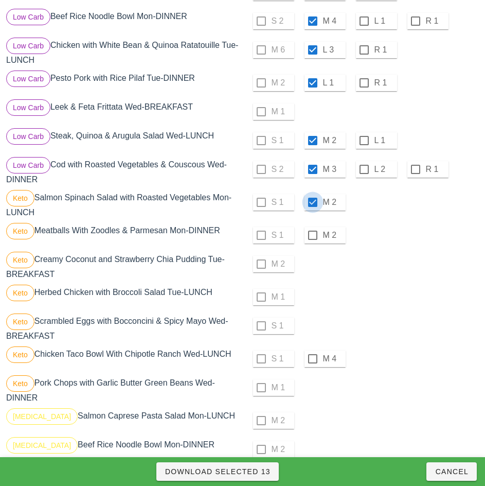
scroll to position [366, 0]
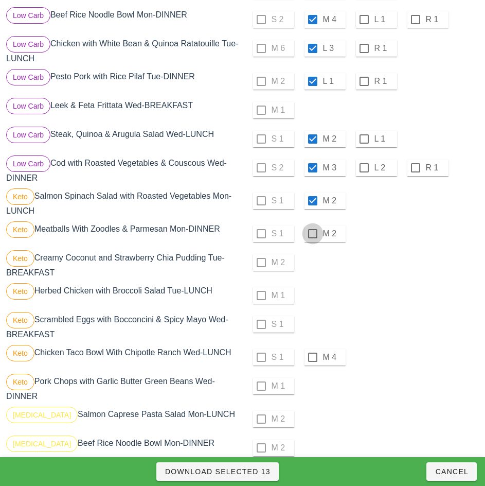
click at [314, 228] on div at bounding box center [313, 234] width 18 height 18
checkbox input "true"
click at [313, 354] on div at bounding box center [313, 358] width 18 height 18
checkbox input "true"
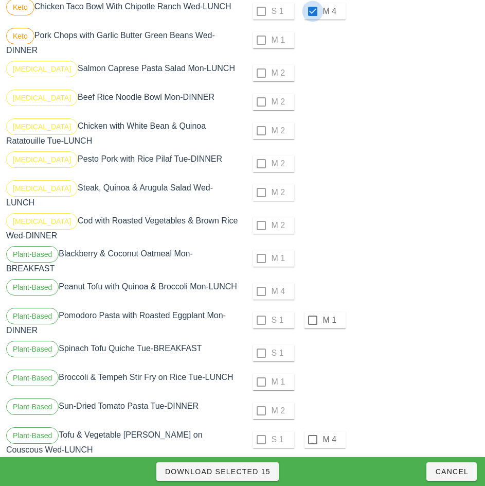
scroll to position [754, 0]
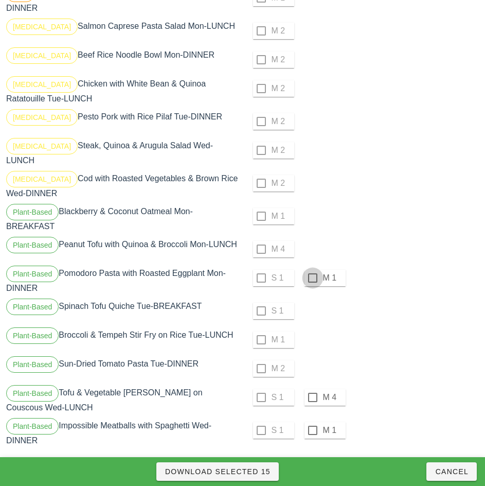
click at [313, 270] on div at bounding box center [313, 278] width 18 height 18
checkbox input "true"
click at [313, 389] on div at bounding box center [313, 398] width 18 height 18
checkbox input "true"
click at [313, 422] on div at bounding box center [313, 431] width 18 height 18
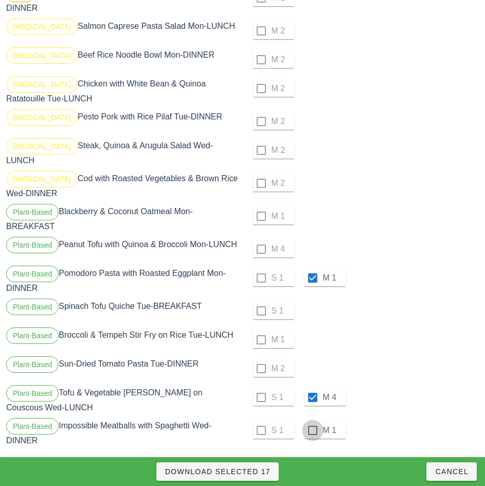
checkbox input "true"
click at [257, 470] on span "Download Selected 18" at bounding box center [218, 471] width 106 height 8
checkbox input "false"
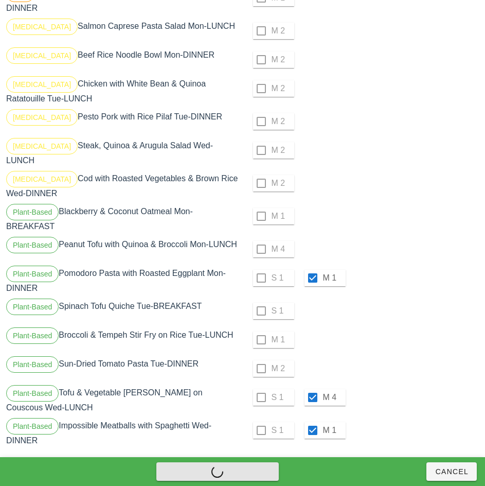
checkbox input "false"
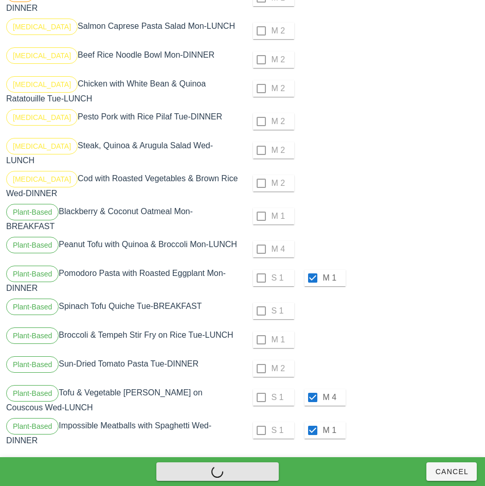
checkbox input "false"
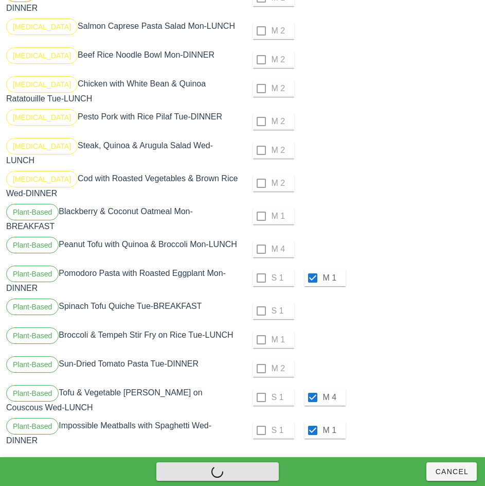
checkbox input "false"
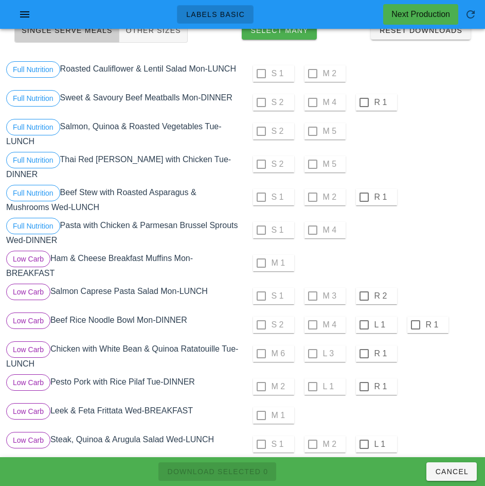
scroll to position [0, 0]
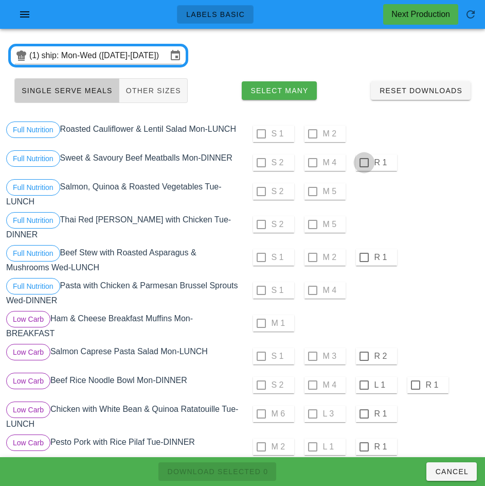
click at [365, 161] on div at bounding box center [365, 163] width 18 height 18
checkbox input "true"
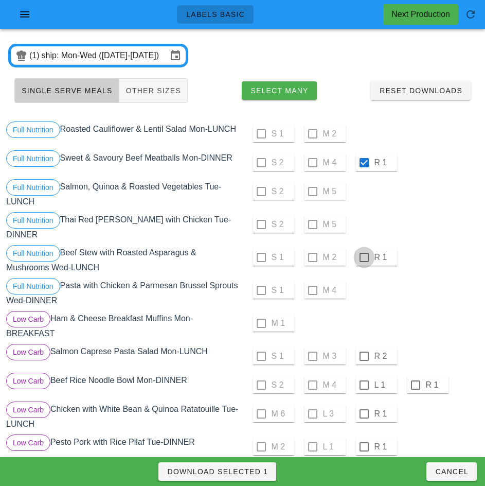
click at [364, 253] on div at bounding box center [365, 258] width 18 height 18
checkbox input "true"
click at [362, 351] on div at bounding box center [365, 357] width 18 height 18
checkbox input "true"
click at [364, 381] on div at bounding box center [365, 385] width 18 height 18
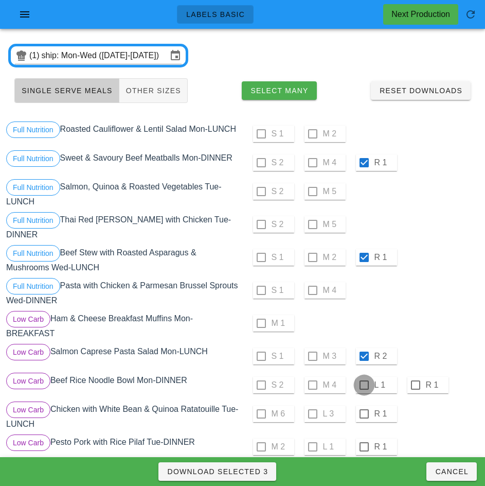
checkbox input "true"
click at [364, 410] on div at bounding box center [365, 414] width 18 height 18
checkbox input "true"
click at [364, 443] on div at bounding box center [365, 447] width 18 height 18
checkbox input "true"
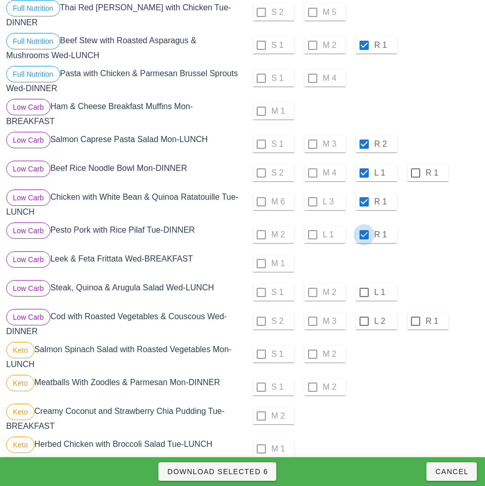
scroll to position [233, 0]
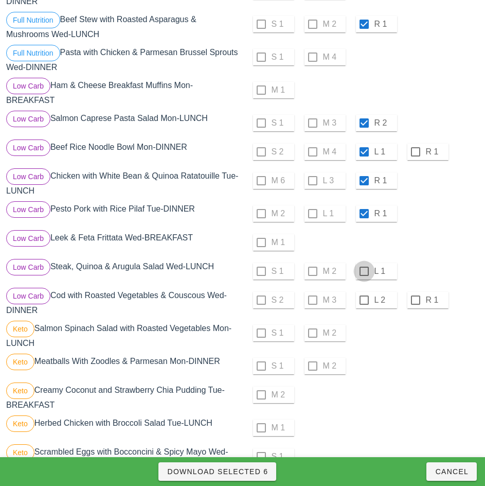
click at [364, 267] on div at bounding box center [365, 272] width 18 height 18
checkbox input "true"
click at [362, 298] on div at bounding box center [365, 300] width 18 height 18
checkbox input "true"
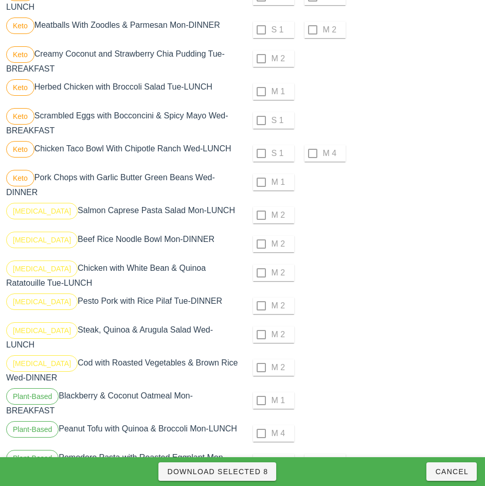
scroll to position [570, 0]
click at [257, 473] on span "Download Selected 8" at bounding box center [217, 471] width 101 height 8
checkbox input "false"
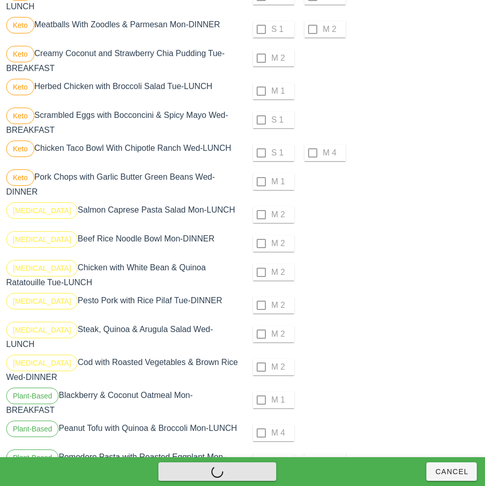
checkbox input "false"
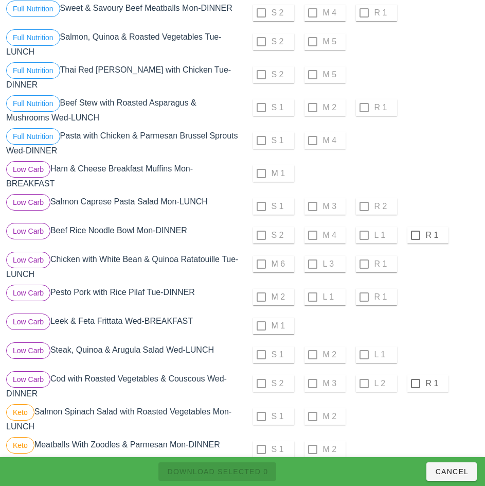
scroll to position [151, 0]
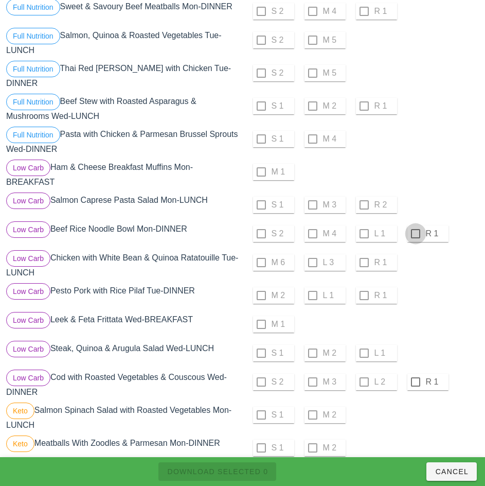
click at [418, 225] on div at bounding box center [416, 234] width 18 height 18
checkbox input "true"
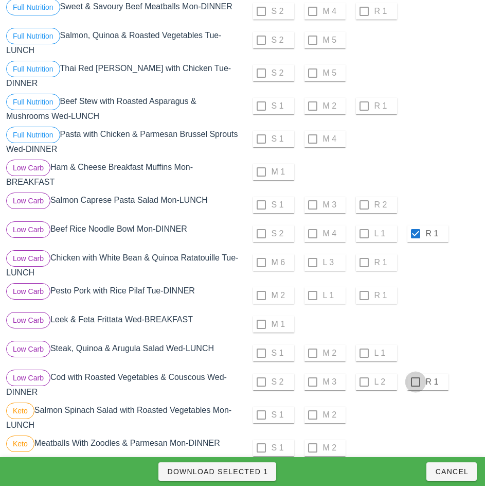
click at [415, 378] on div at bounding box center [416, 382] width 18 height 18
checkbox input "true"
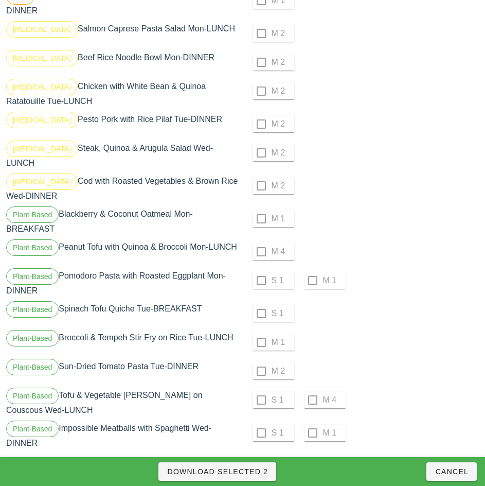
scroll to position [754, 0]
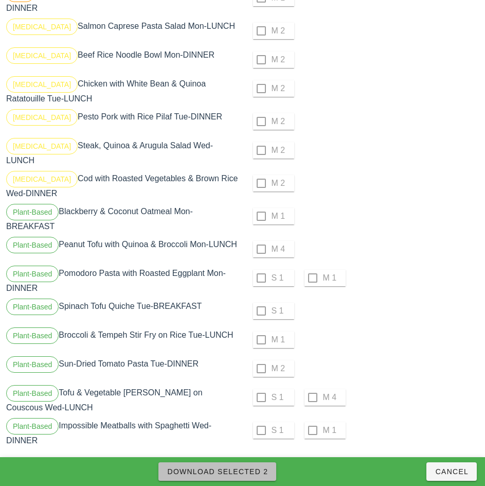
click at [255, 472] on span "Download Selected 2" at bounding box center [217, 471] width 101 height 8
checkbox input "false"
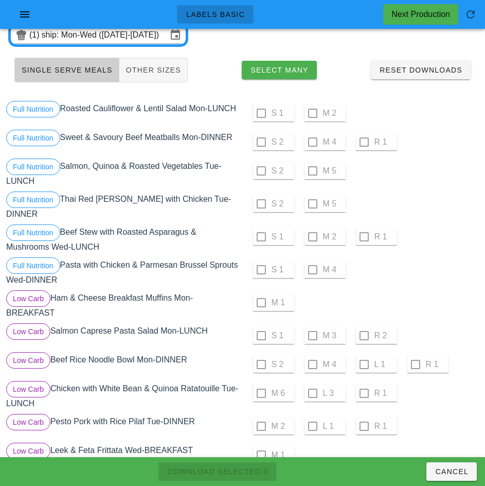
scroll to position [0, 0]
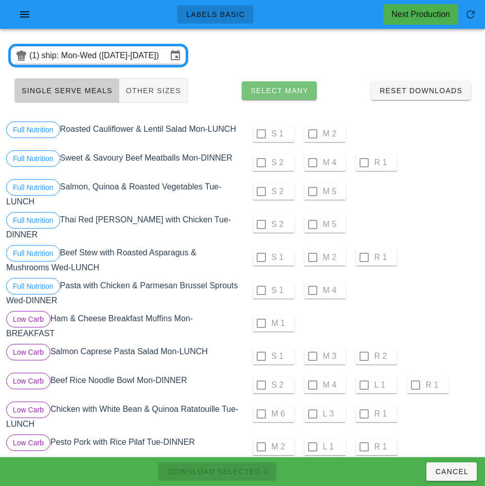
click at [290, 92] on span "Select Many" at bounding box center [279, 90] width 59 height 8
